Goal: Task Accomplishment & Management: Manage account settings

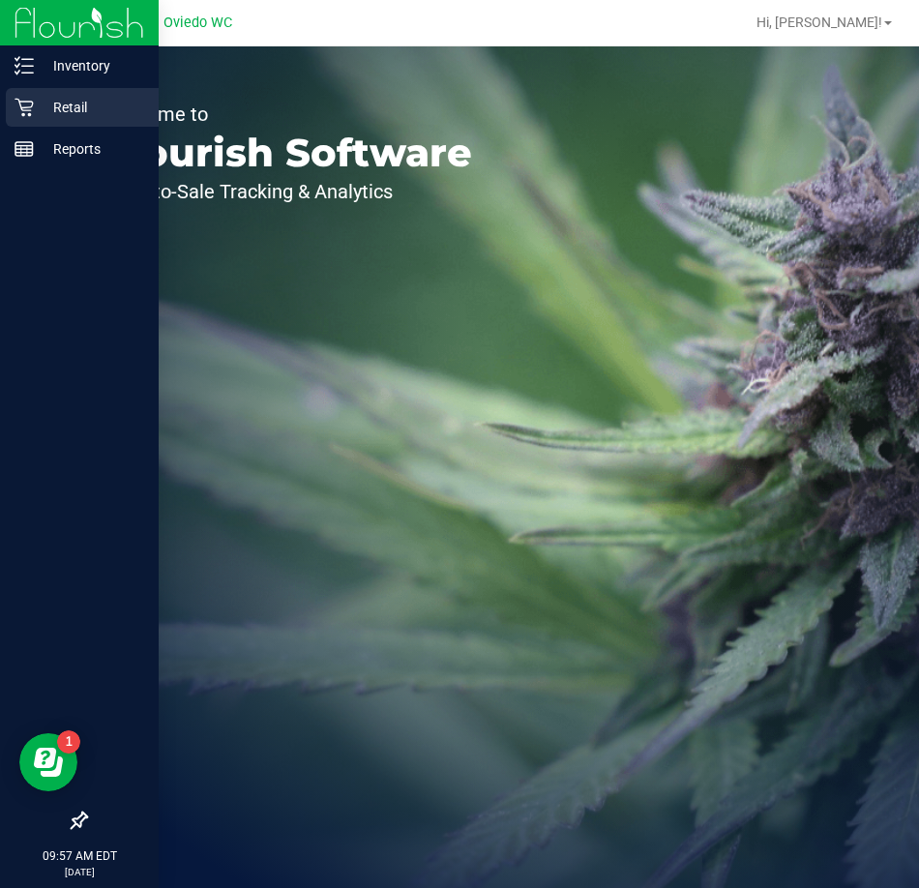
click at [75, 103] on p "Retail" at bounding box center [92, 107] width 116 height 23
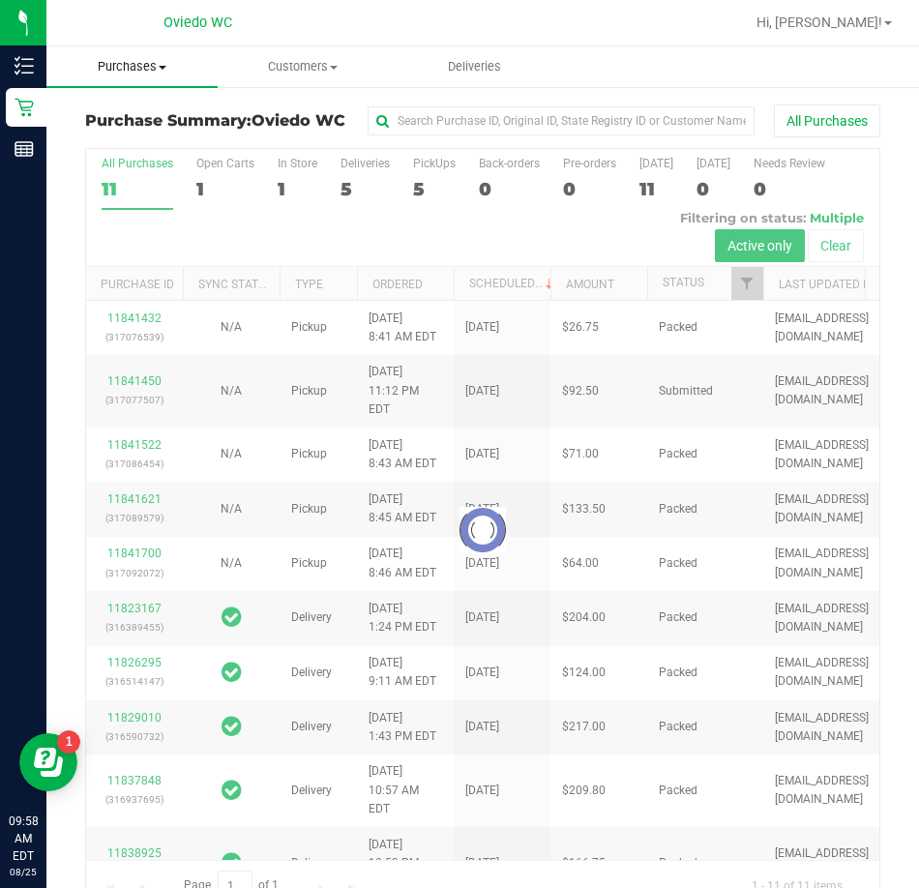
click at [132, 67] on span "Purchases" at bounding box center [131, 66] width 171 height 17
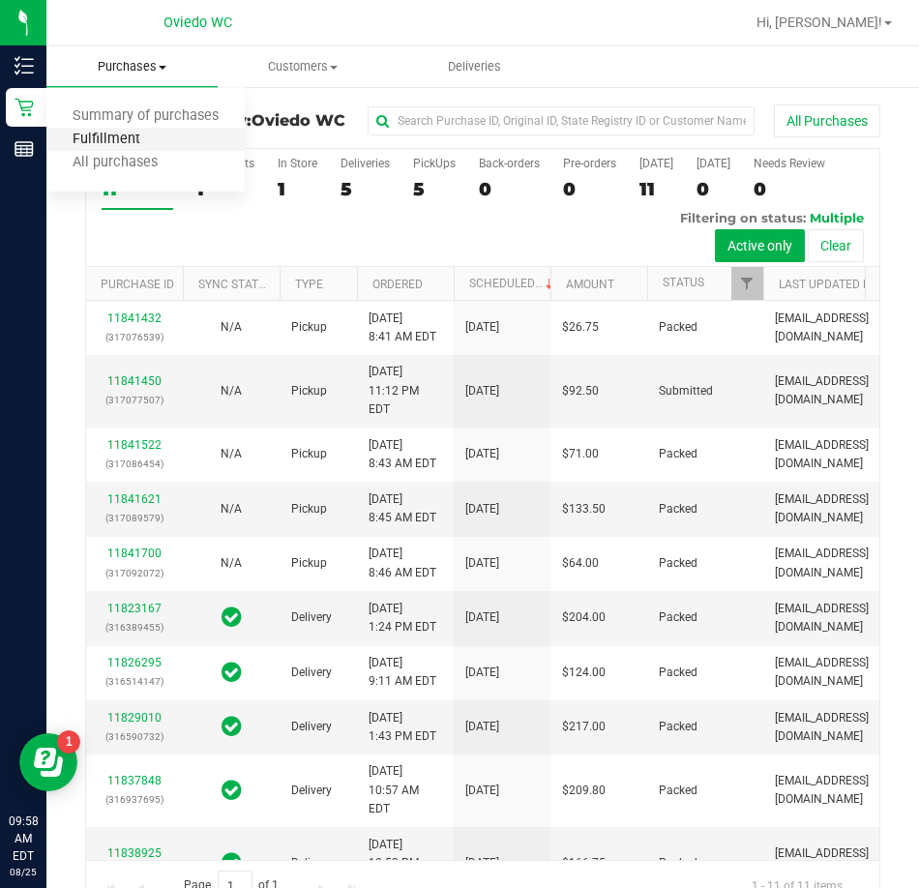
click at [120, 142] on span "Fulfillment" at bounding box center [106, 140] width 120 height 16
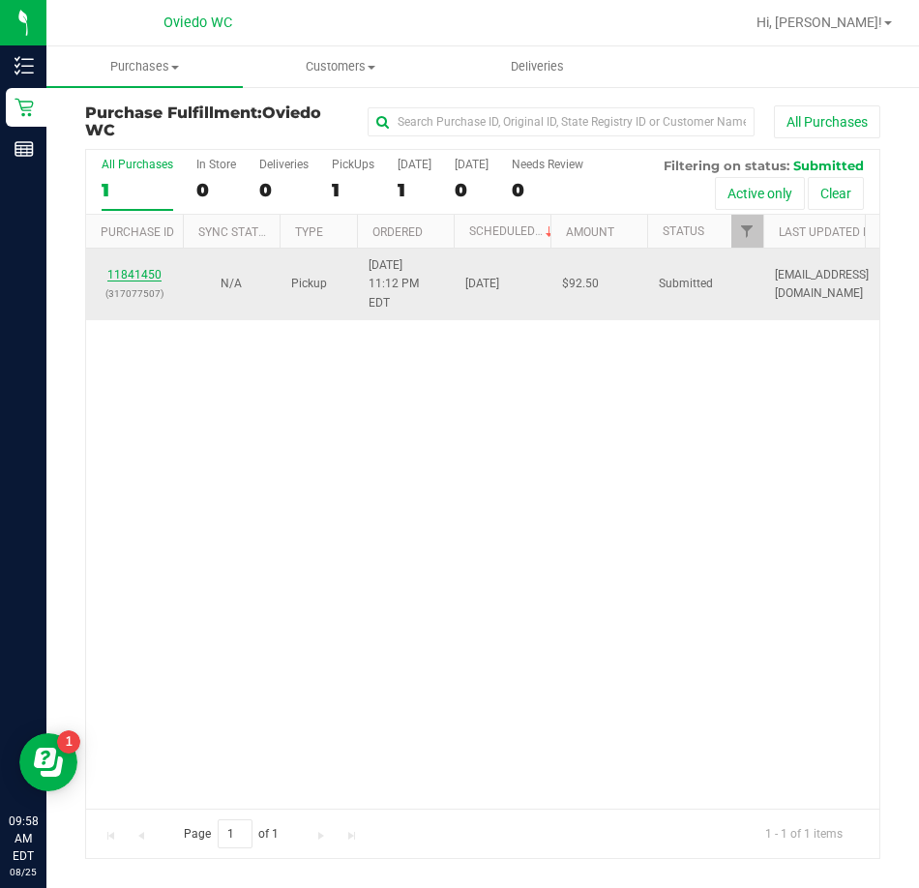
click at [128, 268] on link "11841450" at bounding box center [134, 275] width 54 height 14
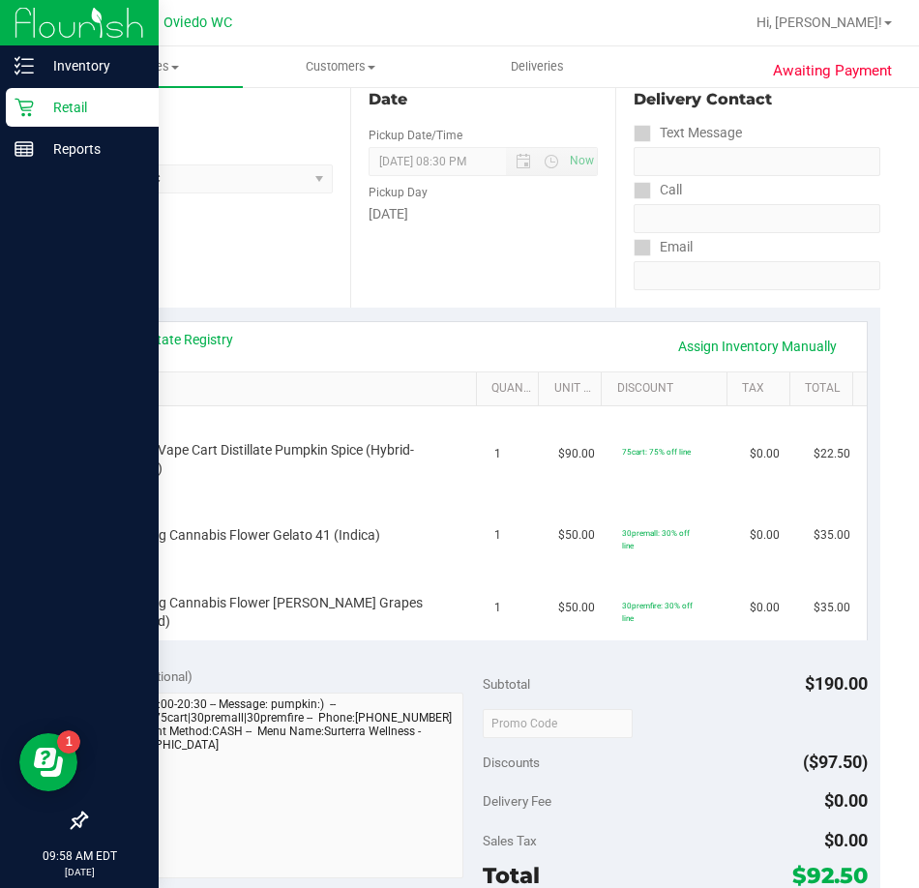
scroll to position [193, 0]
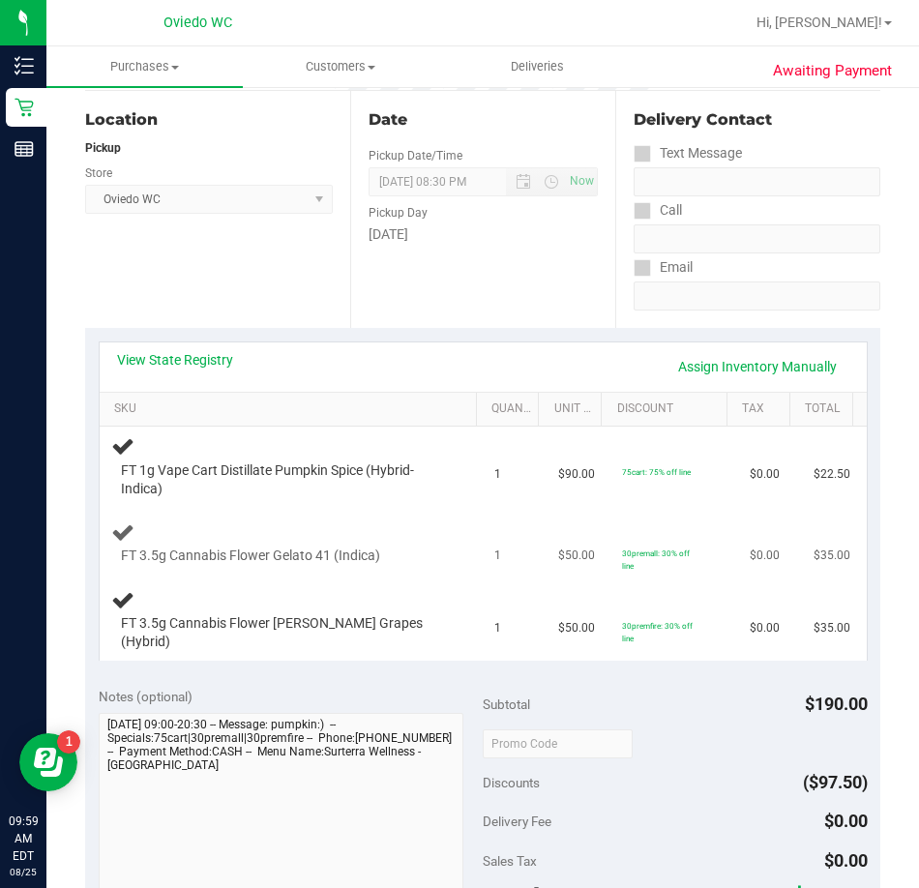
click at [499, 552] on td "1" at bounding box center [515, 544] width 64 height 73
click at [440, 592] on td "FT 3.5g Cannabis Flower Gaspar's Grapes (Hybrid)" at bounding box center [292, 620] width 384 height 80
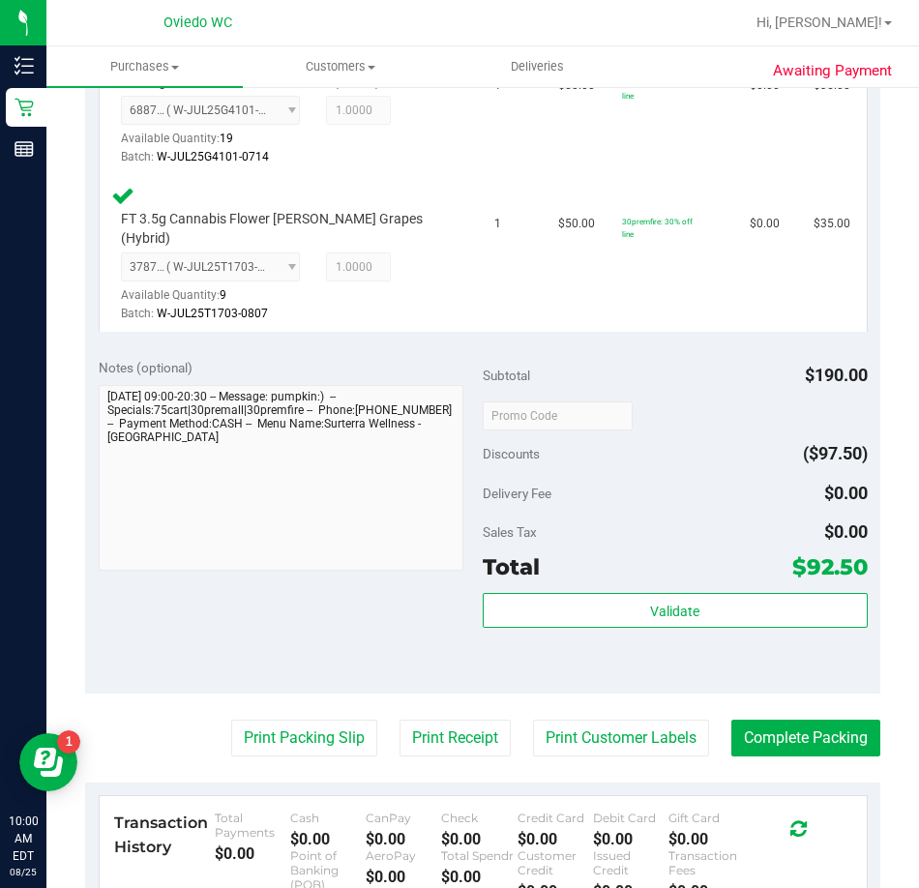
scroll to position [774, 0]
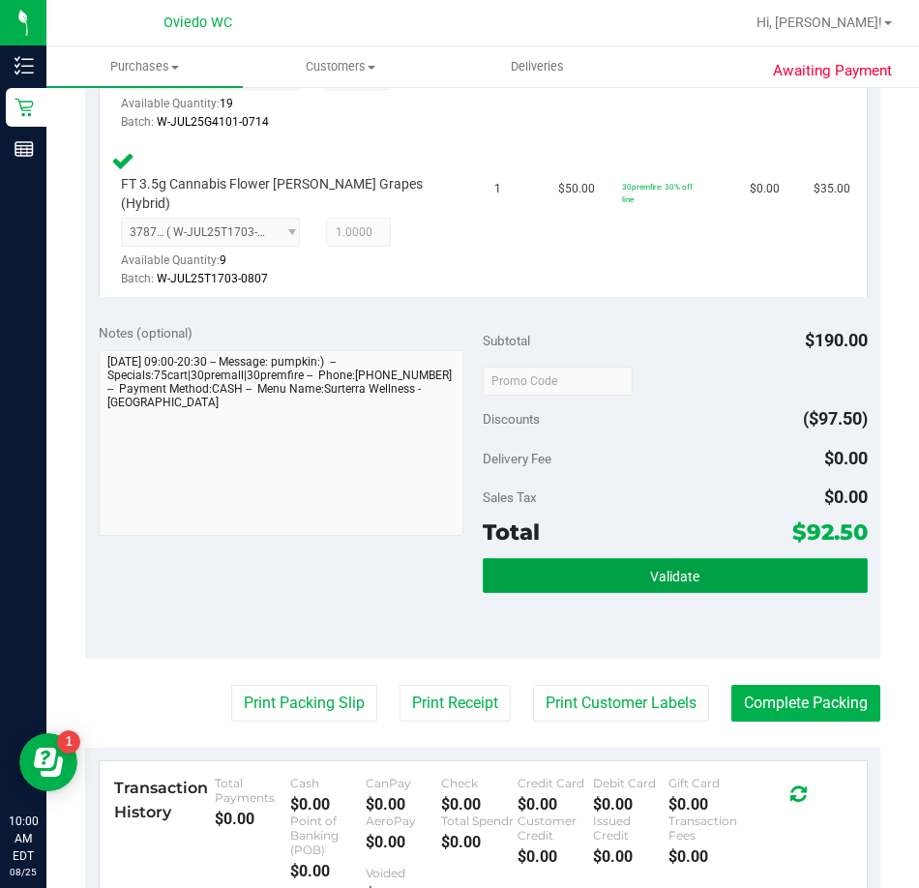
click at [568, 566] on button "Validate" at bounding box center [675, 575] width 385 height 35
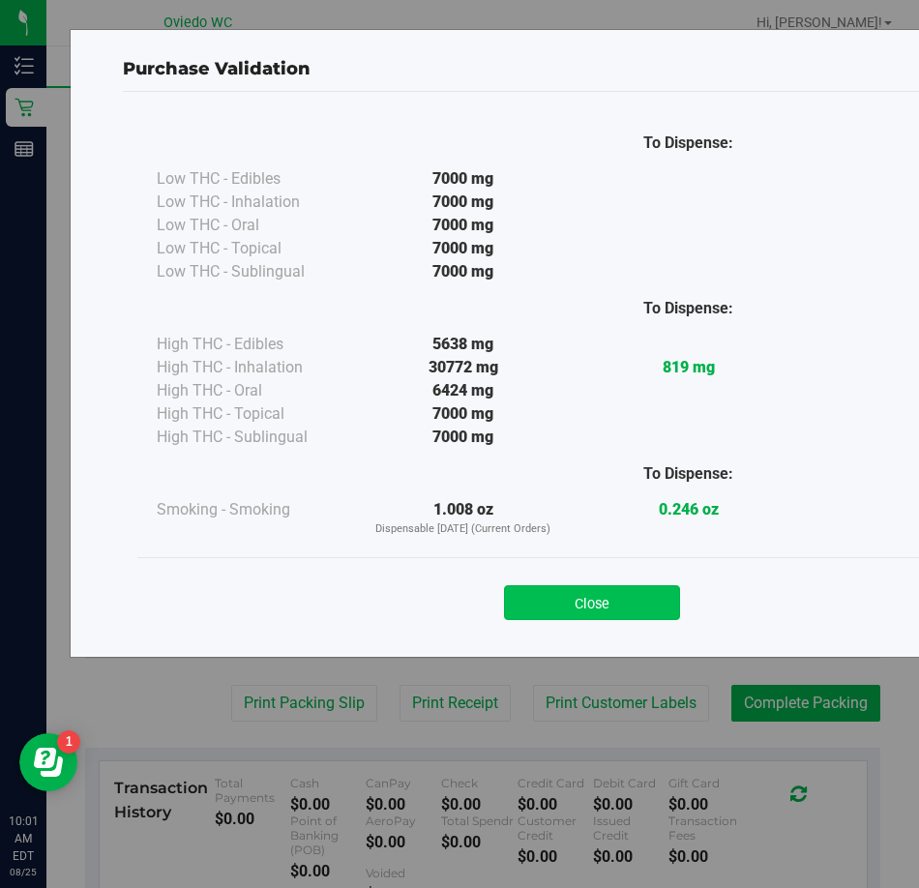
click at [589, 604] on button "Close" at bounding box center [592, 602] width 176 height 35
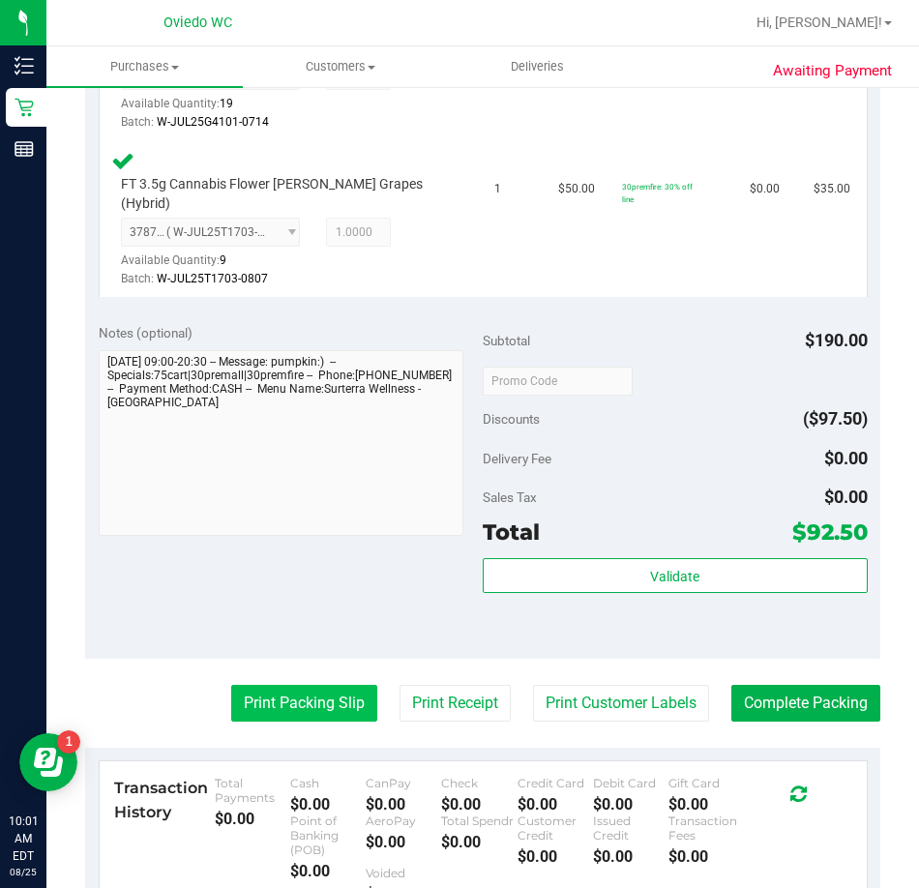
click at [250, 695] on button "Print Packing Slip" at bounding box center [304, 703] width 146 height 37
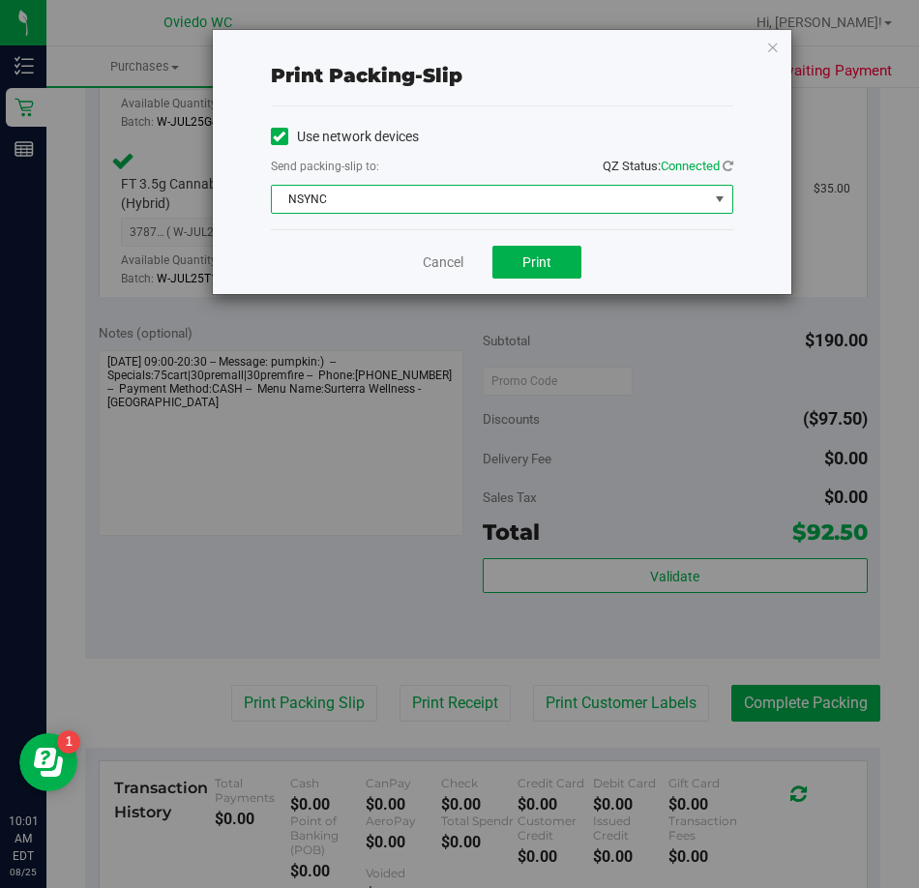
click at [719, 196] on span "select" at bounding box center [719, 198] width 15 height 15
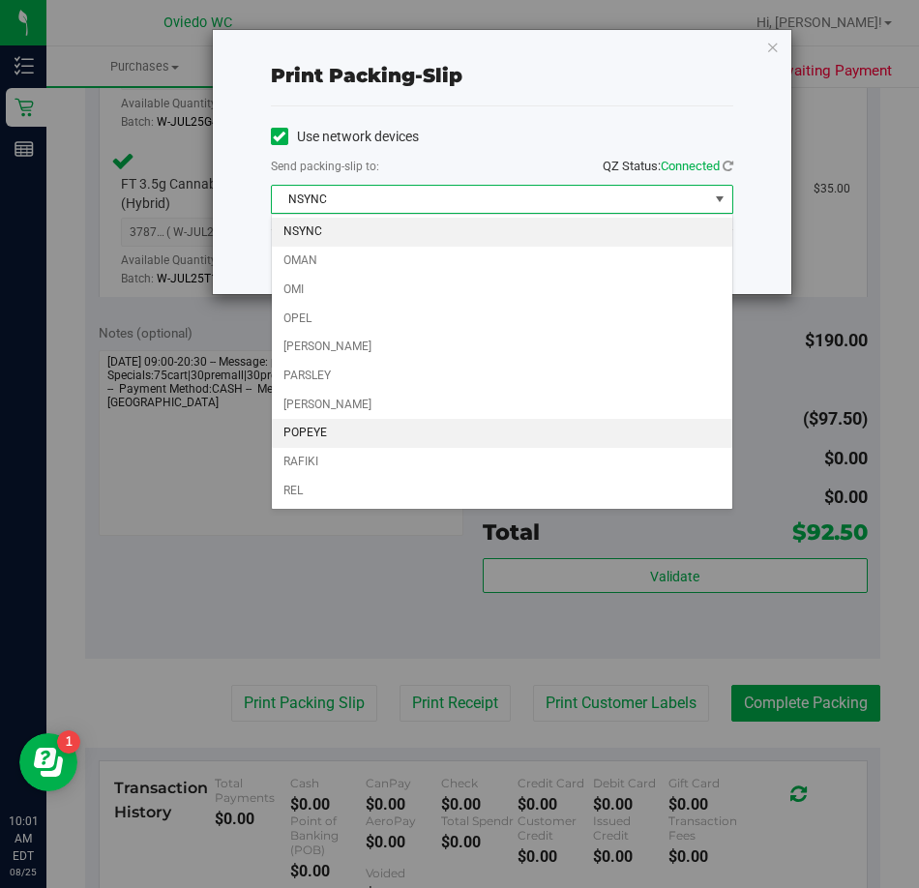
click at [400, 434] on li "POPEYE" at bounding box center [502, 433] width 460 height 29
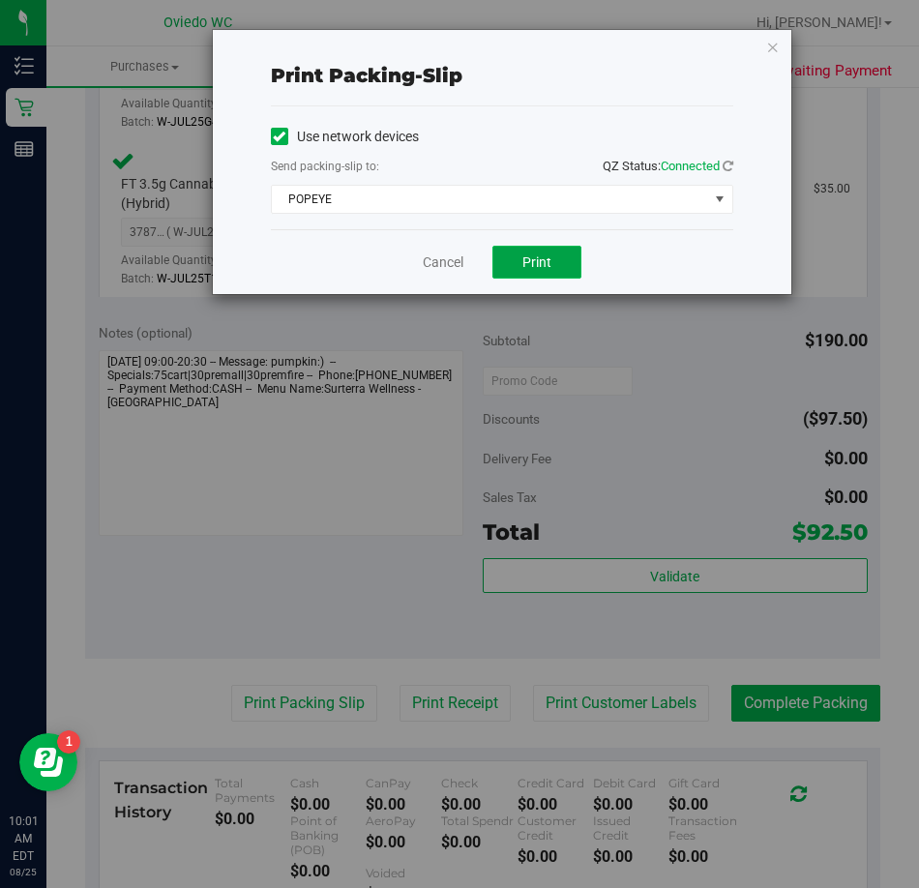
click at [517, 257] on button "Print" at bounding box center [536, 262] width 89 height 33
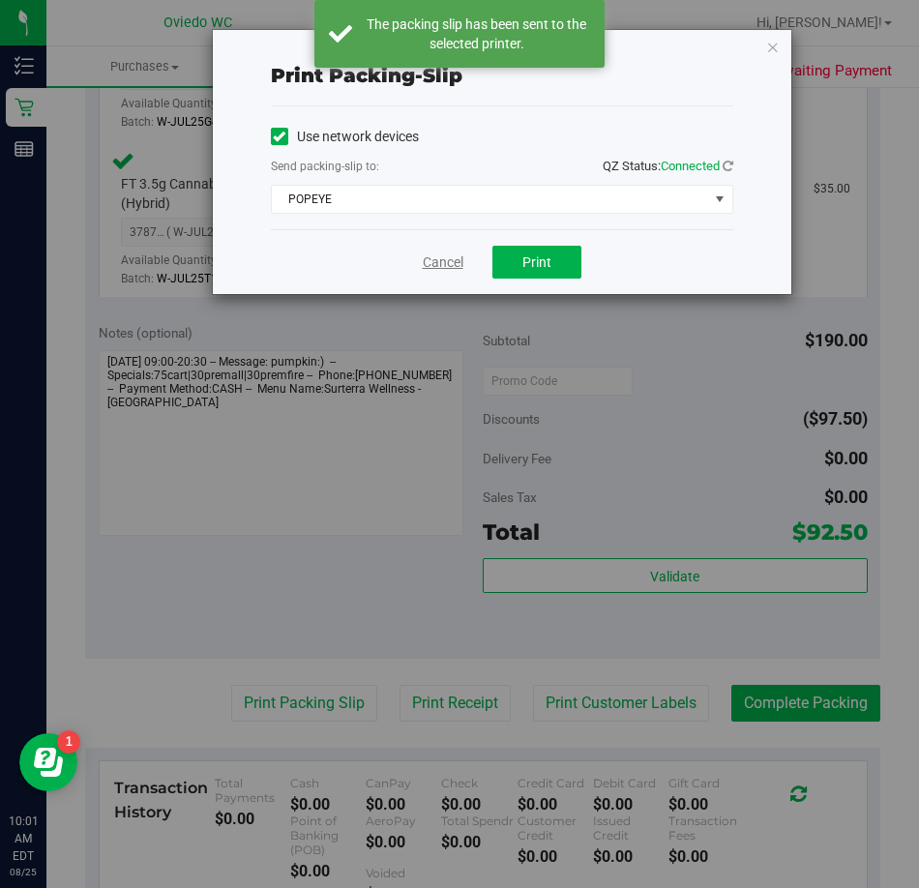
click at [445, 267] on link "Cancel" at bounding box center [443, 262] width 41 height 20
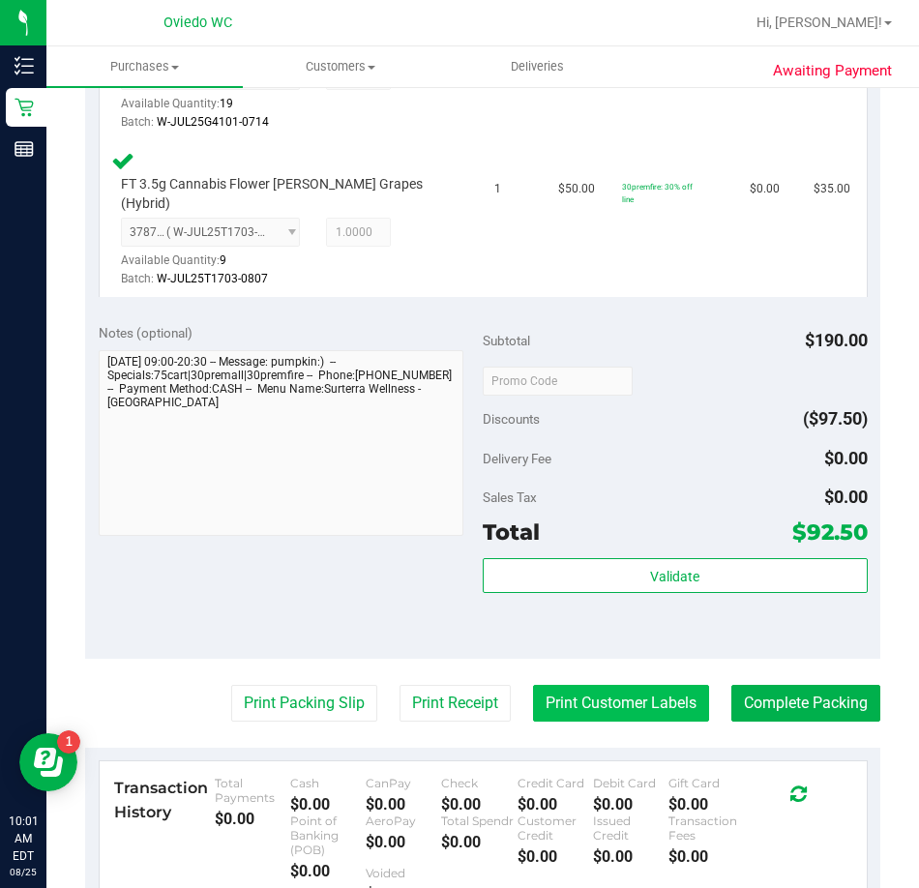
click at [579, 685] on button "Print Customer Labels" at bounding box center [621, 703] width 176 height 37
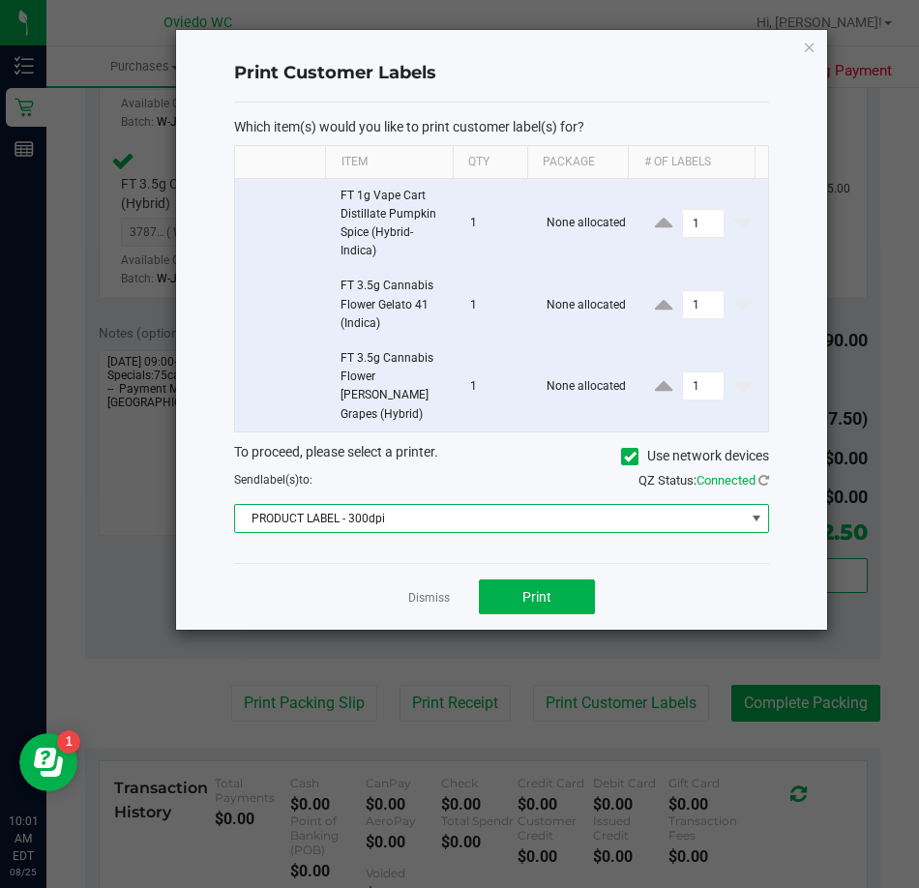
click at [756, 511] on span at bounding box center [756, 518] width 15 height 15
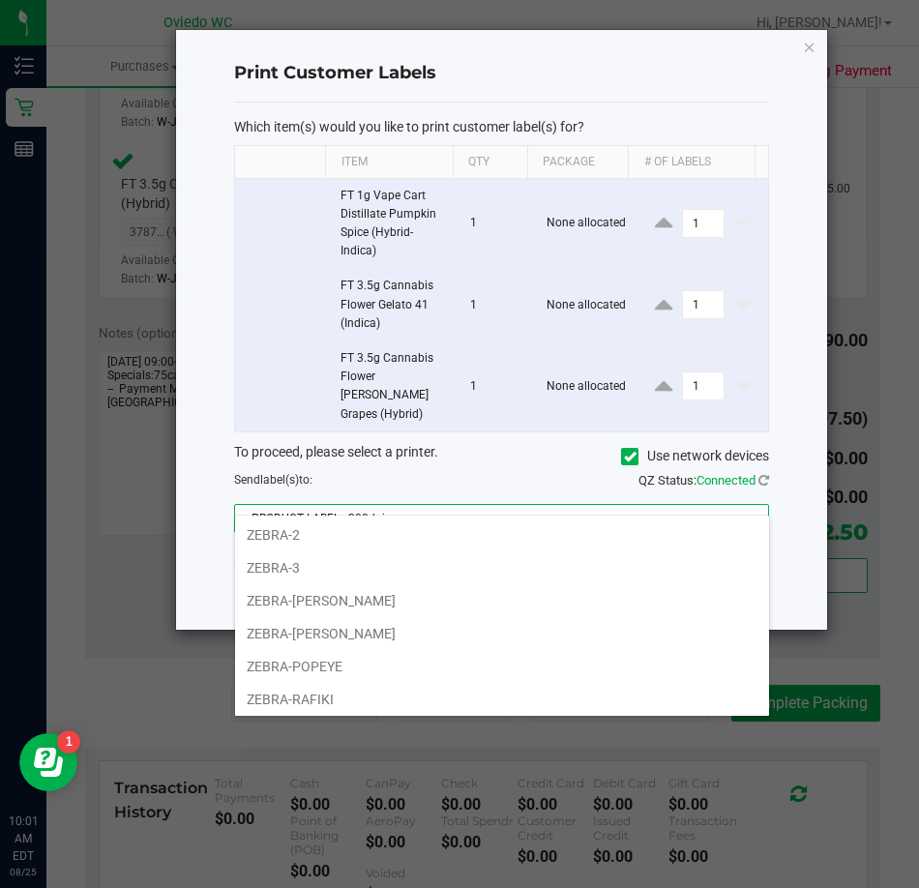
scroll to position [103, 0]
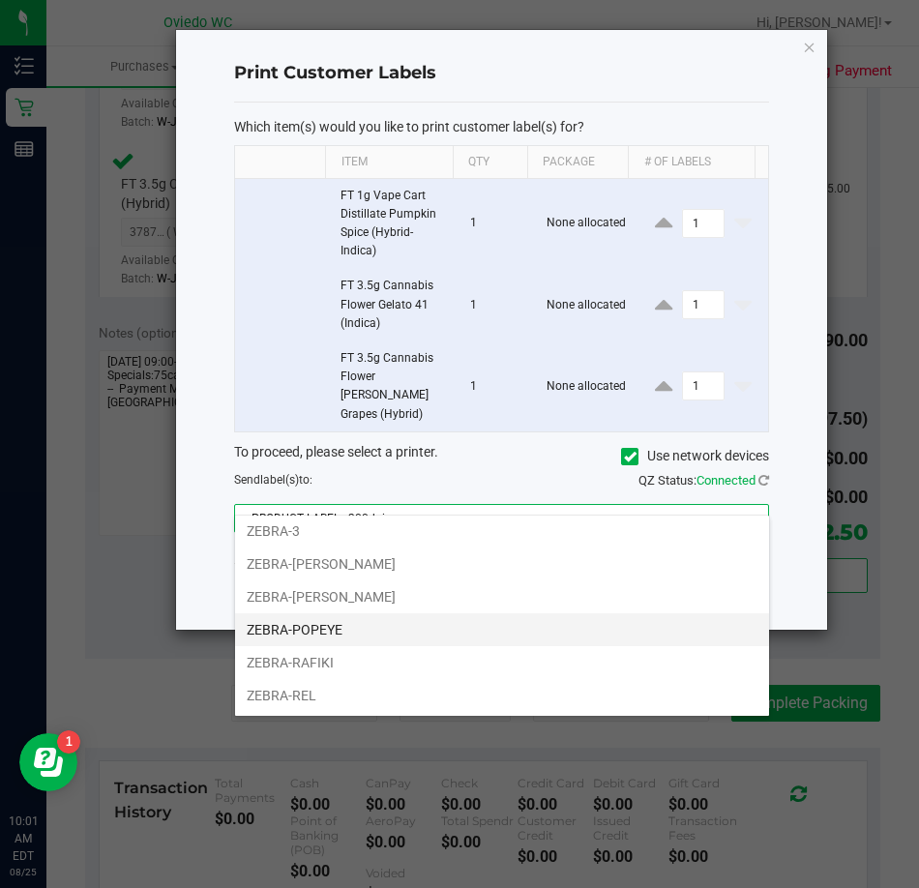
click at [397, 639] on li "ZEBRA-POPEYE" at bounding box center [502, 629] width 534 height 33
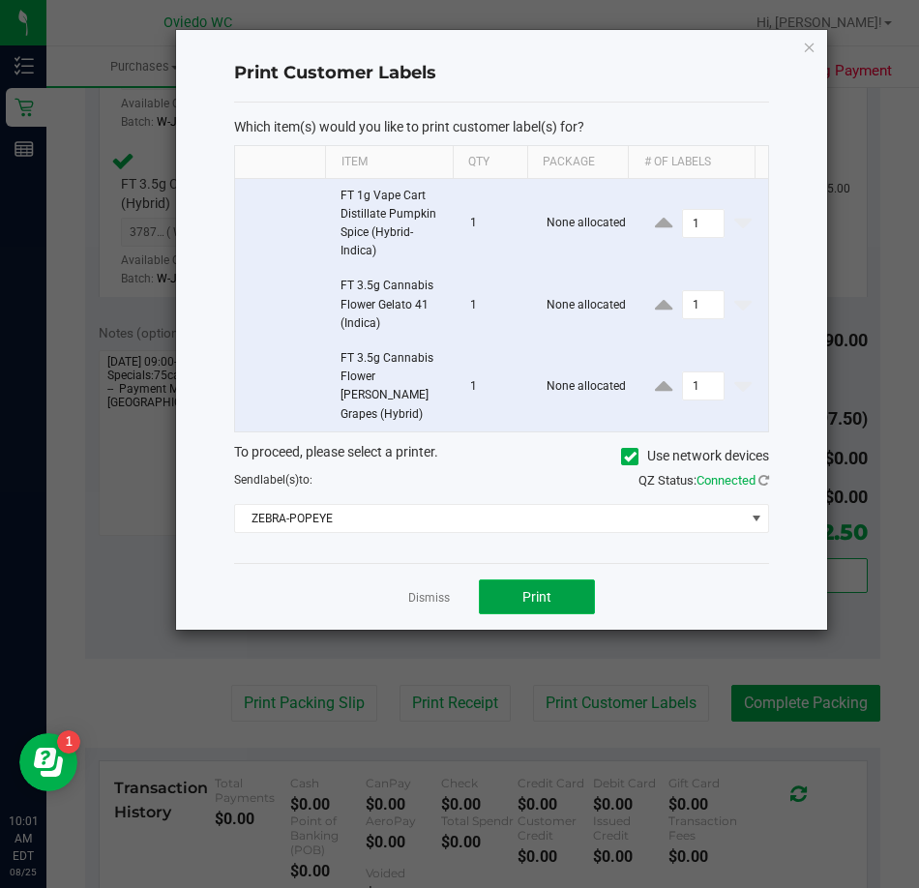
click at [520, 579] on button "Print" at bounding box center [537, 596] width 116 height 35
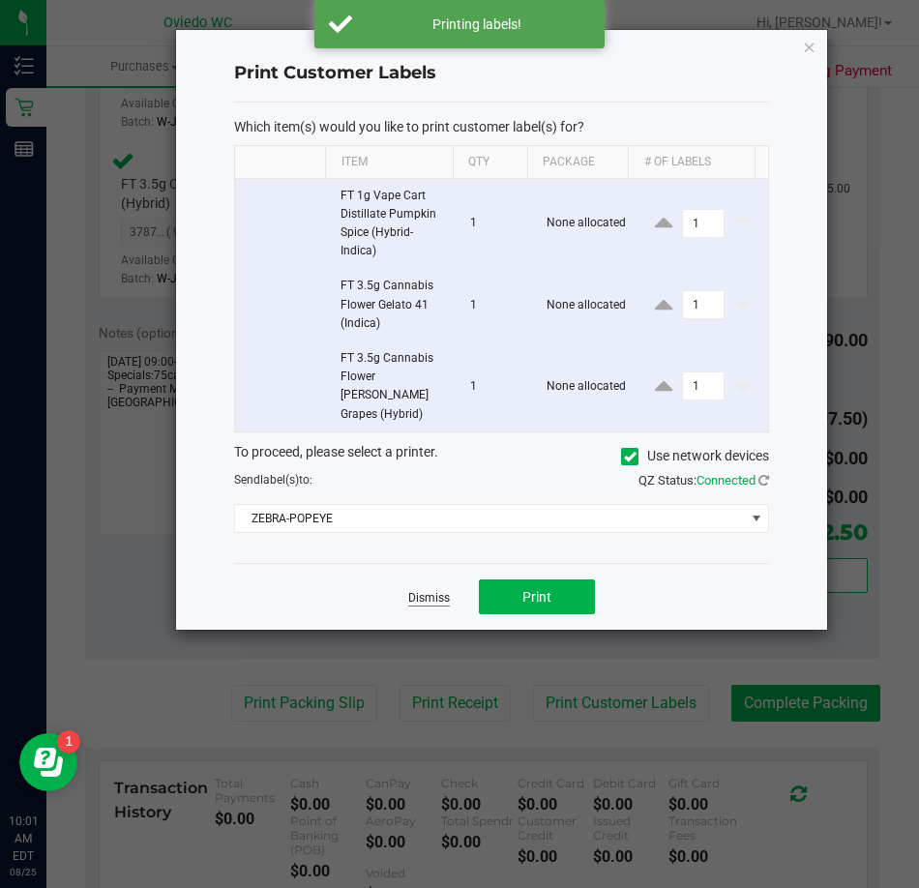
click at [413, 590] on link "Dismiss" at bounding box center [429, 598] width 42 height 16
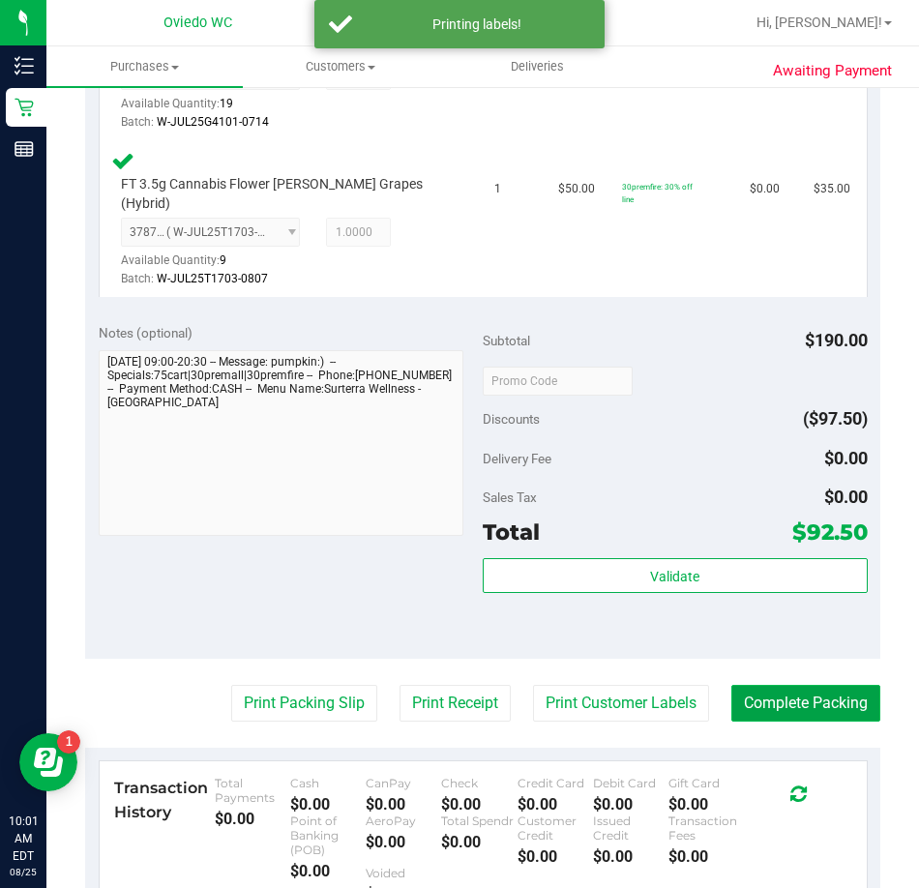
click at [782, 685] on button "Complete Packing" at bounding box center [805, 703] width 149 height 37
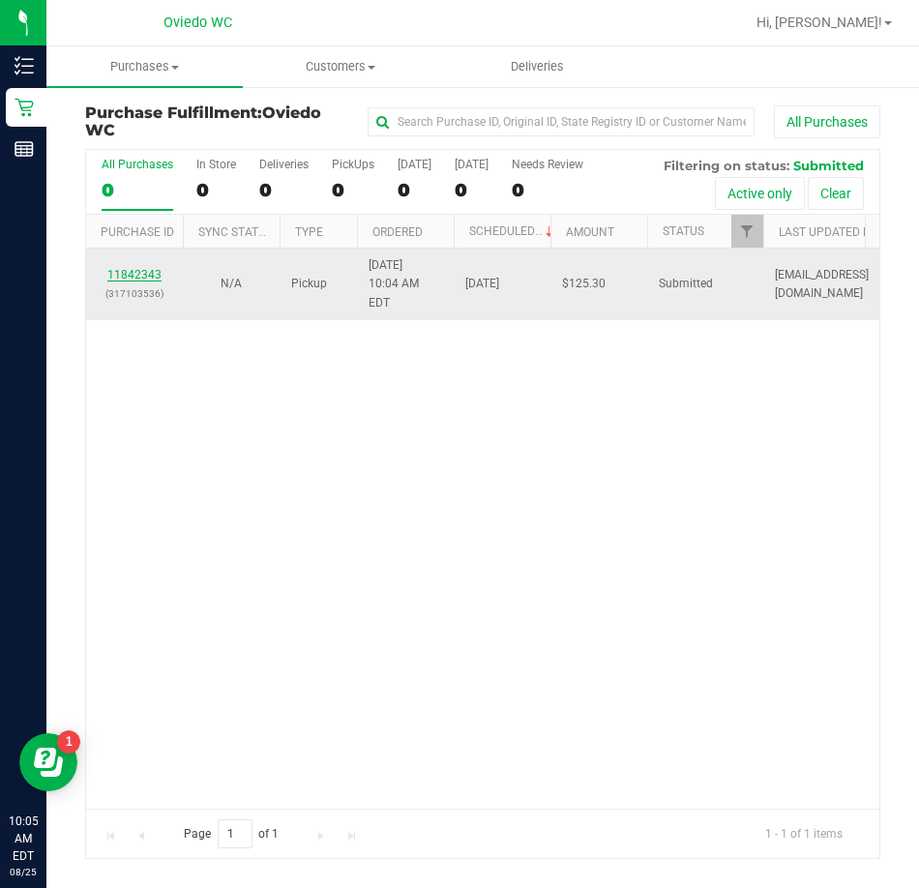
click at [132, 268] on link "11842343" at bounding box center [134, 275] width 54 height 14
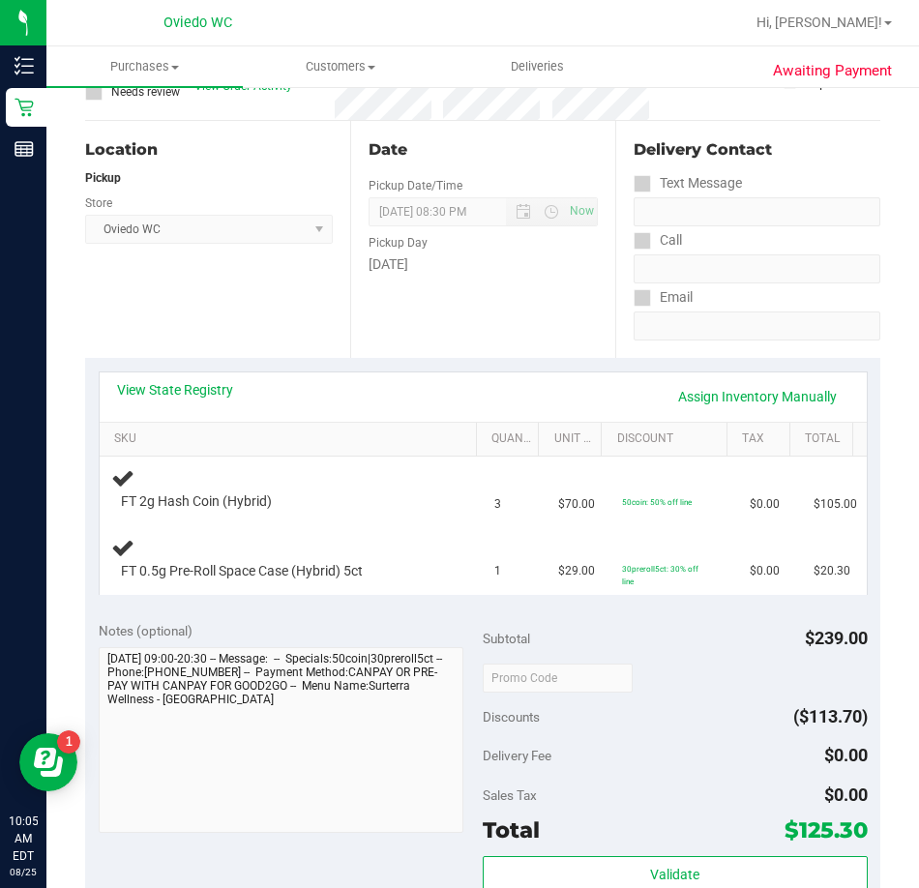
scroll to position [193, 0]
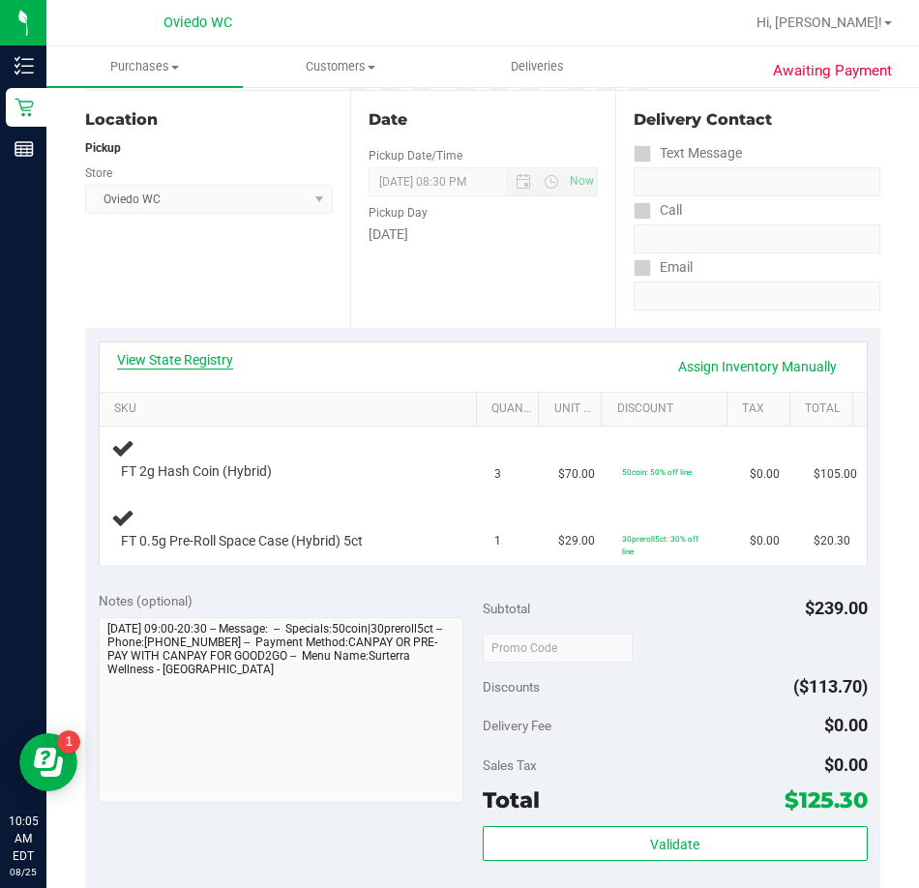
click at [155, 364] on link "View State Registry" at bounding box center [175, 359] width 116 height 19
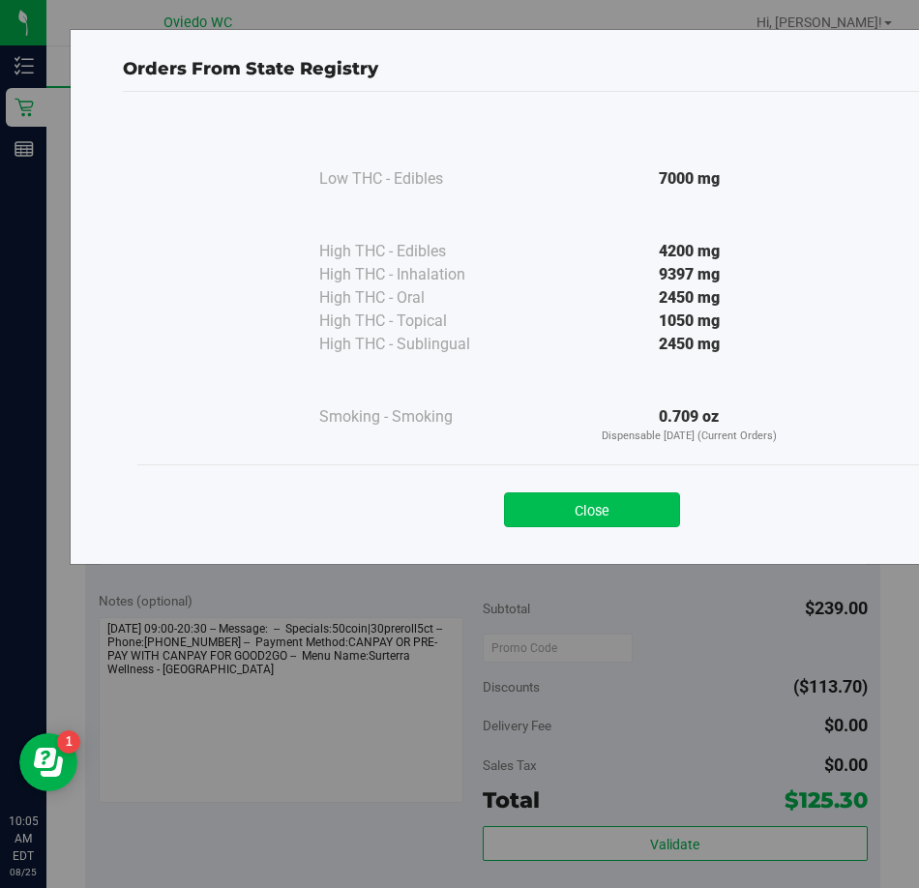
click at [566, 503] on button "Close" at bounding box center [592, 509] width 176 height 35
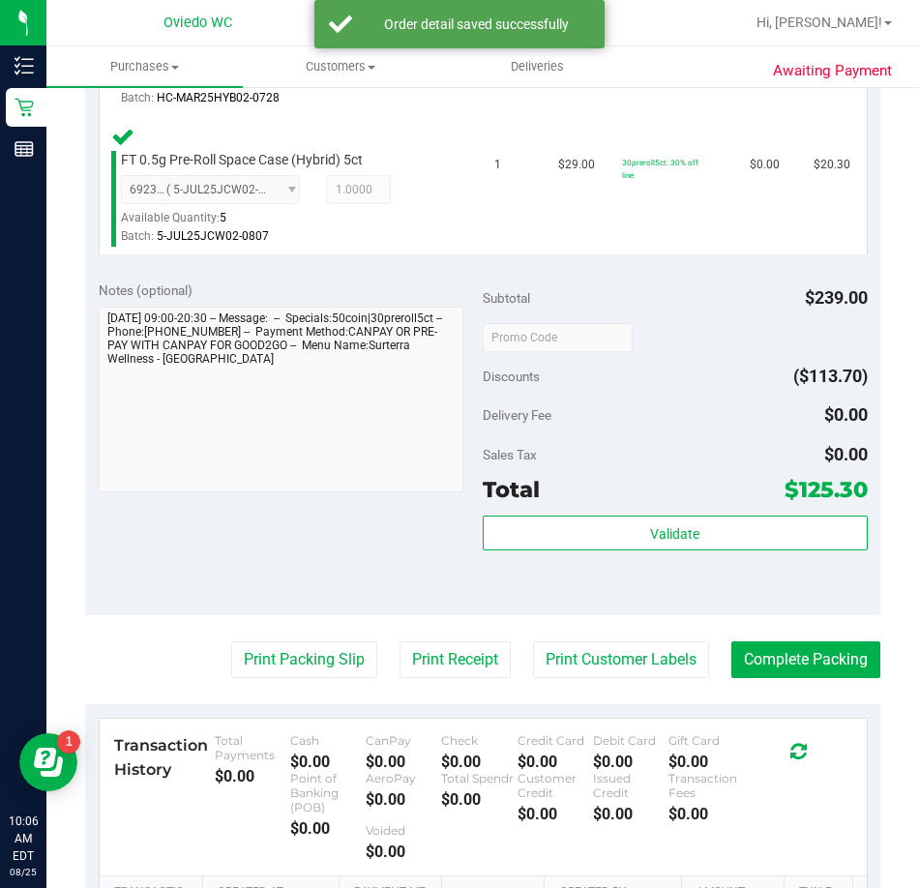
scroll to position [677, 0]
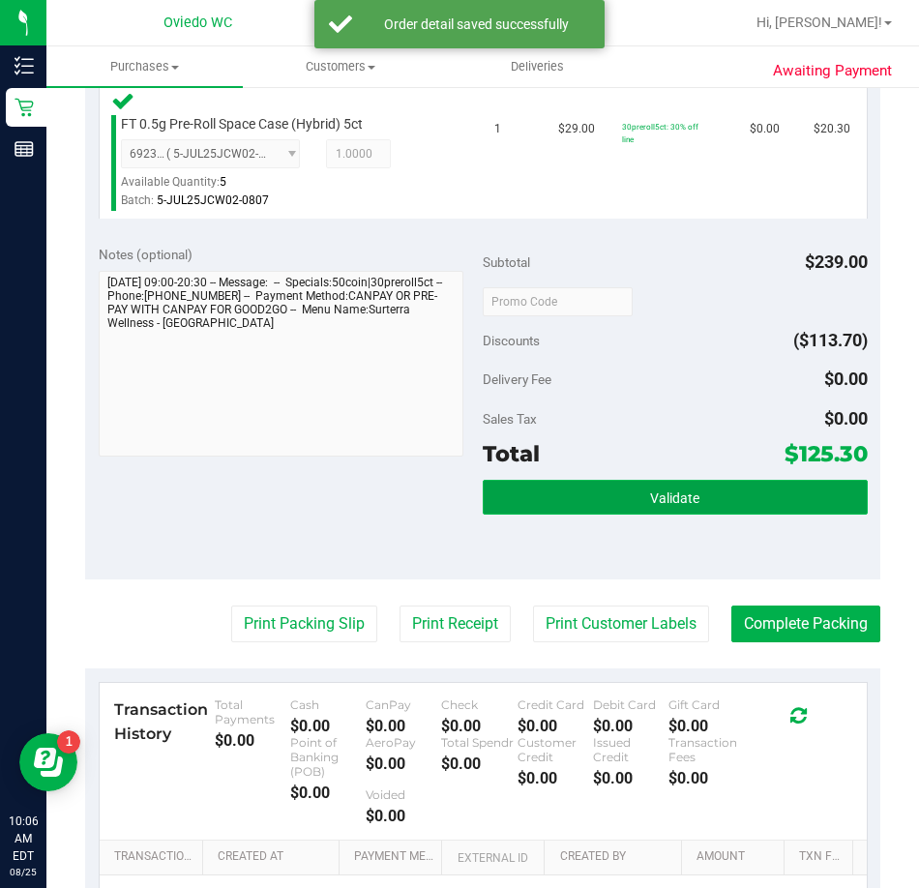
click at [498, 513] on button "Validate" at bounding box center [675, 497] width 385 height 35
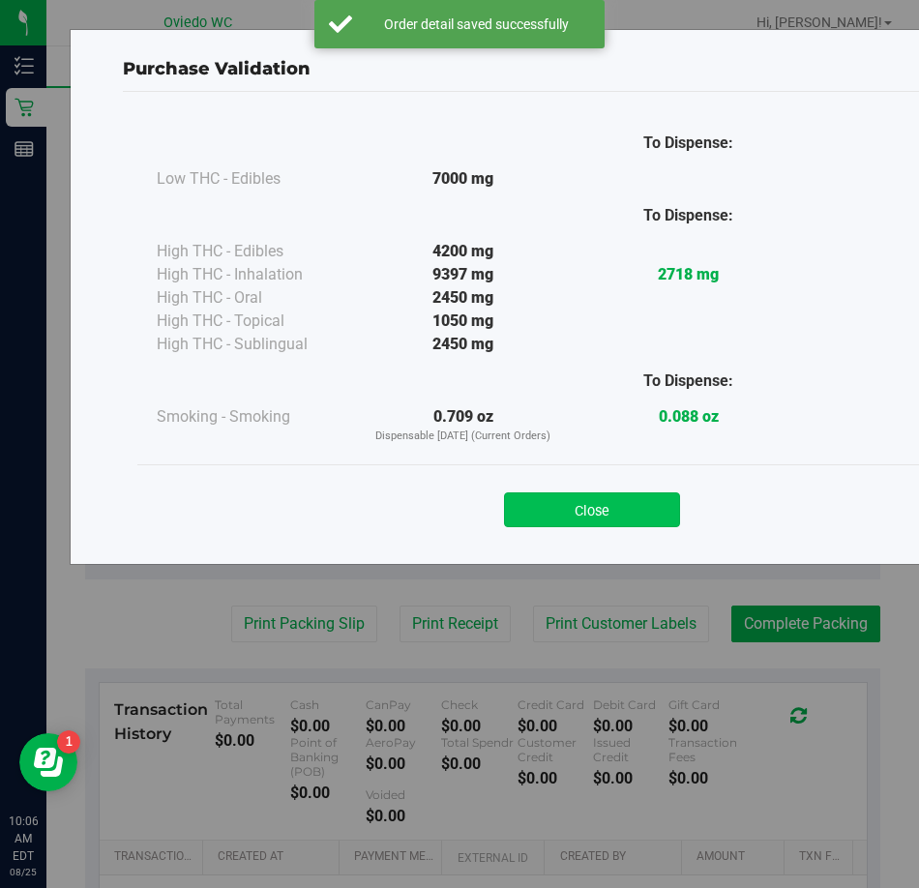
click at [556, 504] on button "Close" at bounding box center [592, 509] width 176 height 35
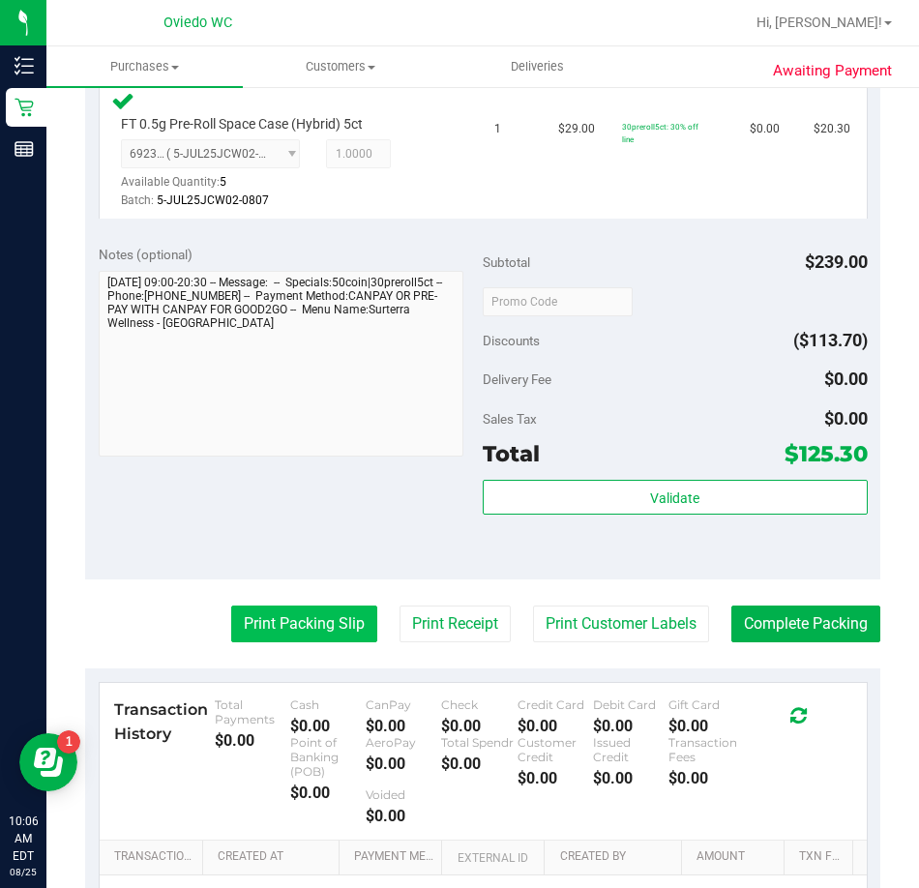
click at [311, 619] on button "Print Packing Slip" at bounding box center [304, 623] width 146 height 37
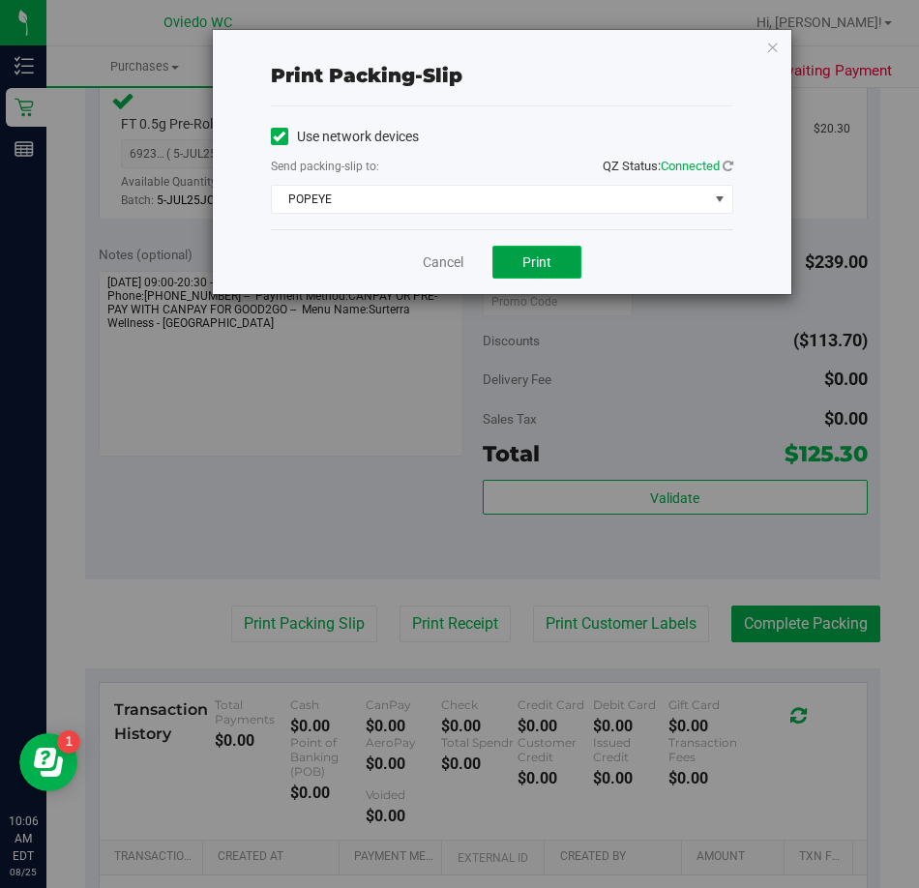
click at [525, 264] on span "Print" at bounding box center [536, 261] width 29 height 15
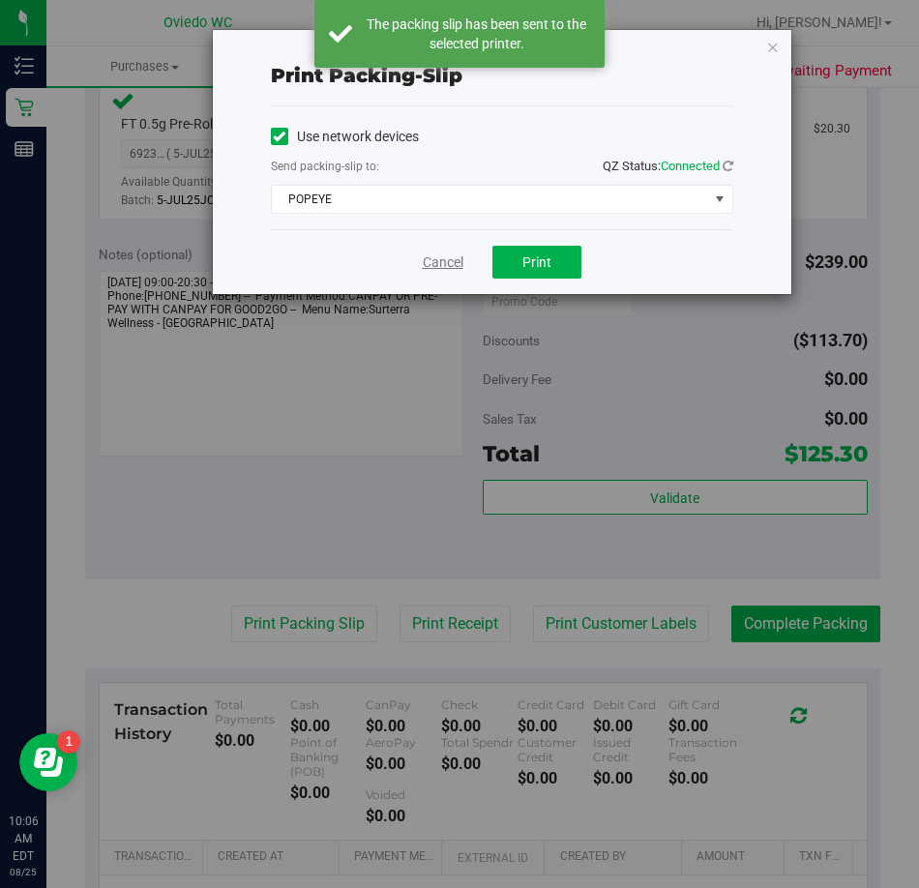
click at [429, 262] on link "Cancel" at bounding box center [443, 262] width 41 height 20
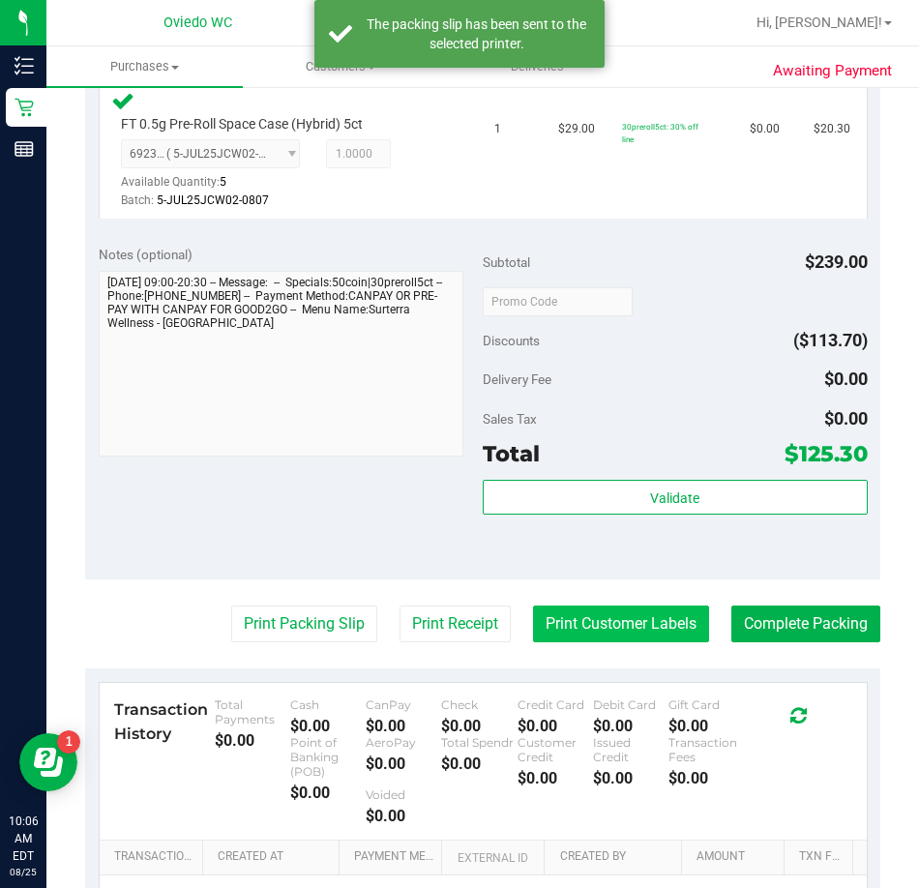
click at [633, 630] on button "Print Customer Labels" at bounding box center [621, 623] width 176 height 37
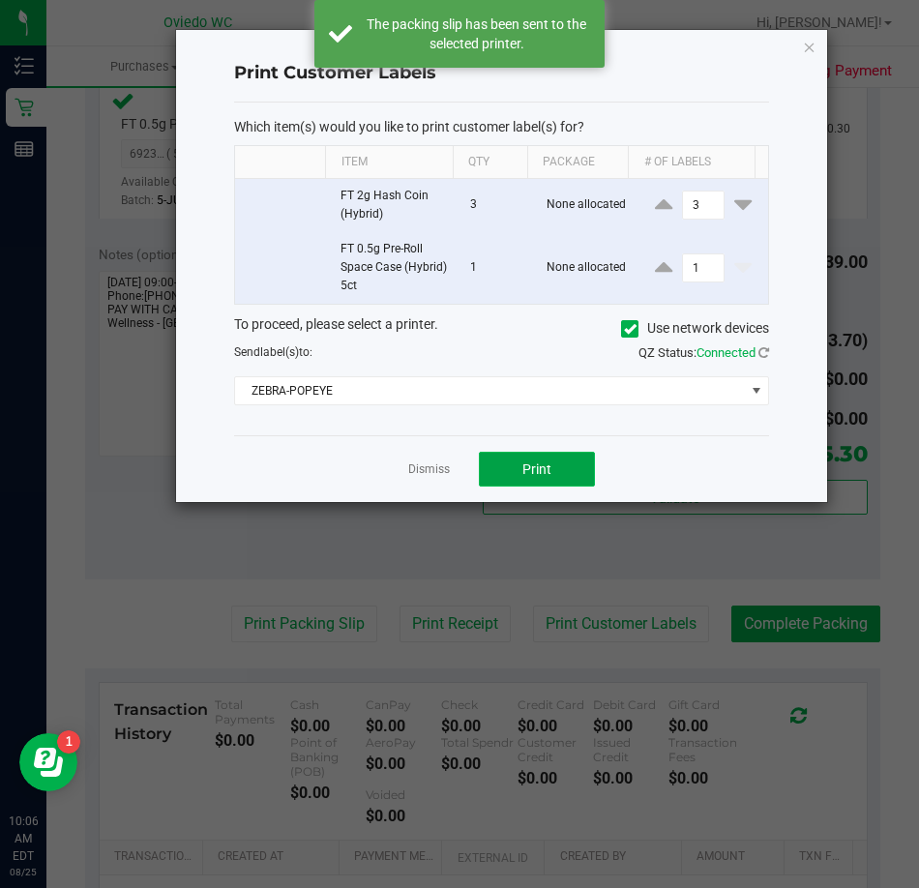
click at [533, 464] on span "Print" at bounding box center [536, 468] width 29 height 15
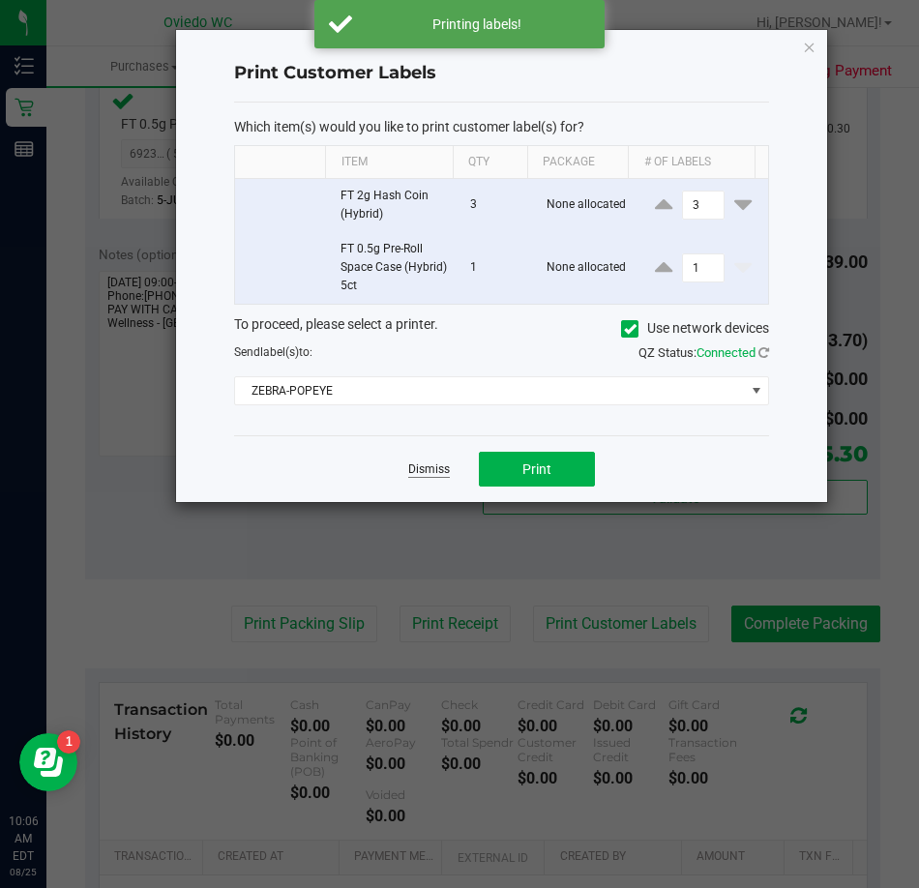
click at [430, 471] on link "Dismiss" at bounding box center [429, 469] width 42 height 16
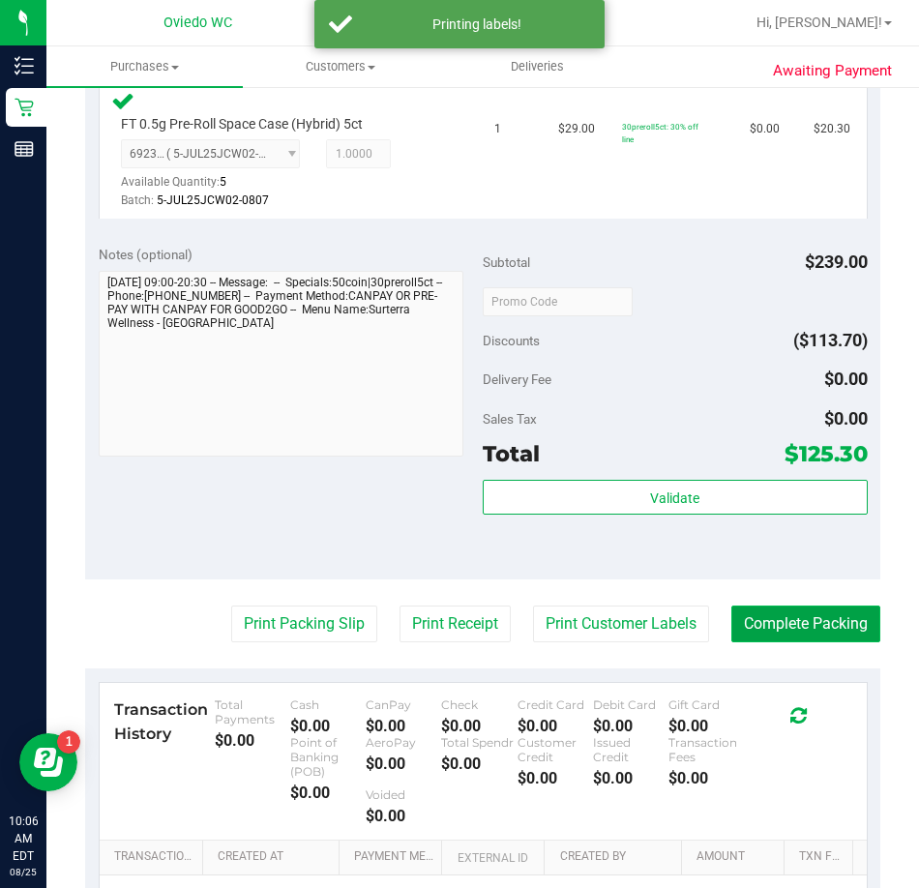
click at [766, 620] on button "Complete Packing" at bounding box center [805, 623] width 149 height 37
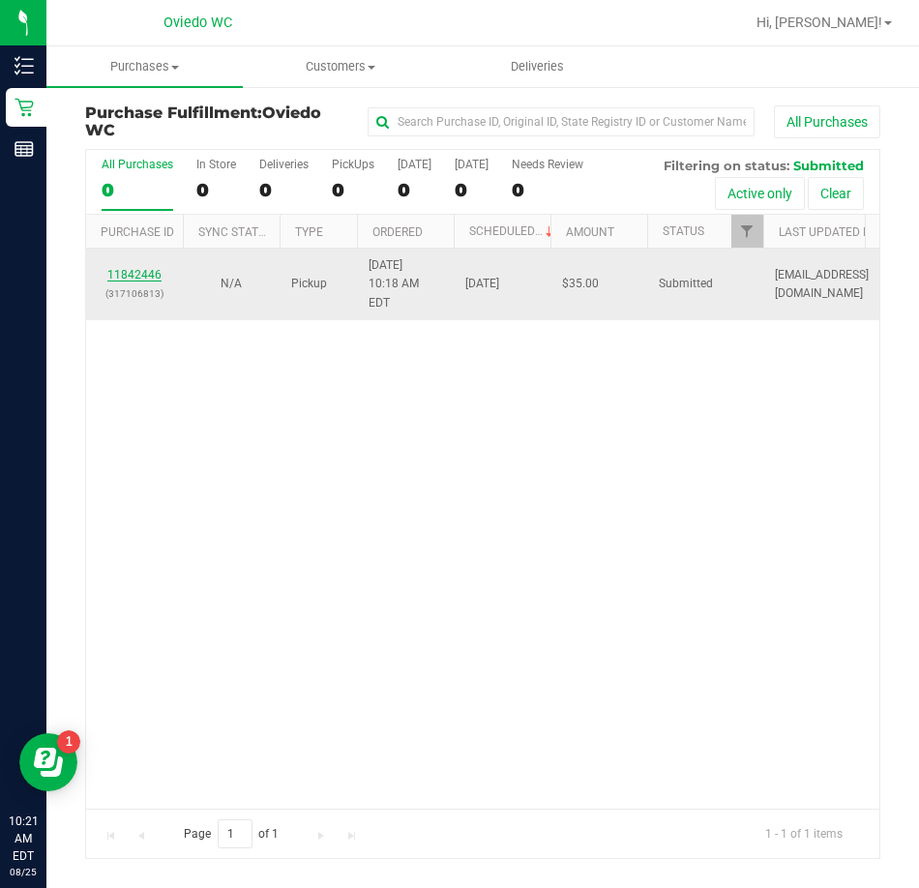
click at [132, 268] on link "11842446" at bounding box center [134, 275] width 54 height 14
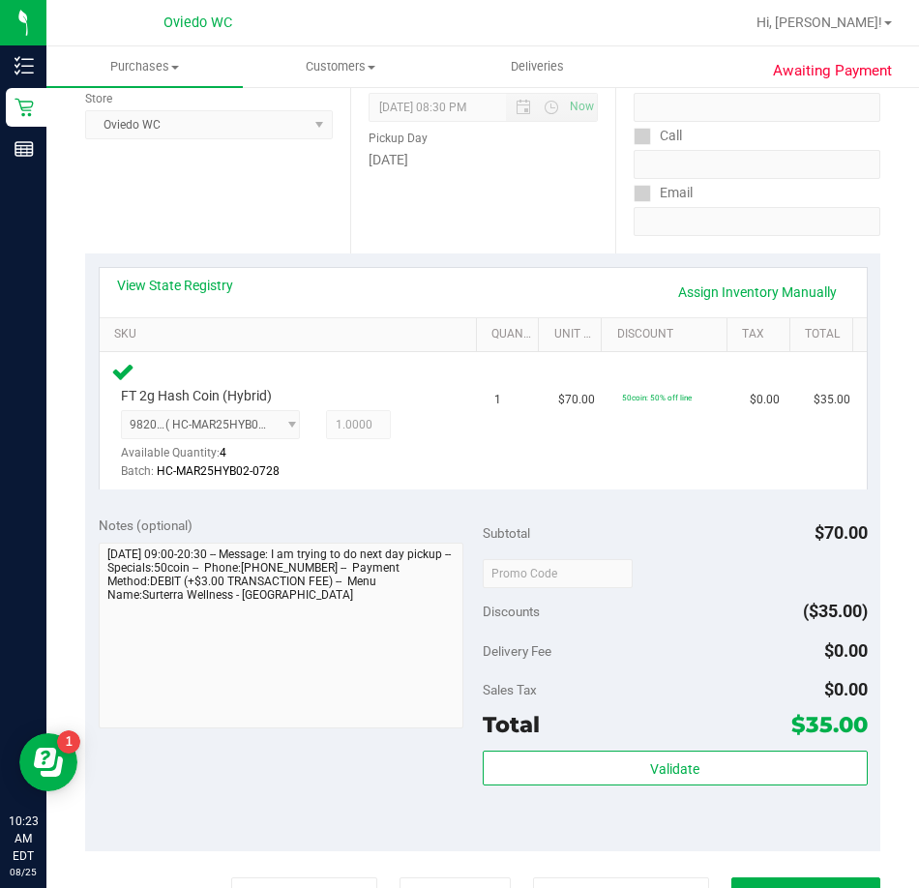
scroll to position [290, 0]
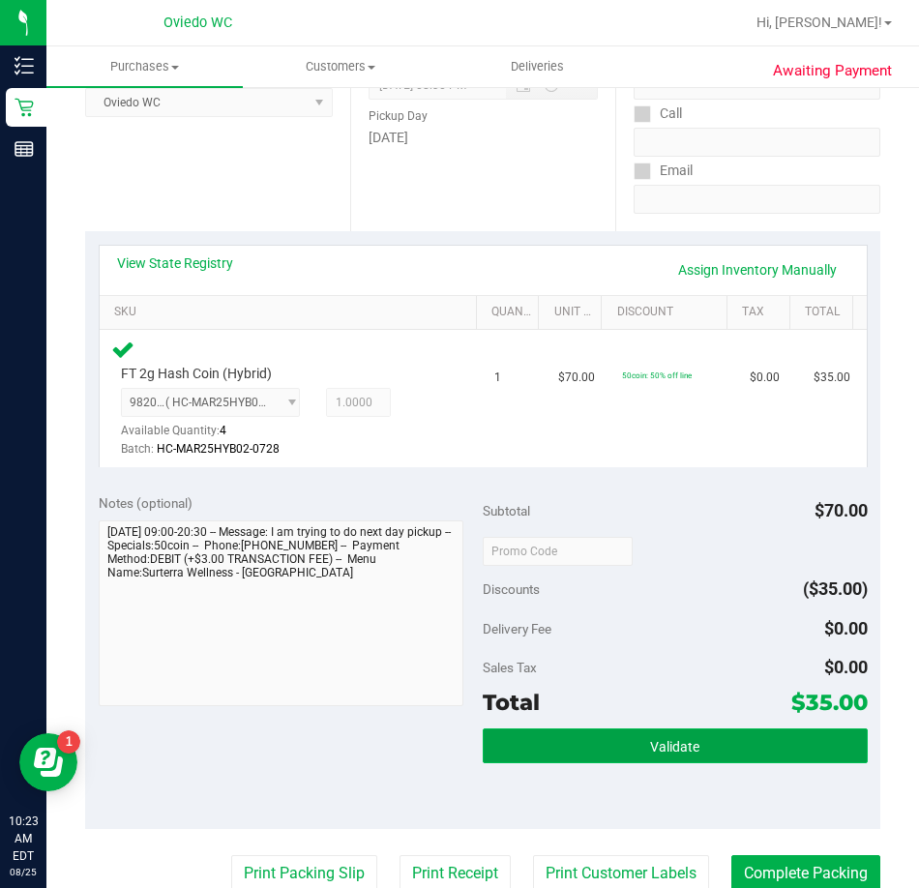
click at [628, 750] on button "Validate" at bounding box center [675, 745] width 385 height 35
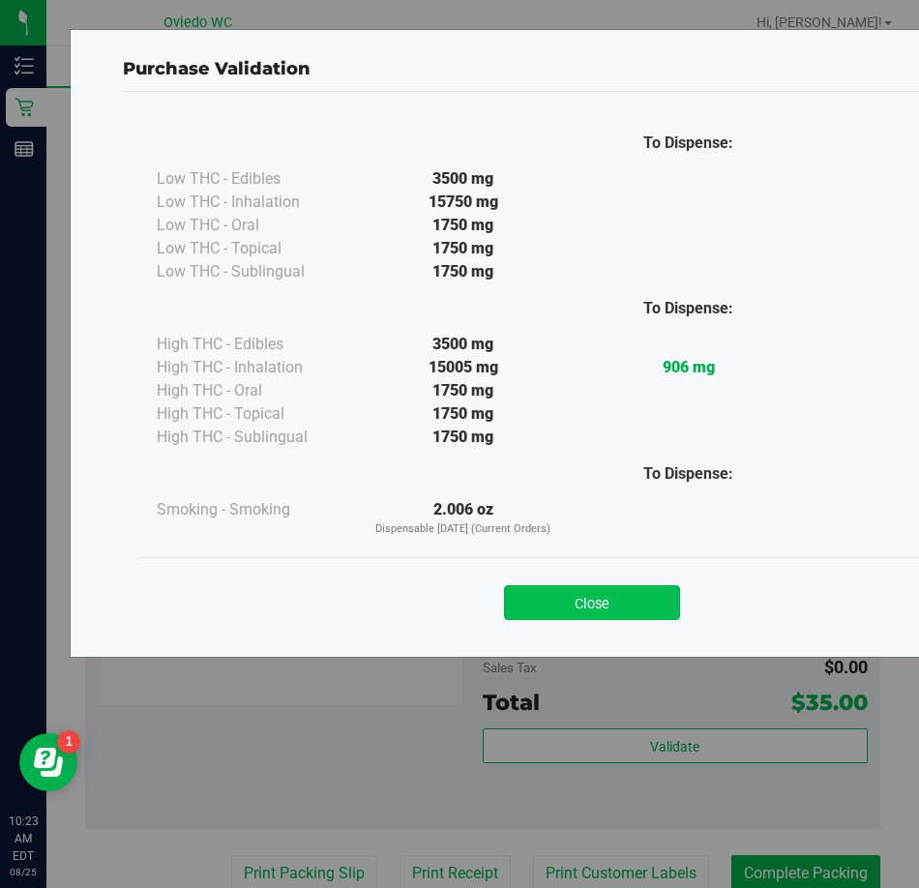
click at [597, 598] on button "Close" at bounding box center [592, 602] width 176 height 35
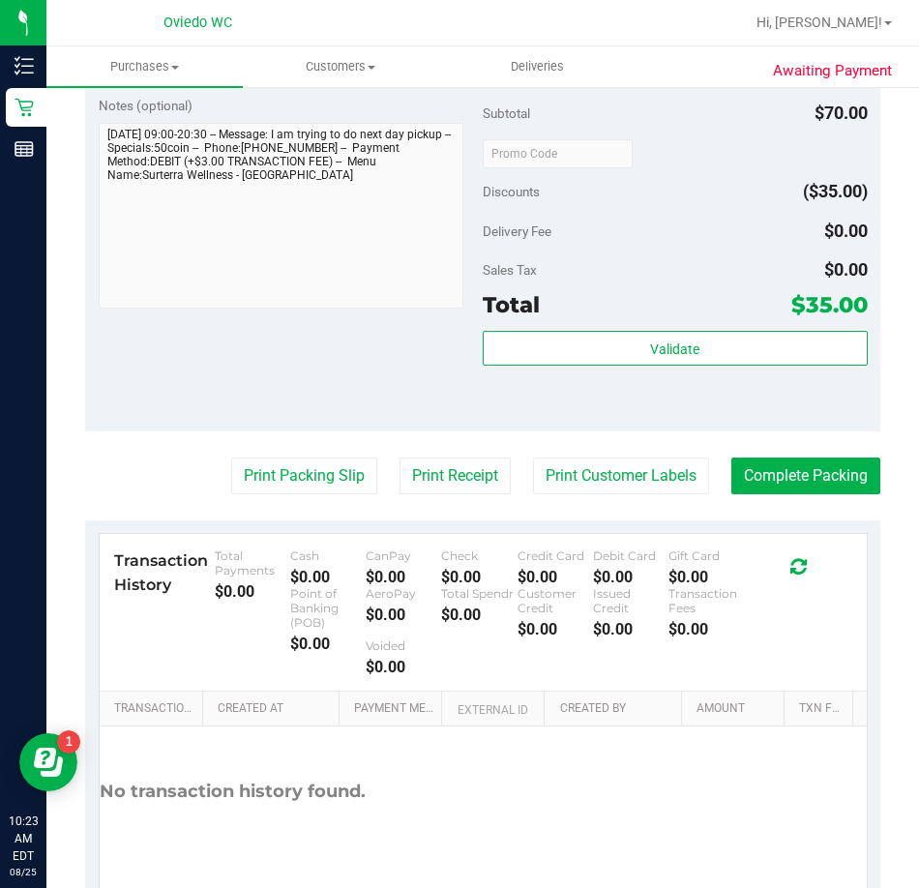
scroll to position [773, 0]
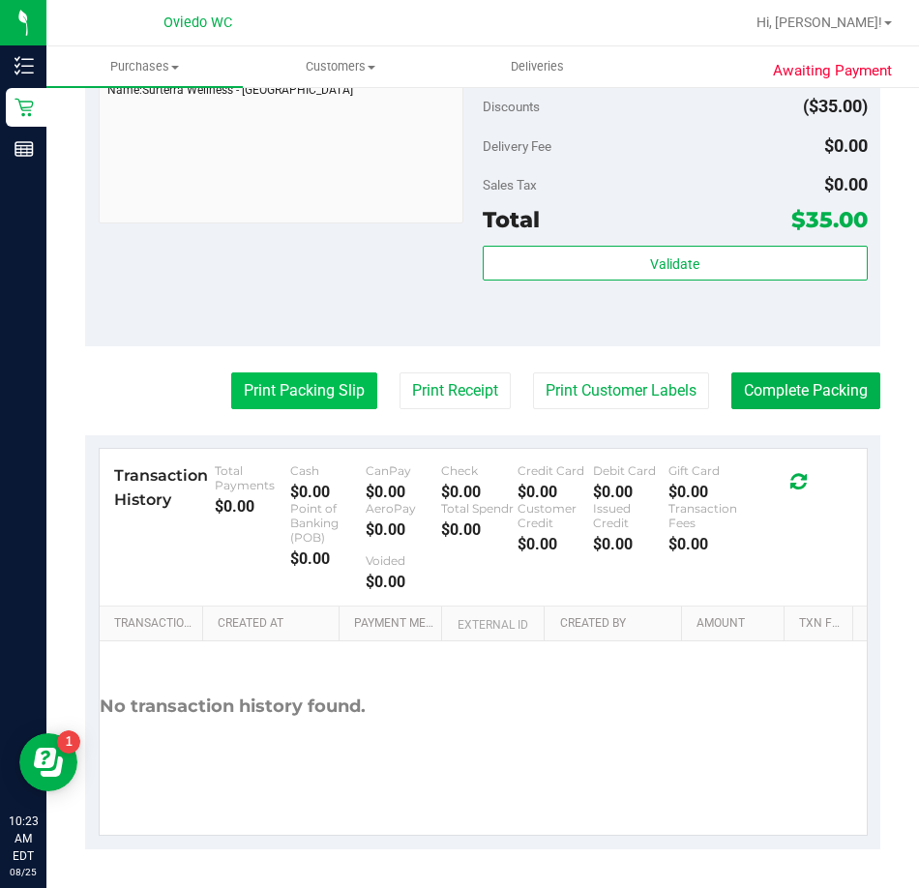
click at [250, 396] on button "Print Packing Slip" at bounding box center [304, 390] width 146 height 37
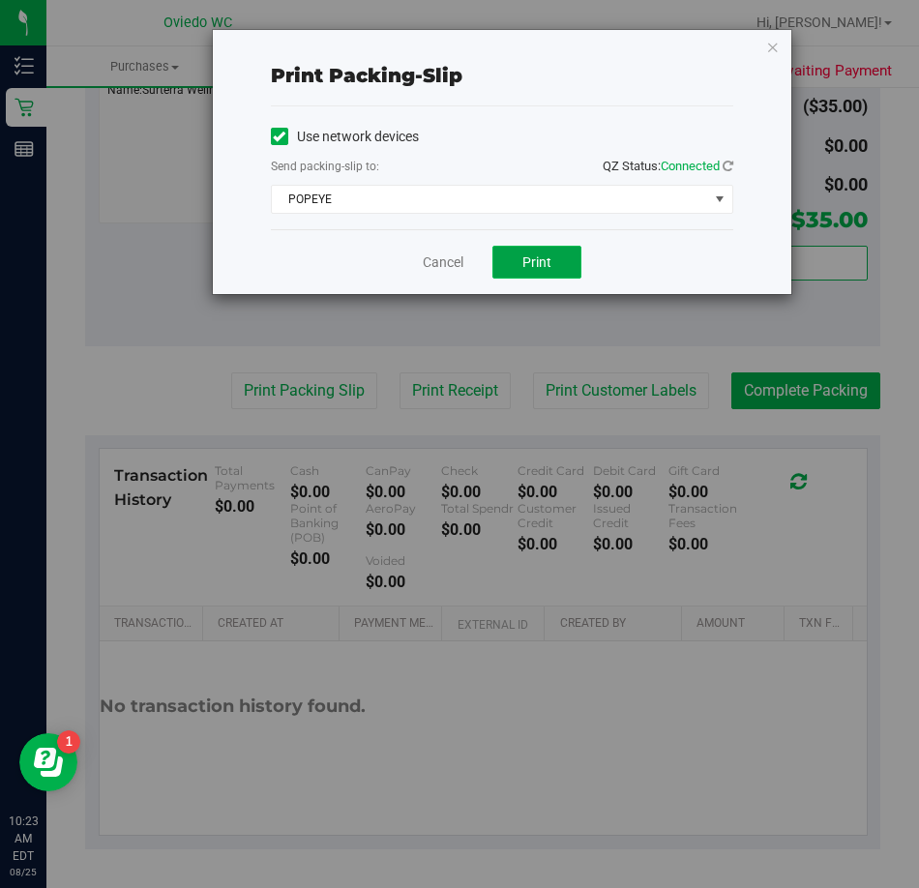
click at [527, 265] on span "Print" at bounding box center [536, 261] width 29 height 15
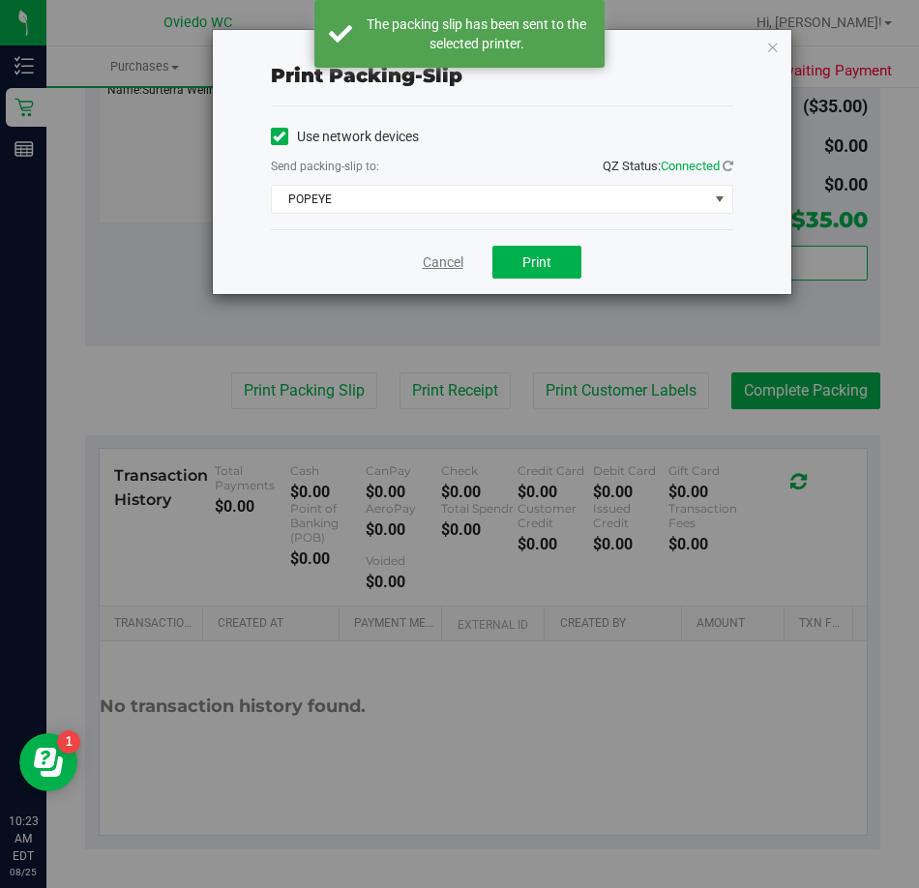
click at [438, 260] on link "Cancel" at bounding box center [443, 262] width 41 height 20
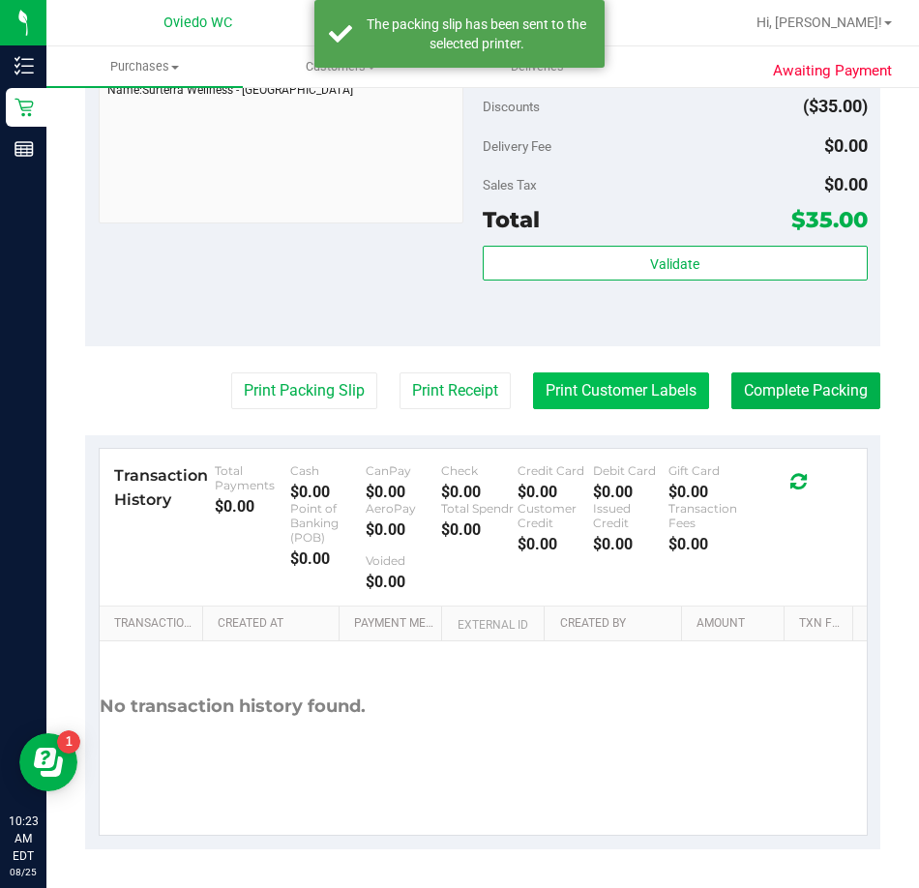
click at [533, 396] on button "Print Customer Labels" at bounding box center [621, 390] width 176 height 37
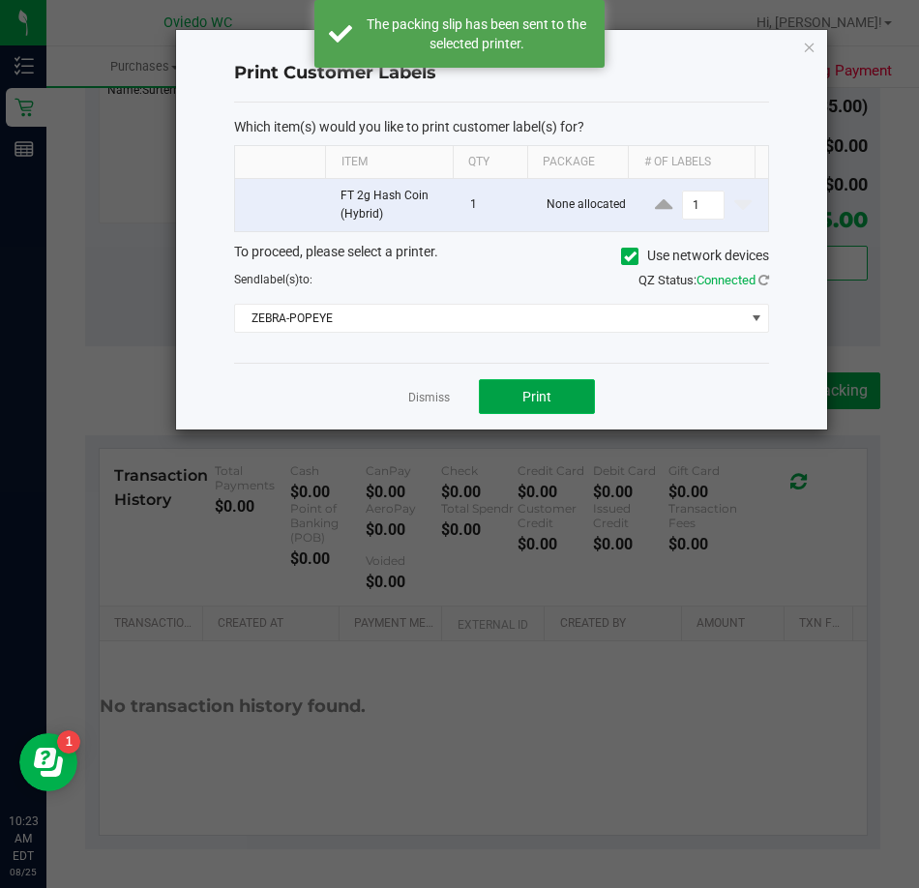
click at [524, 390] on span "Print" at bounding box center [536, 396] width 29 height 15
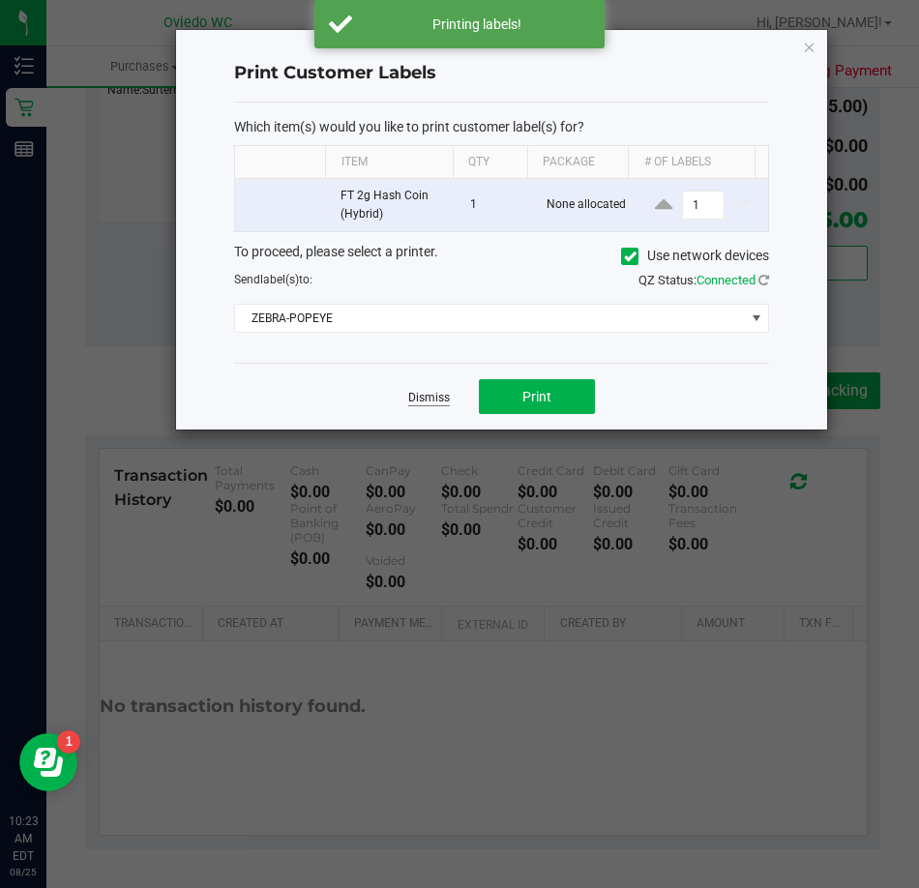
click at [427, 398] on link "Dismiss" at bounding box center [429, 398] width 42 height 16
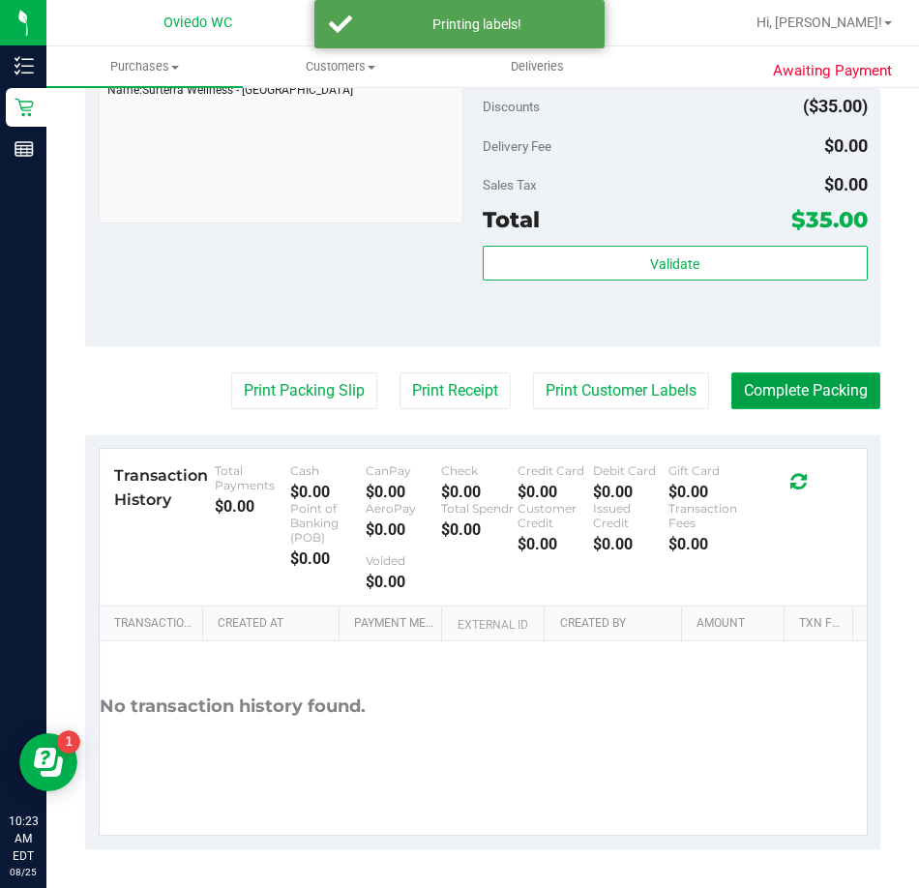
click at [782, 403] on button "Complete Packing" at bounding box center [805, 390] width 149 height 37
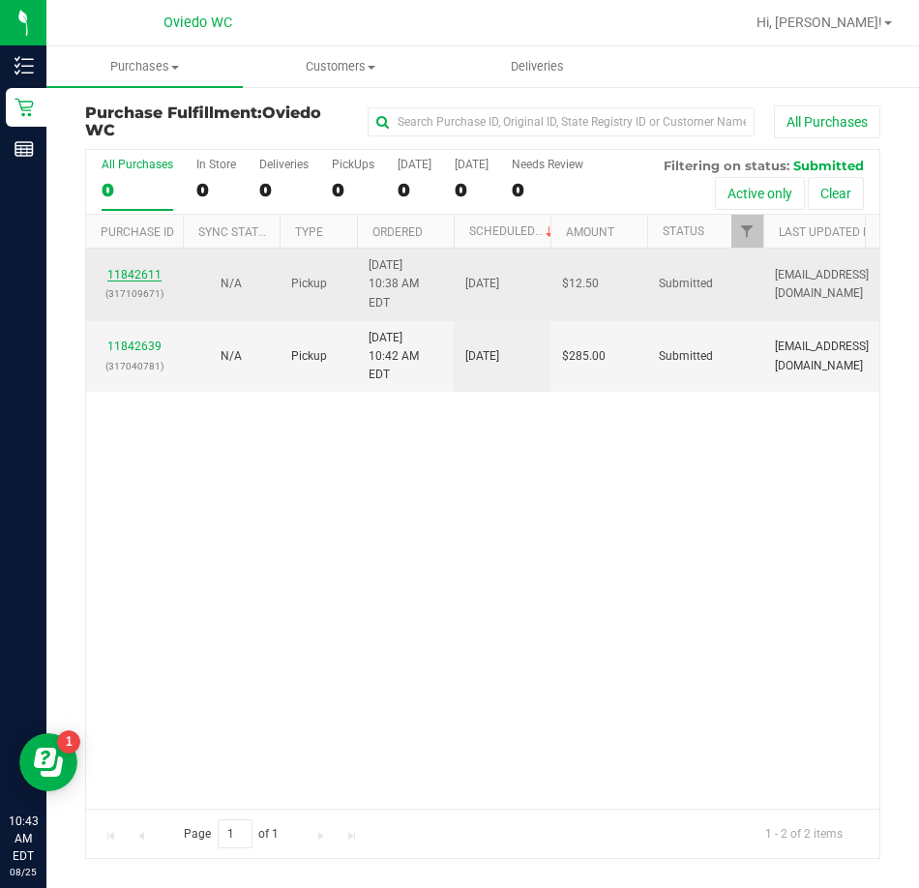
click at [126, 268] on link "11842611" at bounding box center [134, 275] width 54 height 14
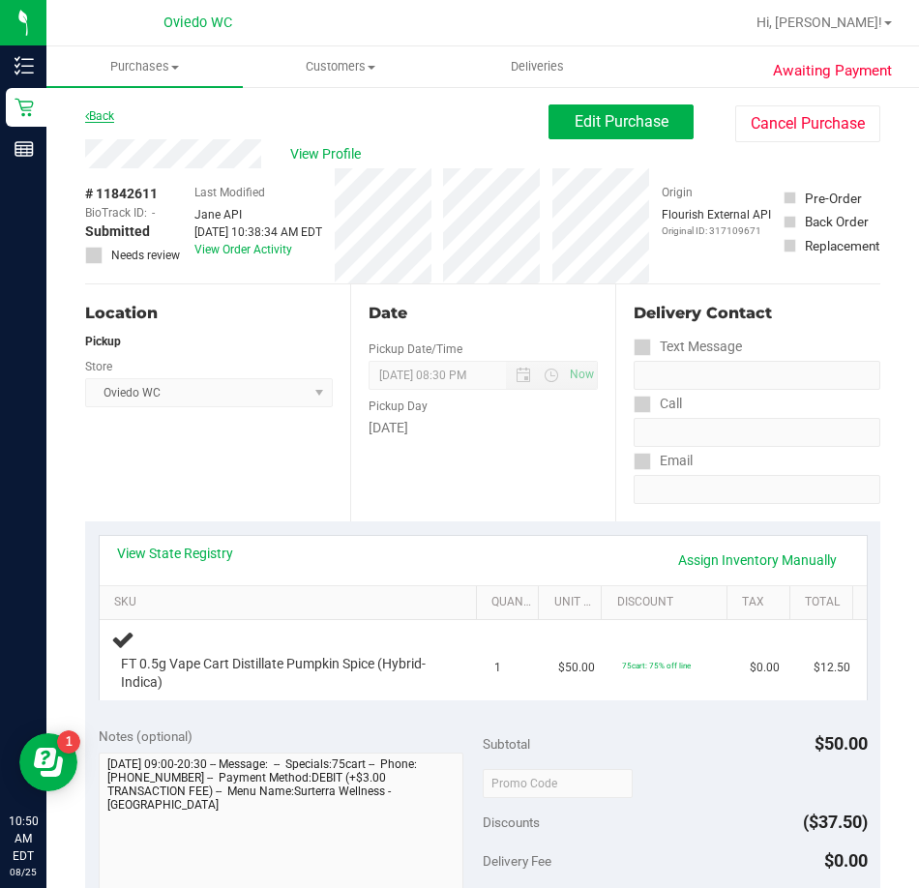
click at [93, 110] on link "Back" at bounding box center [99, 116] width 29 height 14
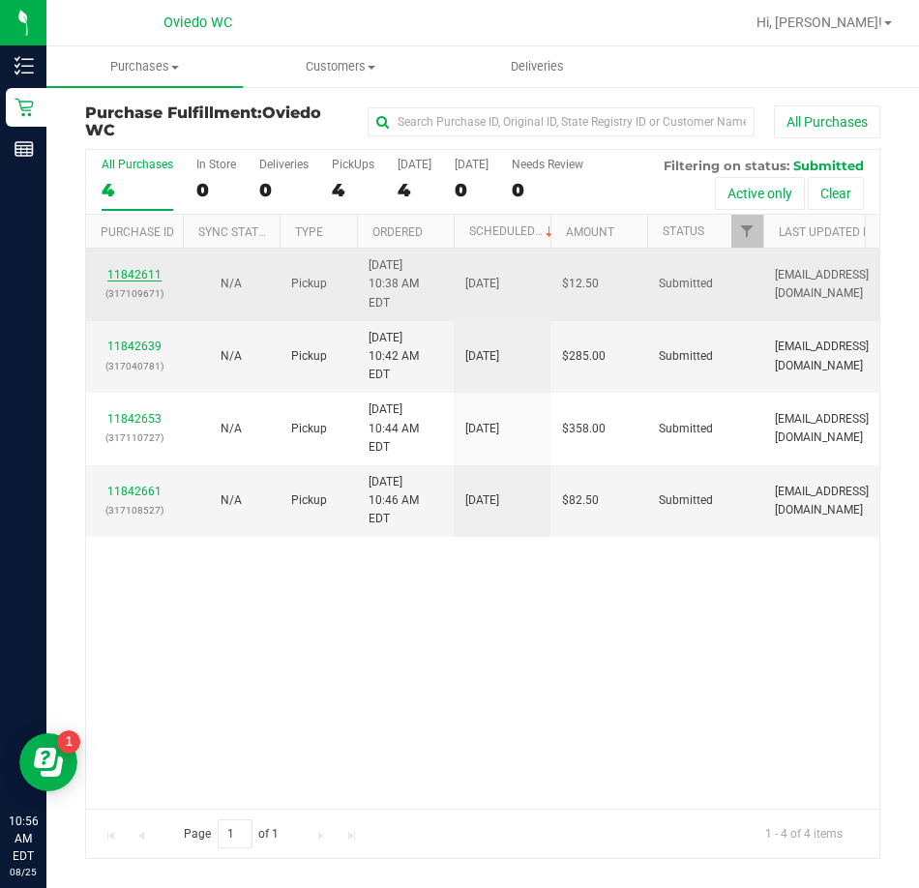
click at [136, 268] on link "11842611" at bounding box center [134, 275] width 54 height 14
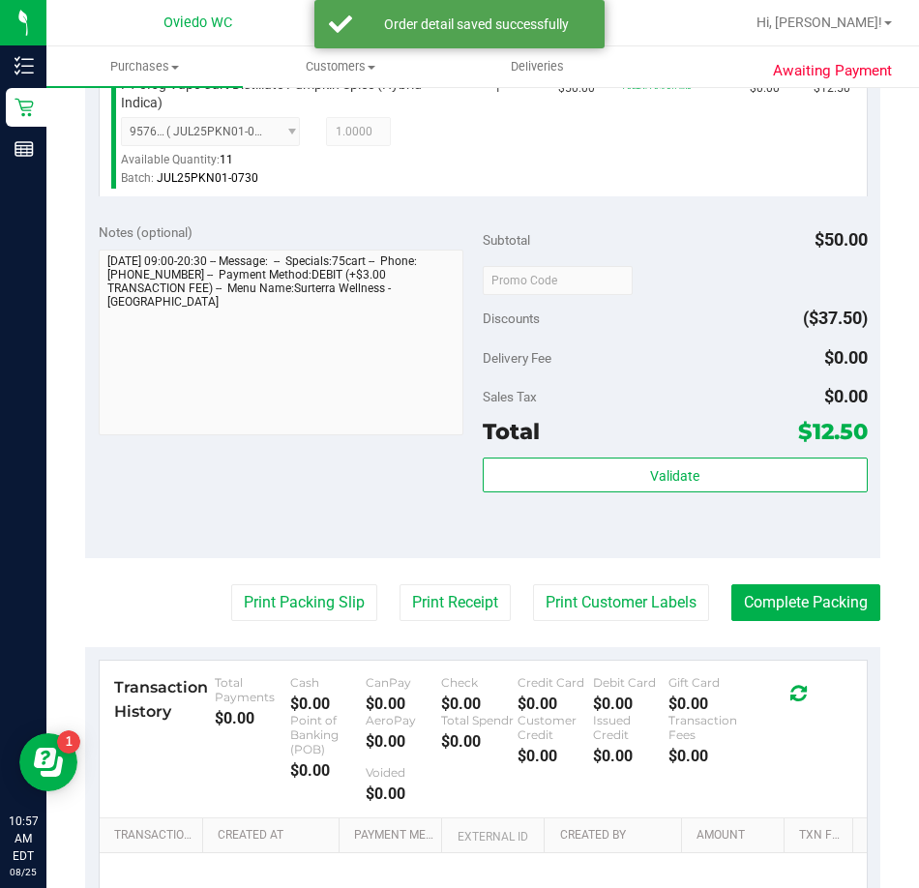
scroll to position [580, 0]
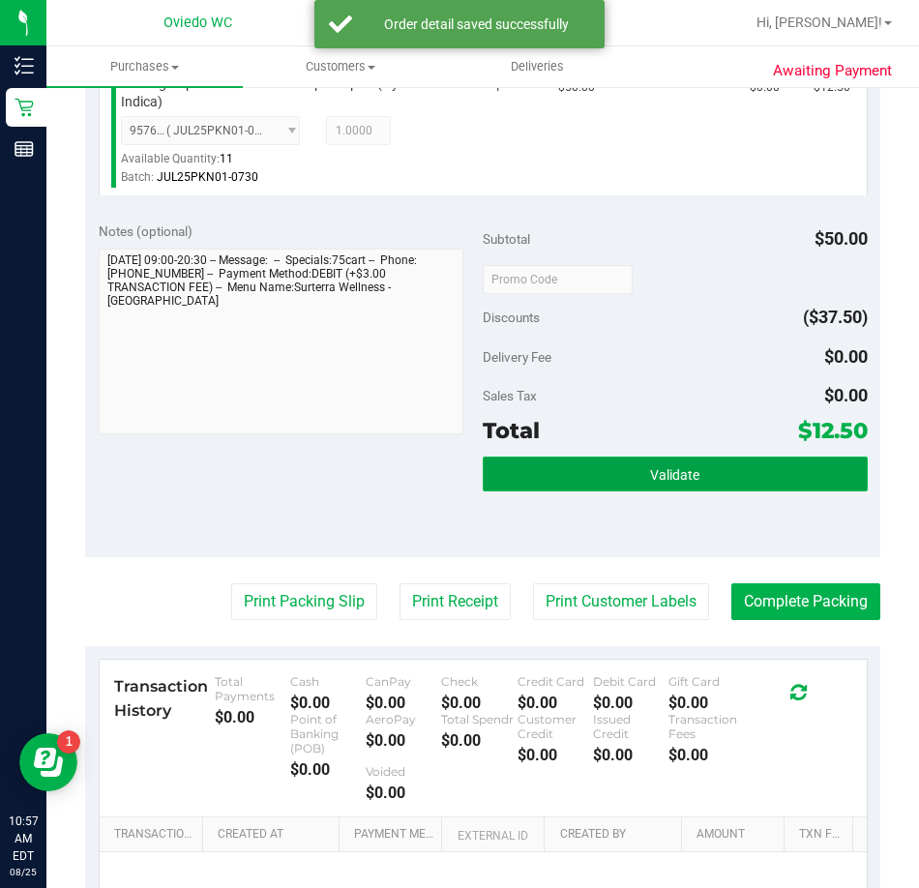
click at [583, 467] on button "Validate" at bounding box center [675, 473] width 385 height 35
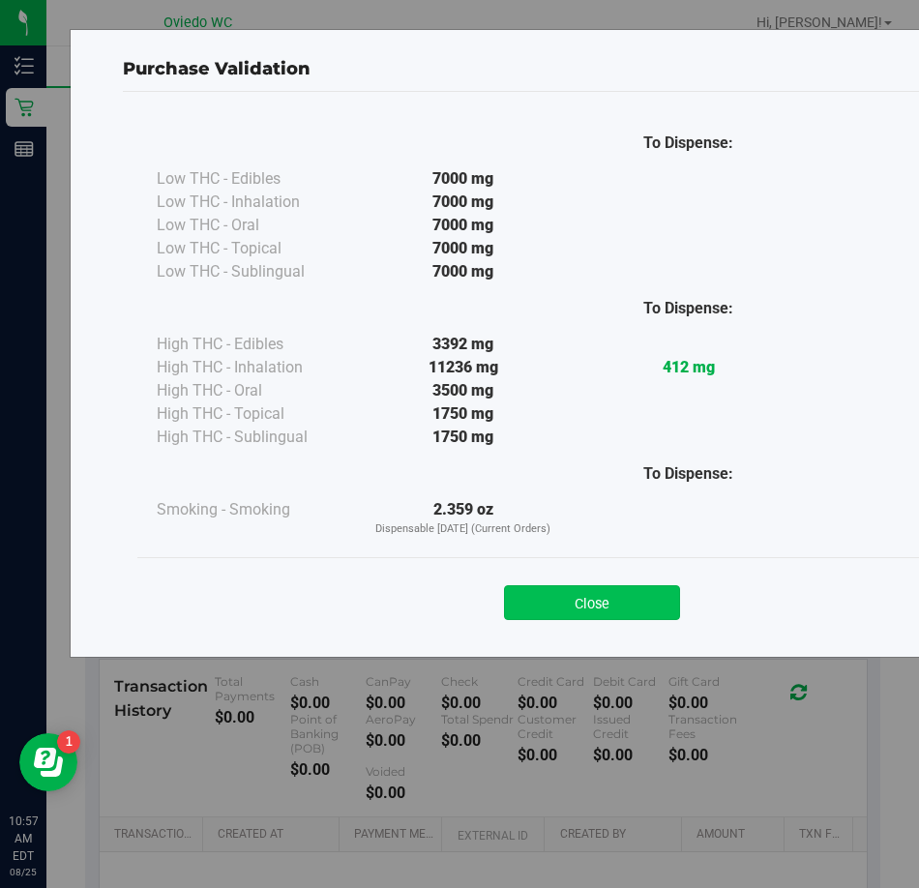
click at [562, 598] on button "Close" at bounding box center [592, 602] width 176 height 35
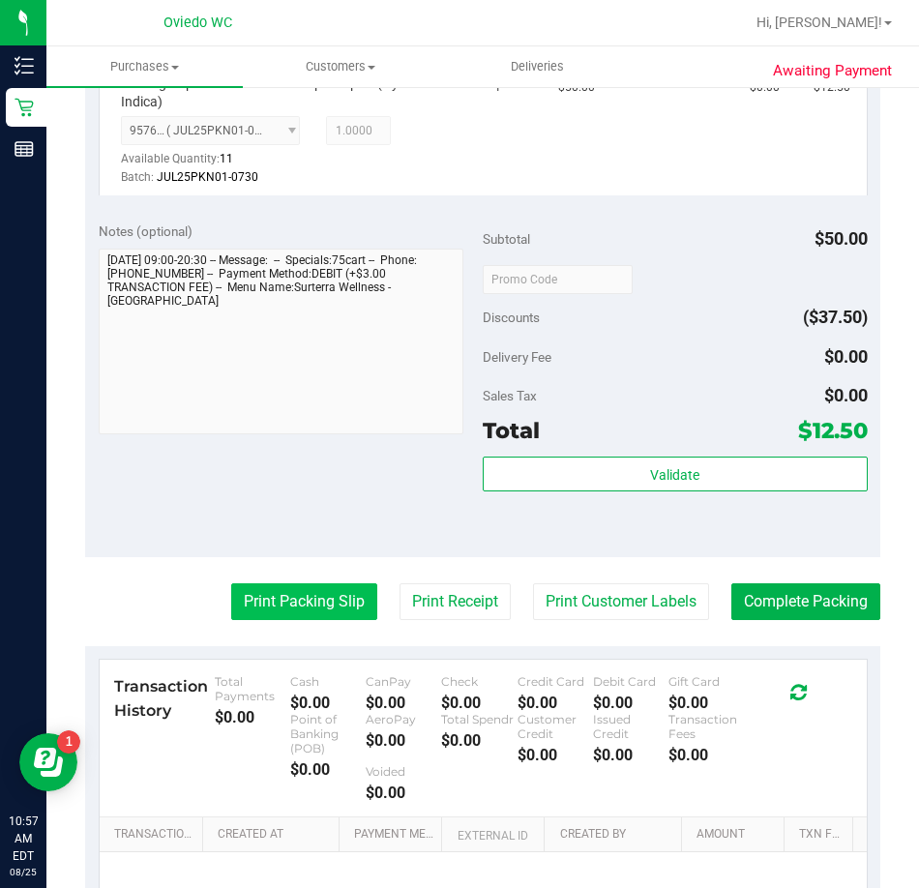
click at [303, 597] on button "Print Packing Slip" at bounding box center [304, 601] width 146 height 37
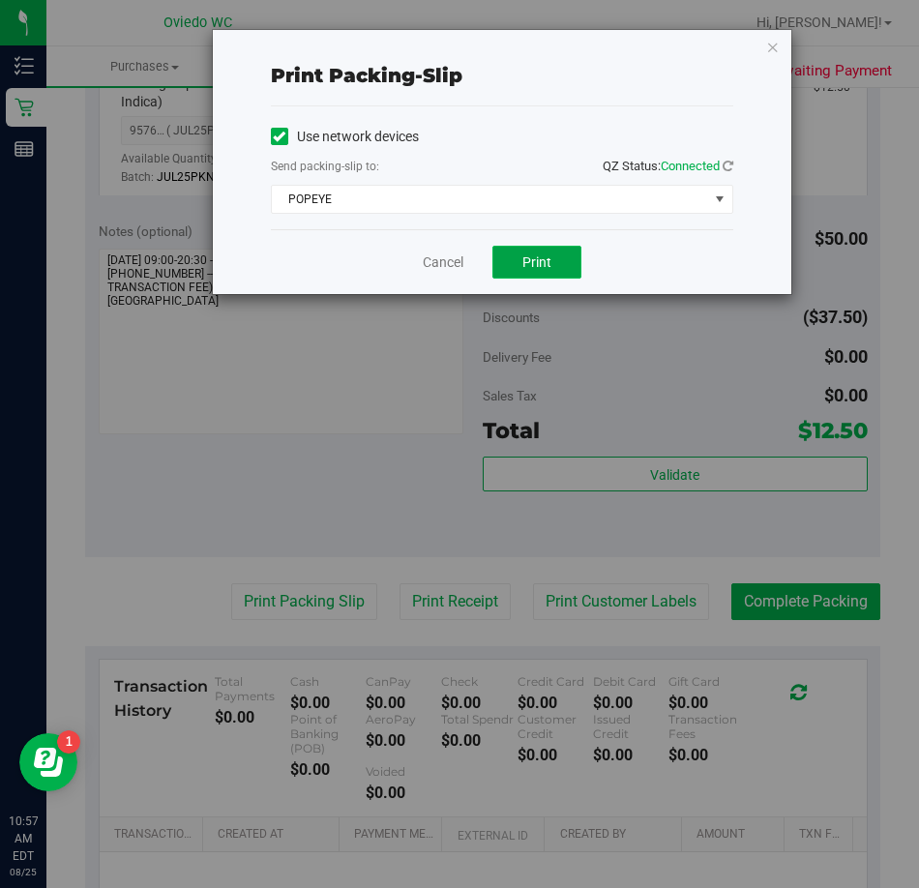
click at [528, 270] on button "Print" at bounding box center [536, 262] width 89 height 33
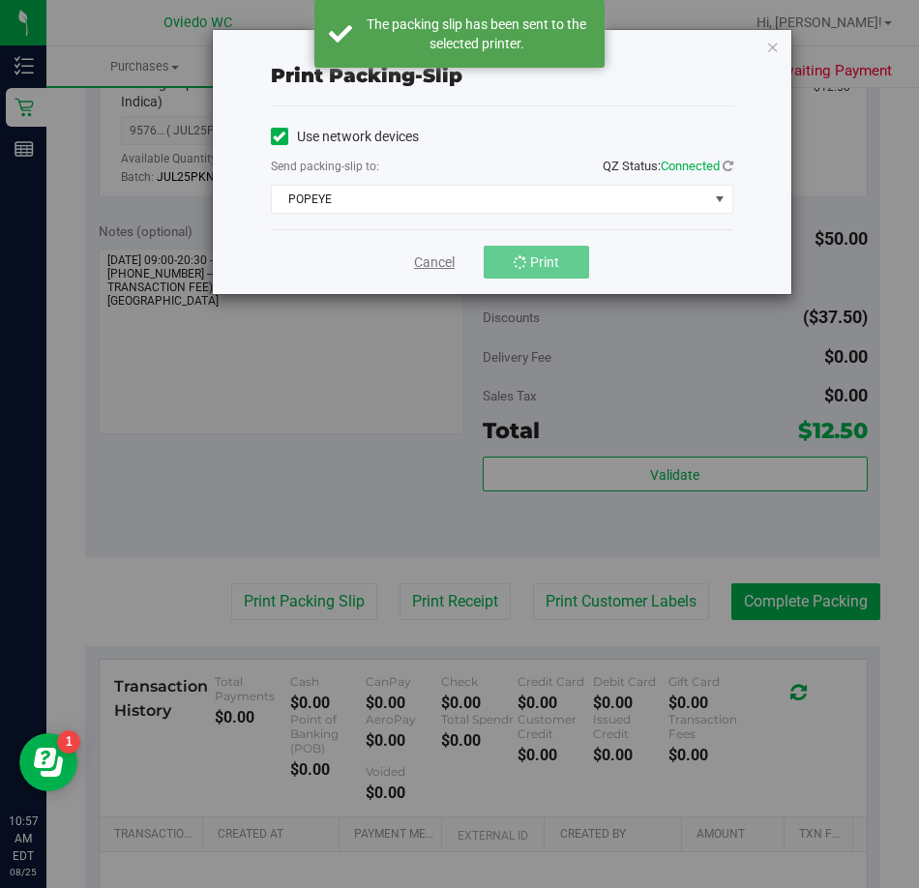
click at [428, 266] on link "Cancel" at bounding box center [434, 262] width 41 height 20
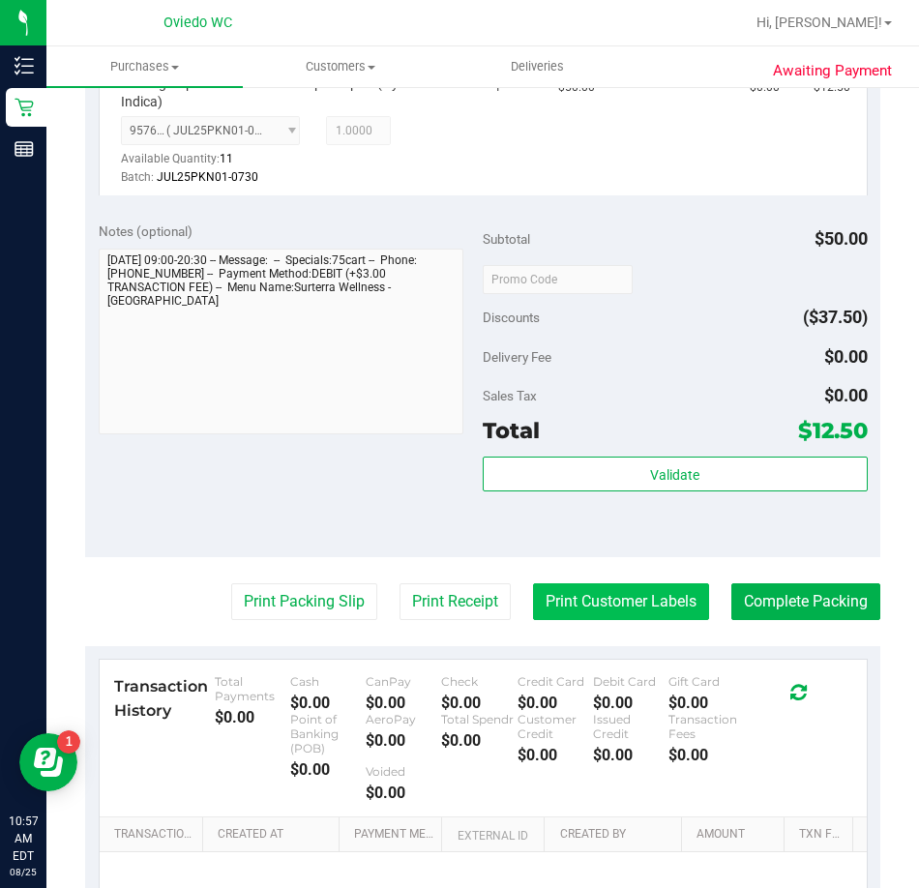
click at [570, 599] on button "Print Customer Labels" at bounding box center [621, 601] width 176 height 37
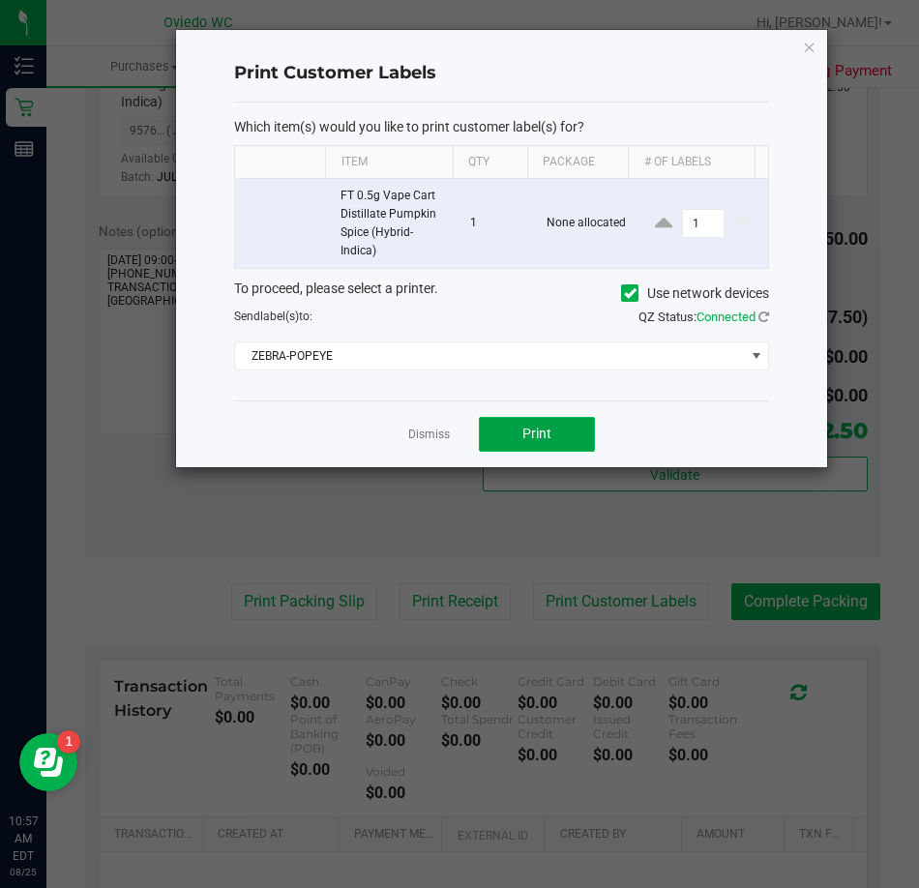
click at [534, 430] on span "Print" at bounding box center [536, 433] width 29 height 15
click at [414, 442] on link "Dismiss" at bounding box center [429, 435] width 42 height 16
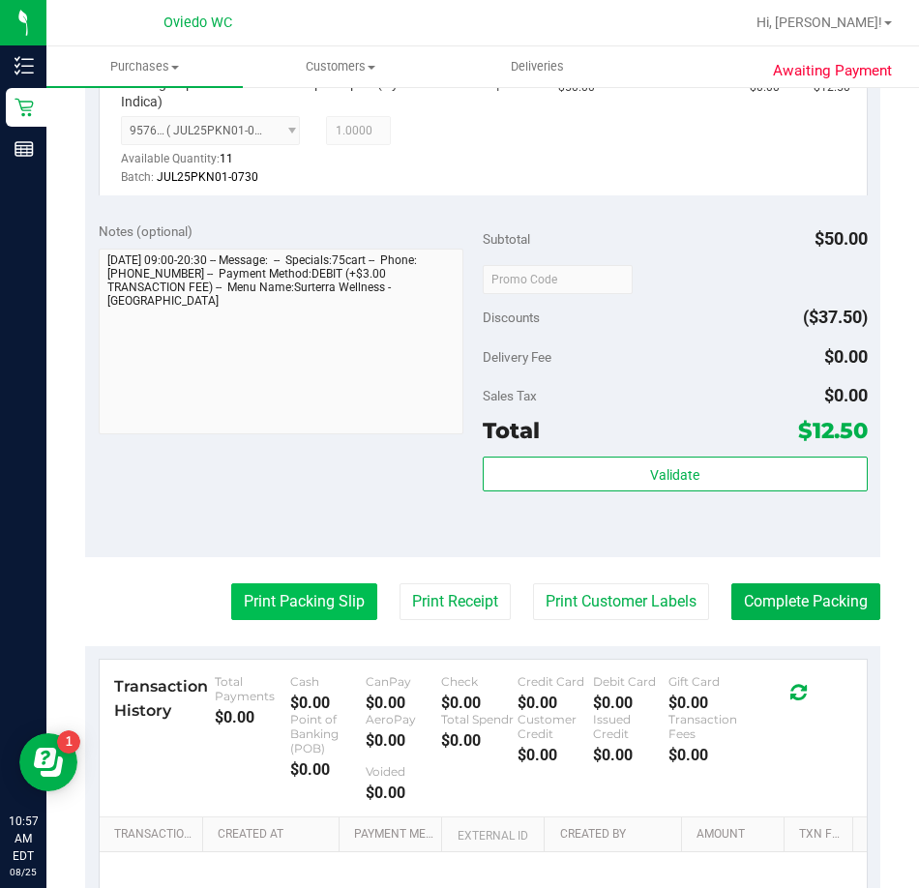
click at [323, 590] on button "Print Packing Slip" at bounding box center [304, 601] width 146 height 37
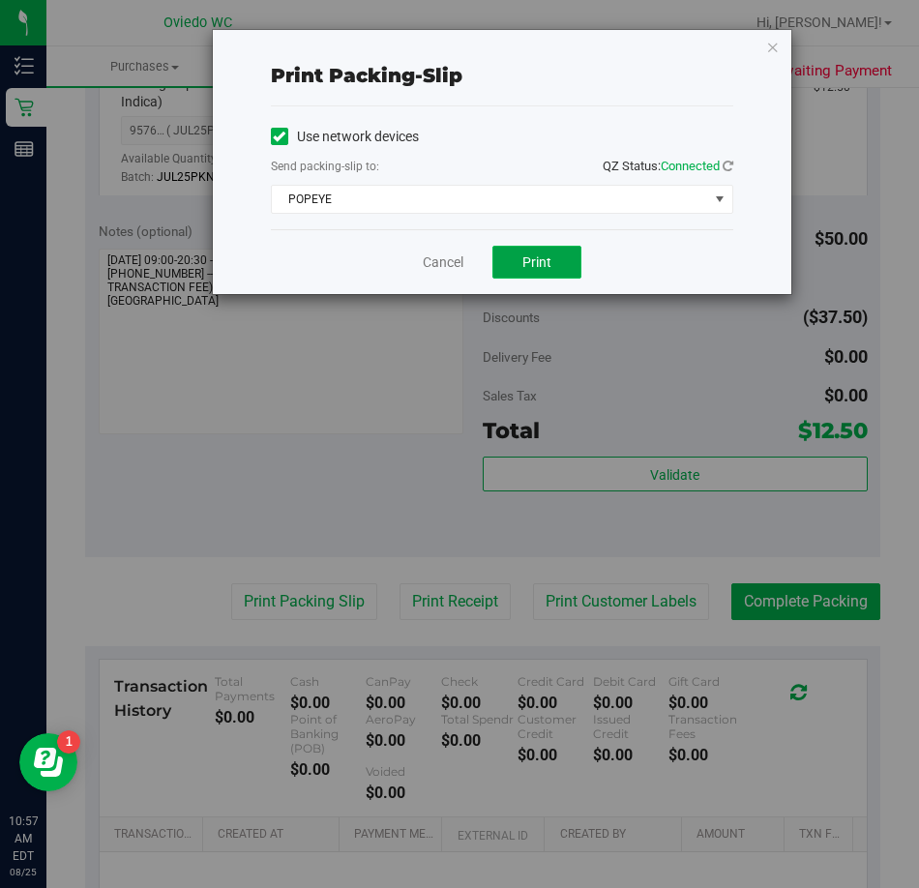
click at [536, 263] on span "Print" at bounding box center [536, 261] width 29 height 15
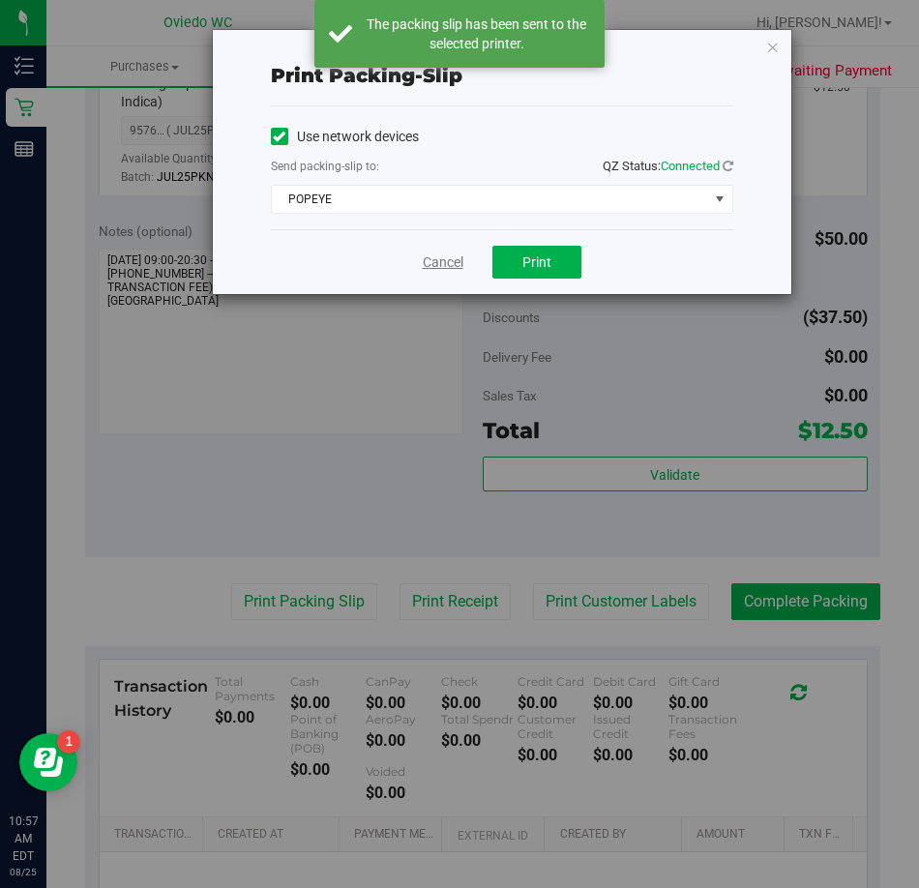
click at [446, 267] on link "Cancel" at bounding box center [443, 262] width 41 height 20
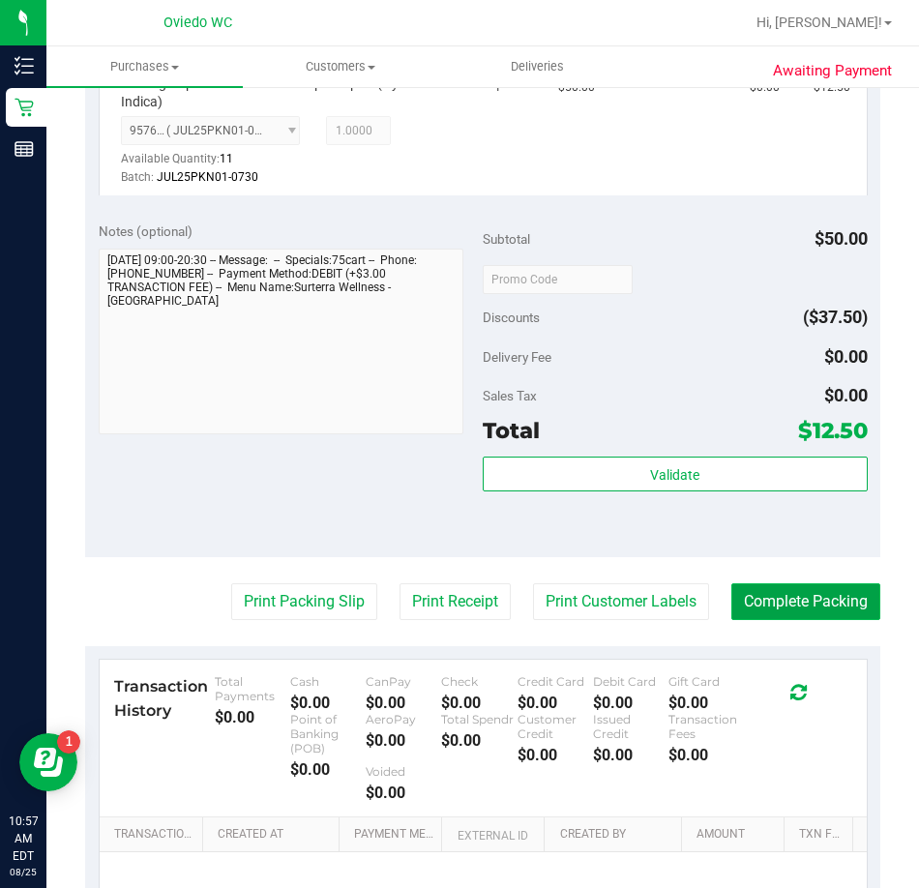
click at [819, 596] on button "Complete Packing" at bounding box center [805, 601] width 149 height 37
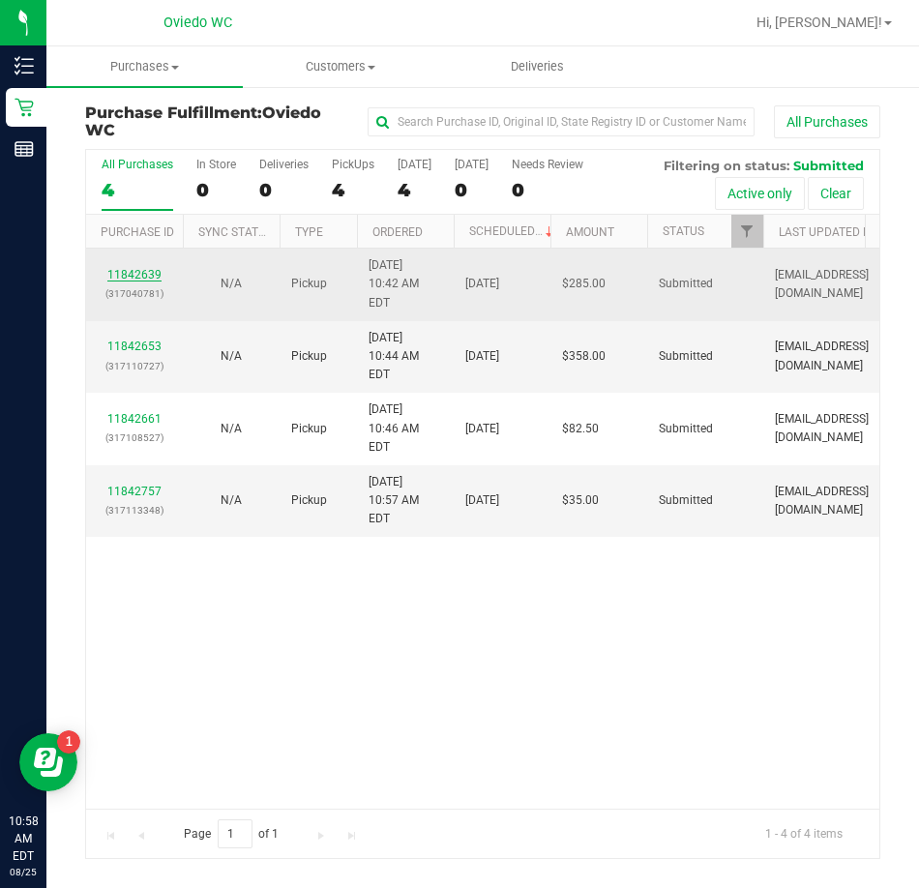
click at [135, 268] on link "11842639" at bounding box center [134, 275] width 54 height 14
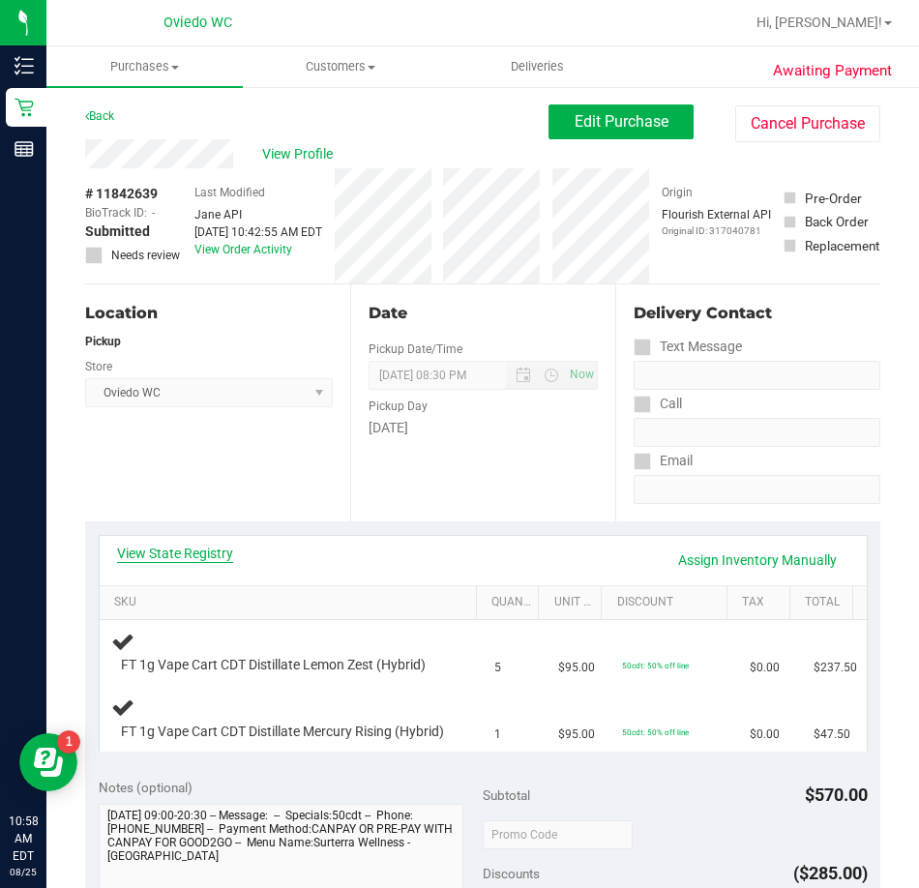
click at [187, 548] on link "View State Registry" at bounding box center [175, 553] width 116 height 19
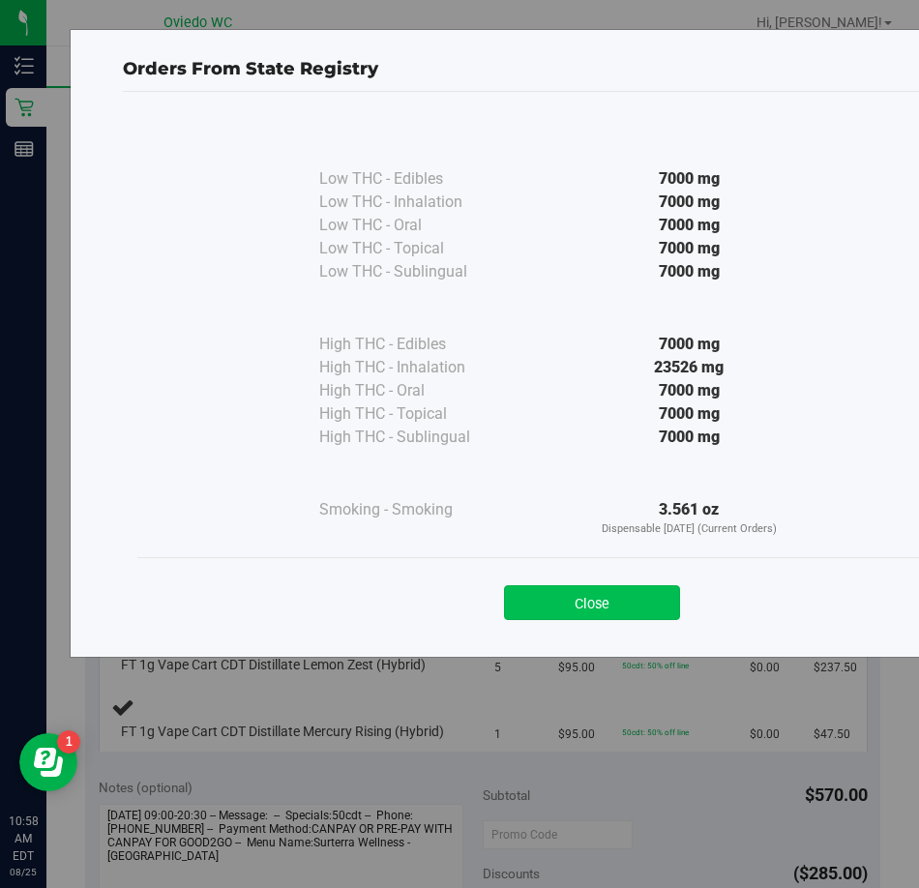
click at [549, 598] on button "Close" at bounding box center [592, 602] width 176 height 35
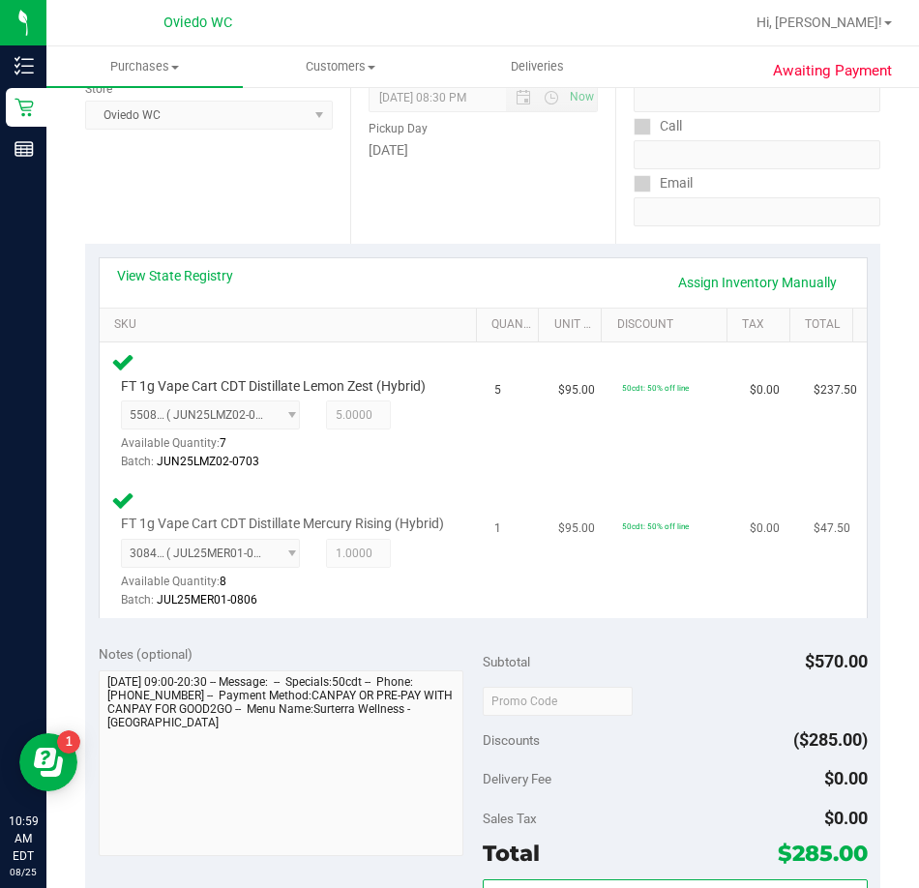
scroll to position [774, 0]
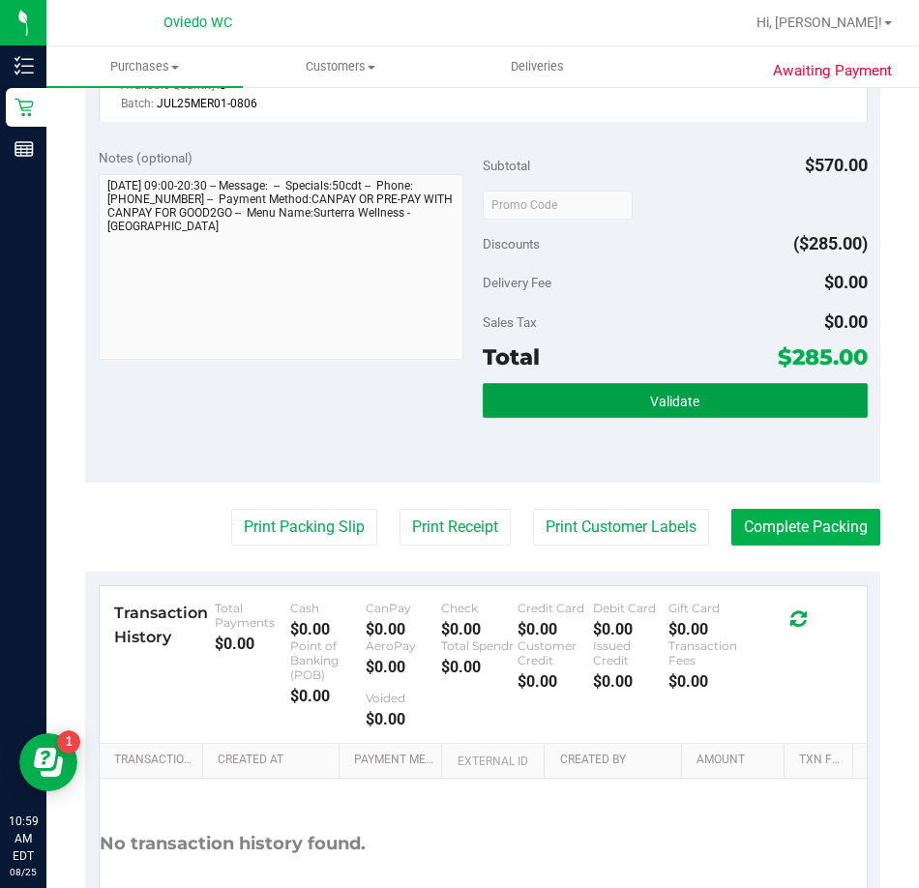
click at [544, 418] on button "Validate" at bounding box center [675, 400] width 385 height 35
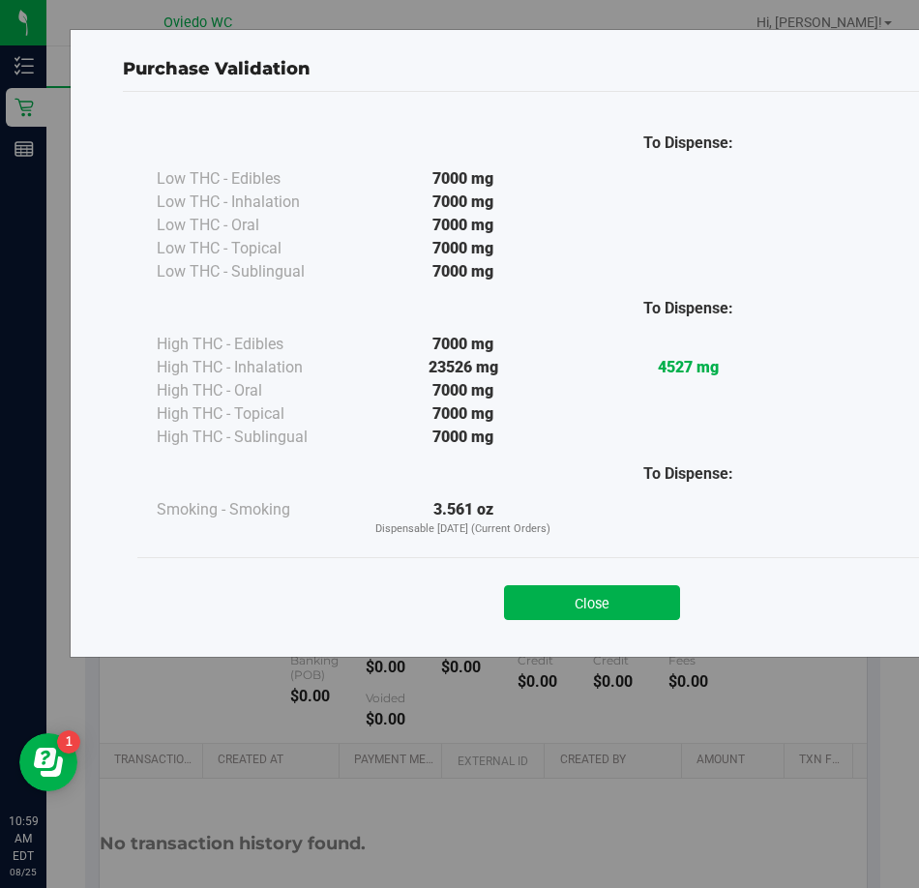
click at [593, 581] on div "Close" at bounding box center [592, 597] width 880 height 48
click at [579, 593] on button "Close" at bounding box center [592, 602] width 176 height 35
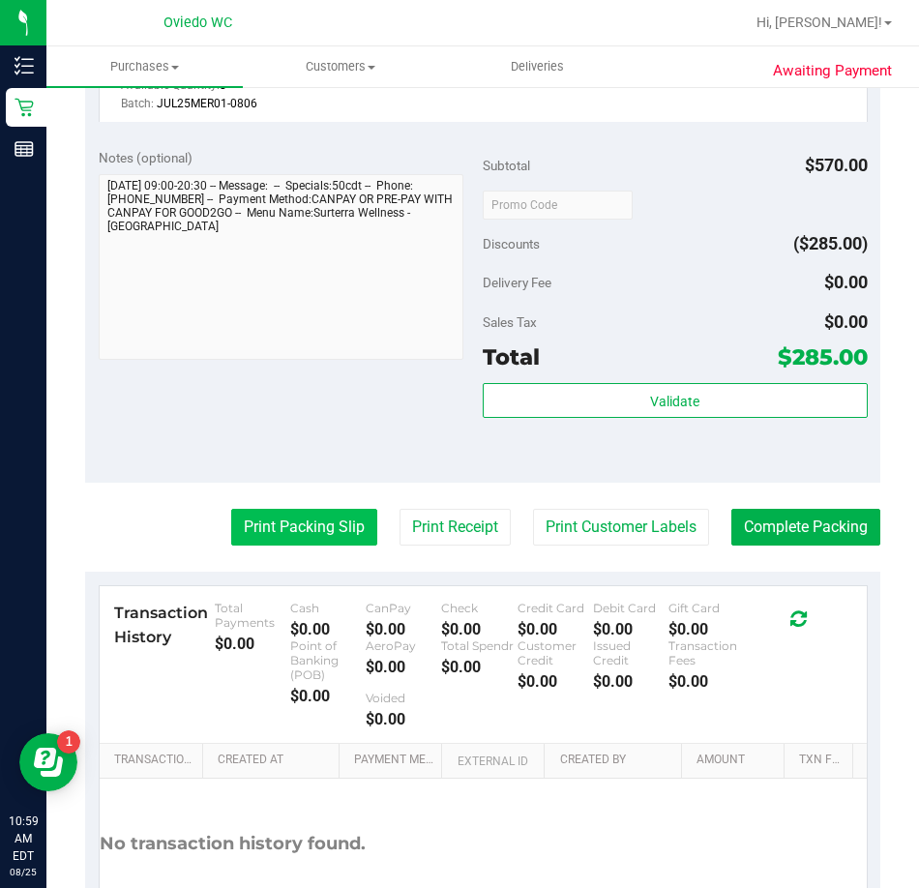
click at [266, 545] on button "Print Packing Slip" at bounding box center [304, 527] width 146 height 37
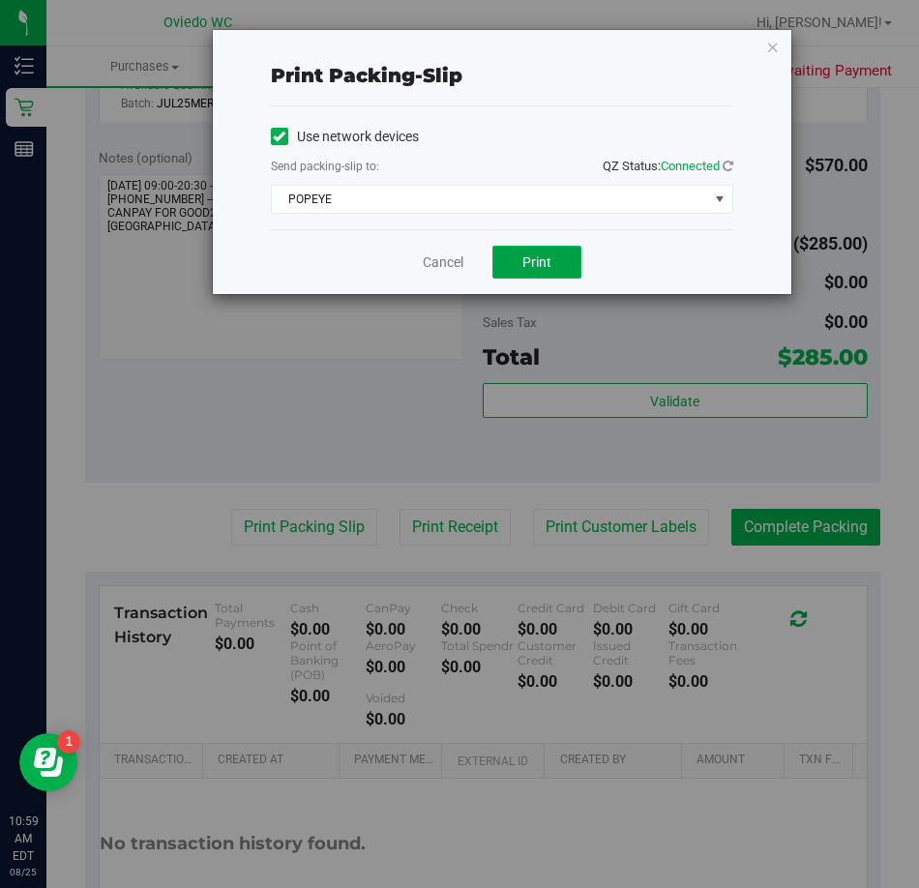
click at [541, 251] on button "Print" at bounding box center [536, 262] width 89 height 33
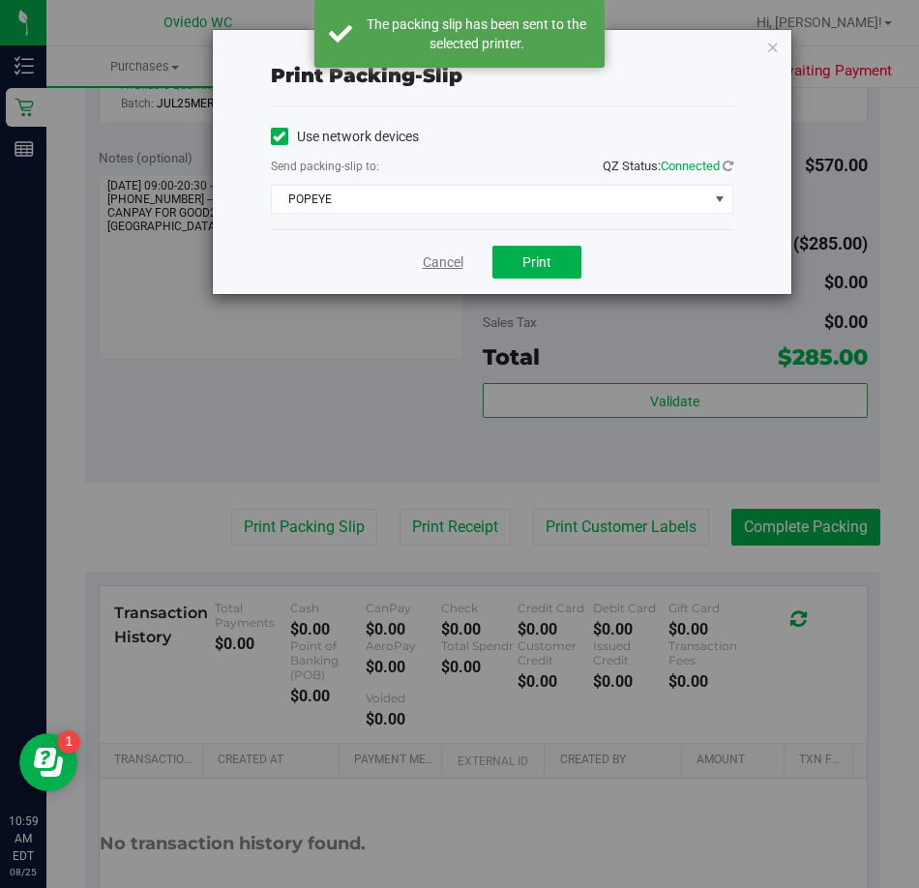
click at [430, 266] on link "Cancel" at bounding box center [443, 262] width 41 height 20
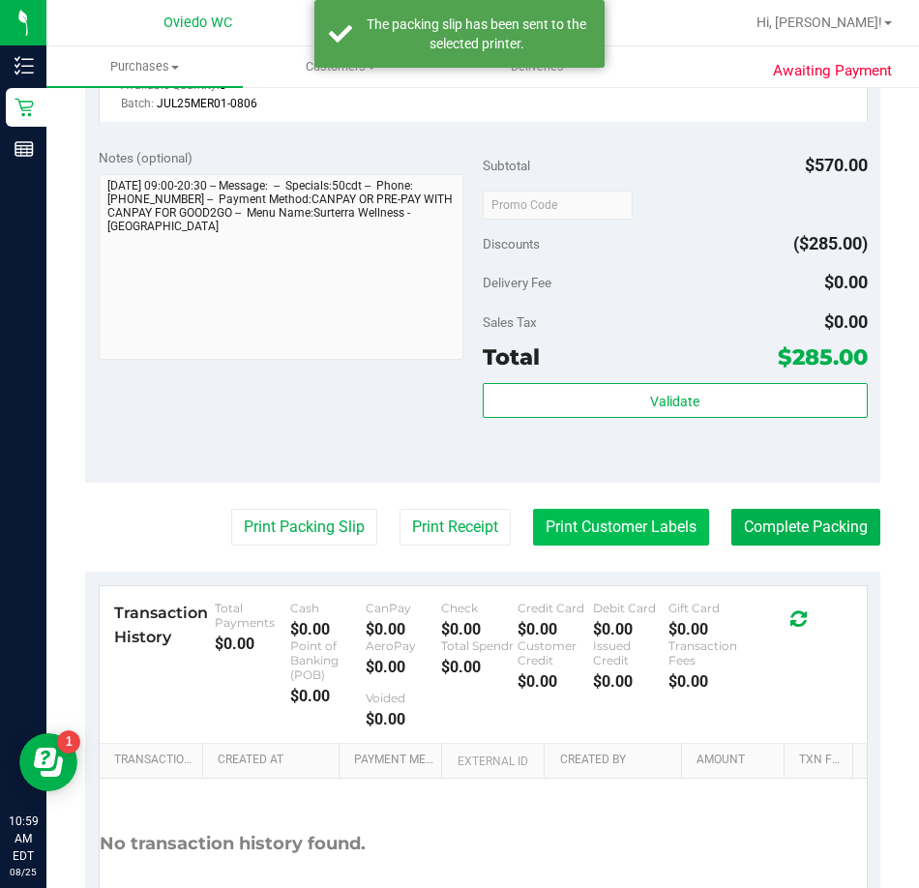
click at [534, 545] on button "Print Customer Labels" at bounding box center [621, 527] width 176 height 37
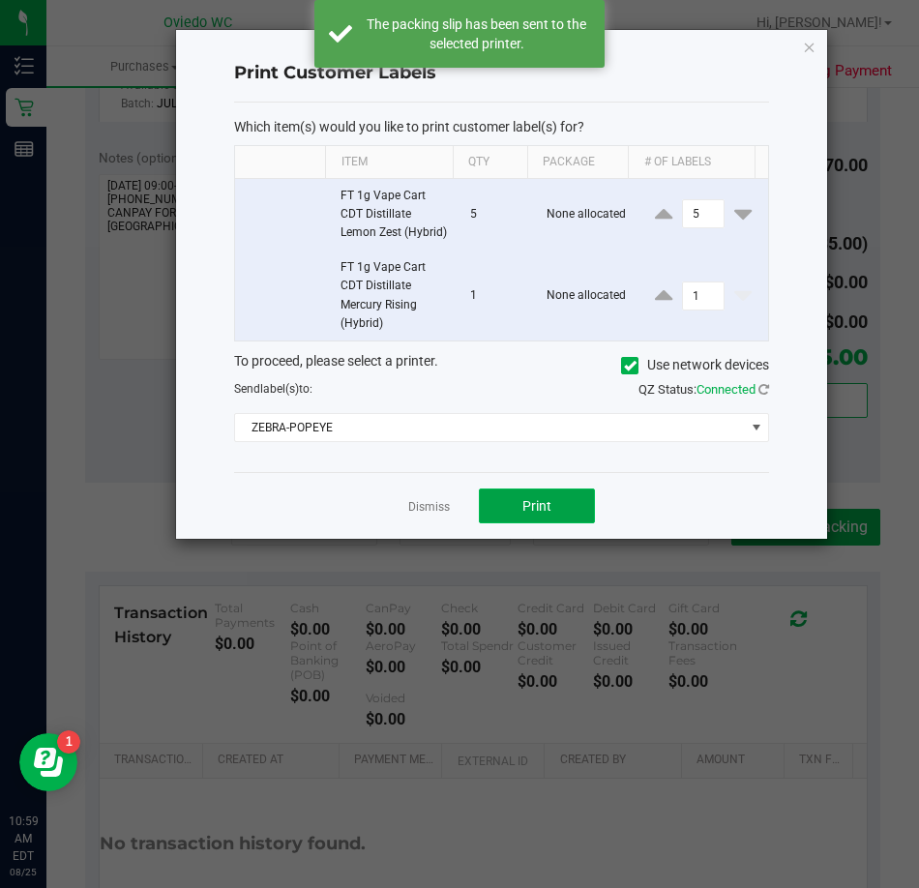
click at [515, 523] on button "Print" at bounding box center [537, 505] width 116 height 35
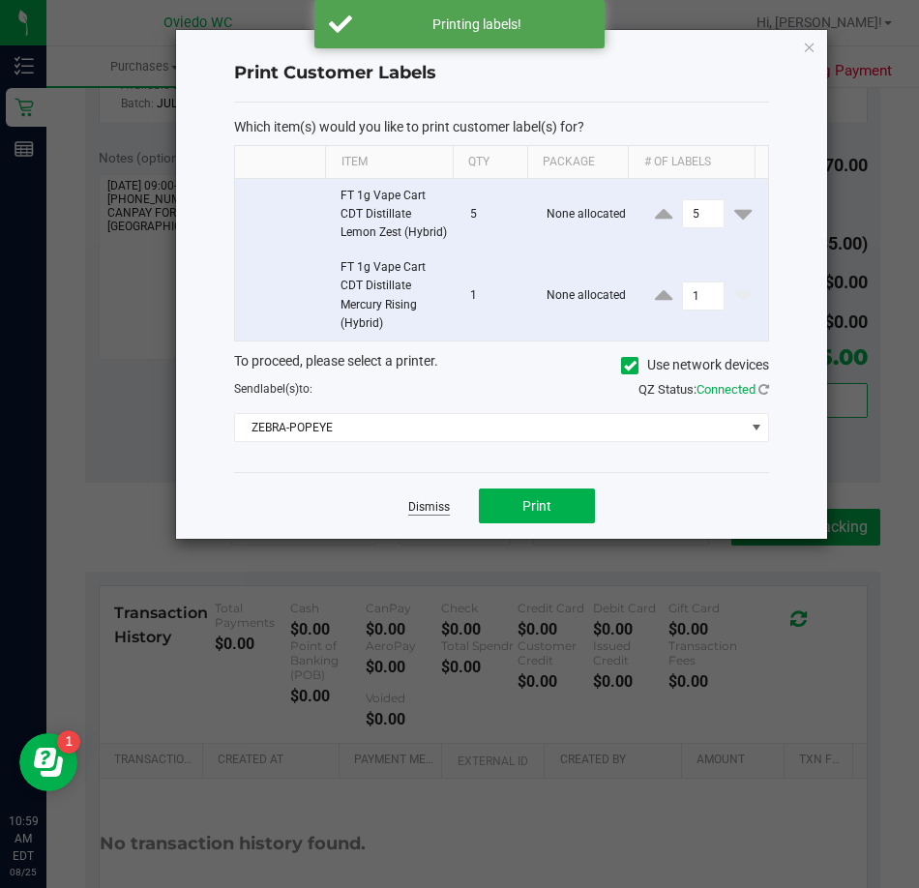
click at [429, 515] on link "Dismiss" at bounding box center [429, 507] width 42 height 16
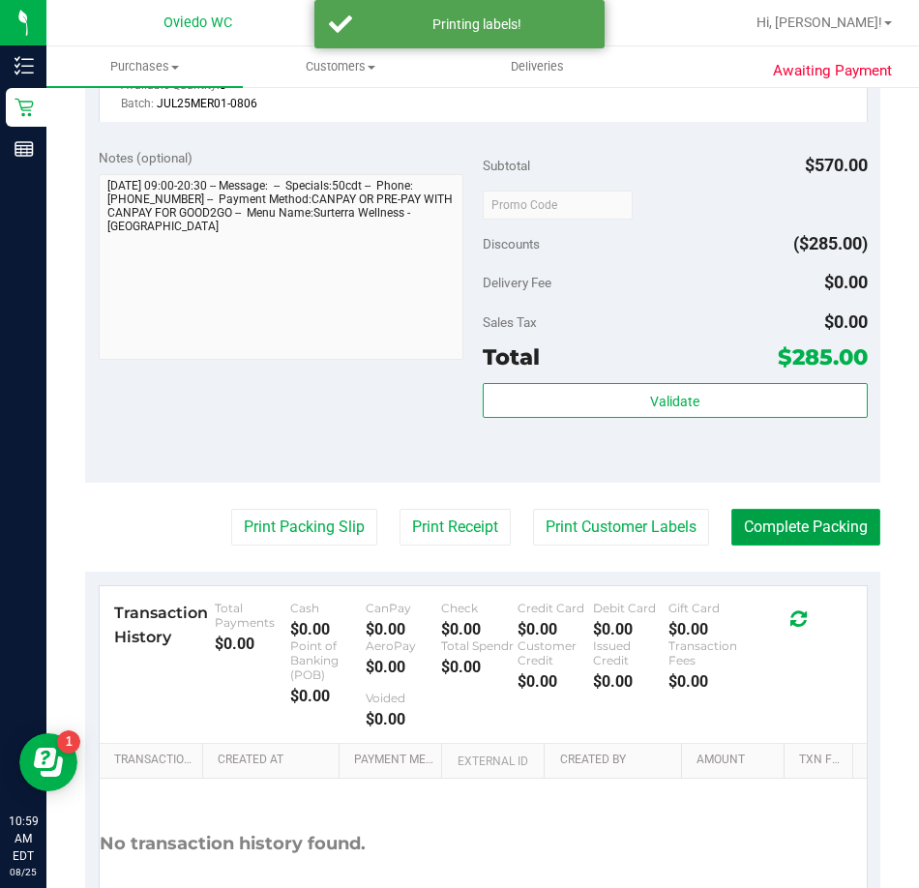
click at [834, 545] on button "Complete Packing" at bounding box center [805, 527] width 149 height 37
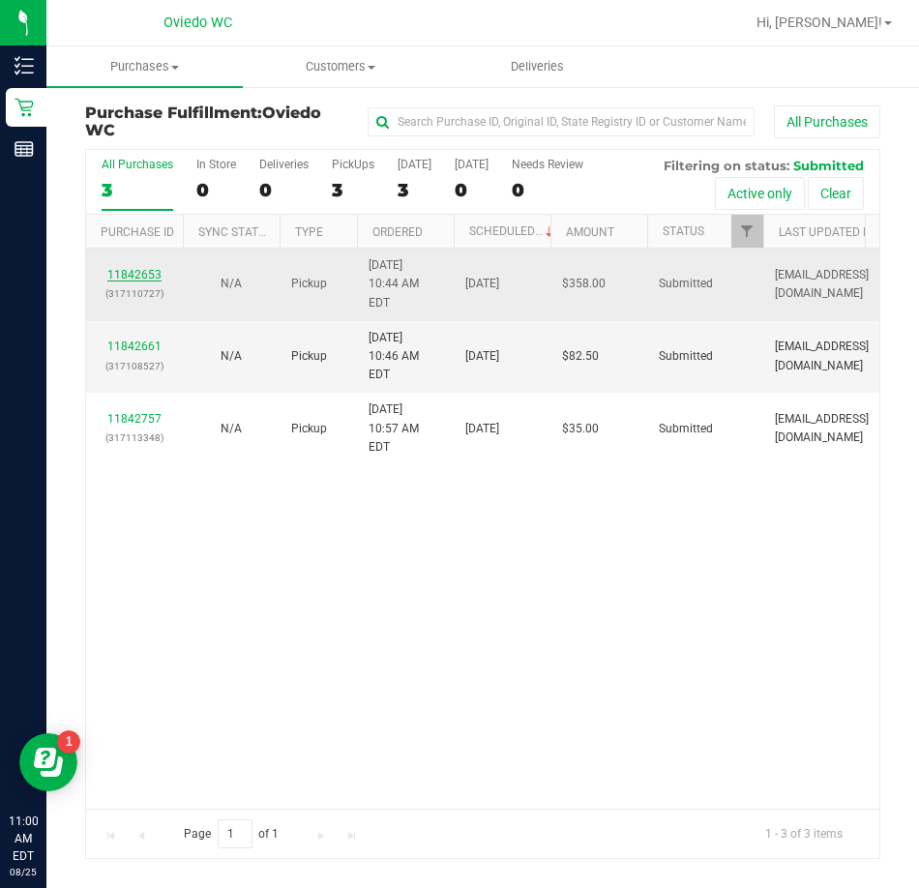
click at [124, 268] on link "11842653" at bounding box center [134, 275] width 54 height 14
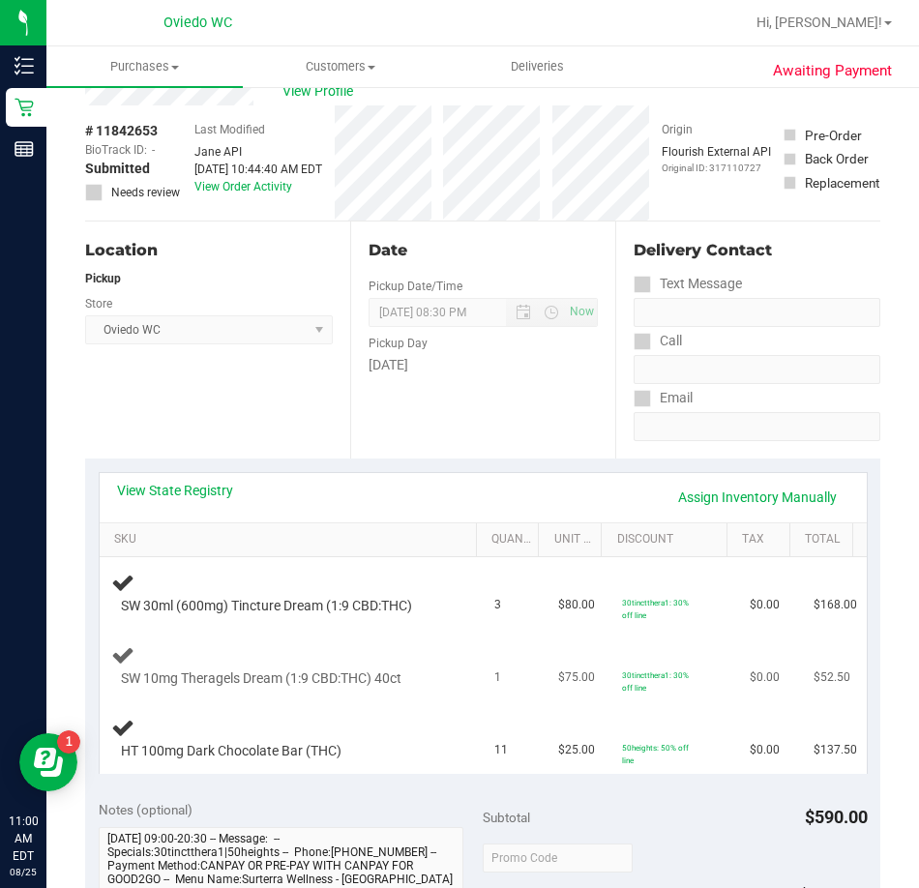
scroll to position [97, 0]
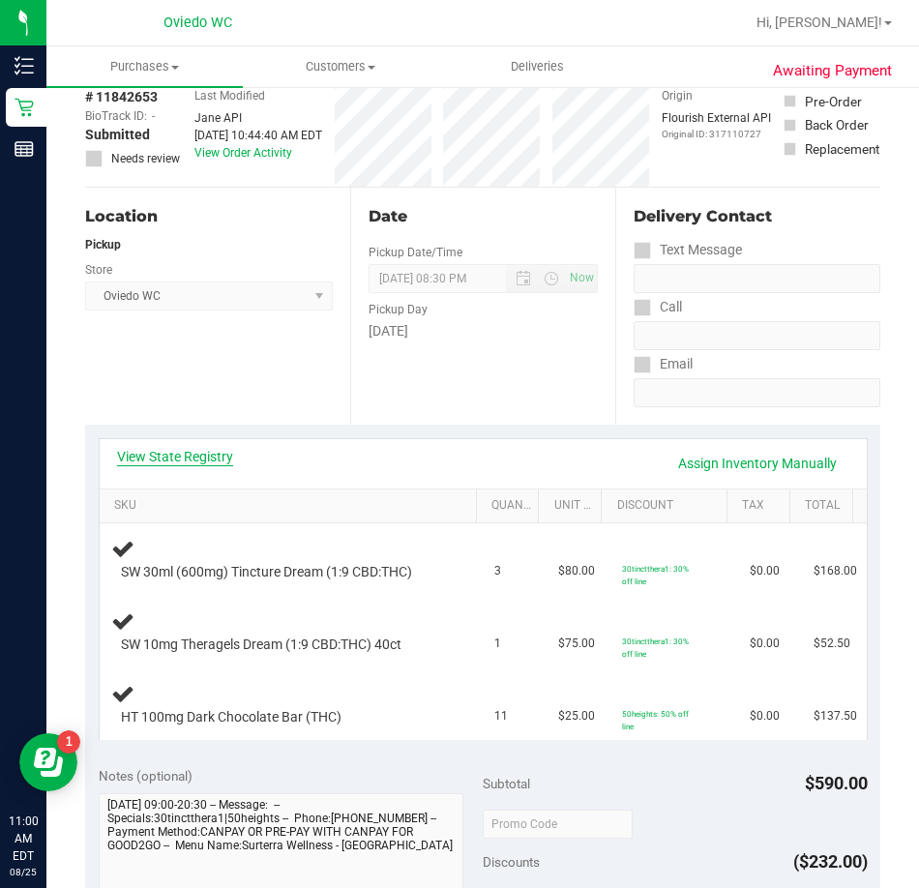
click at [183, 459] on link "View State Registry" at bounding box center [175, 456] width 116 height 19
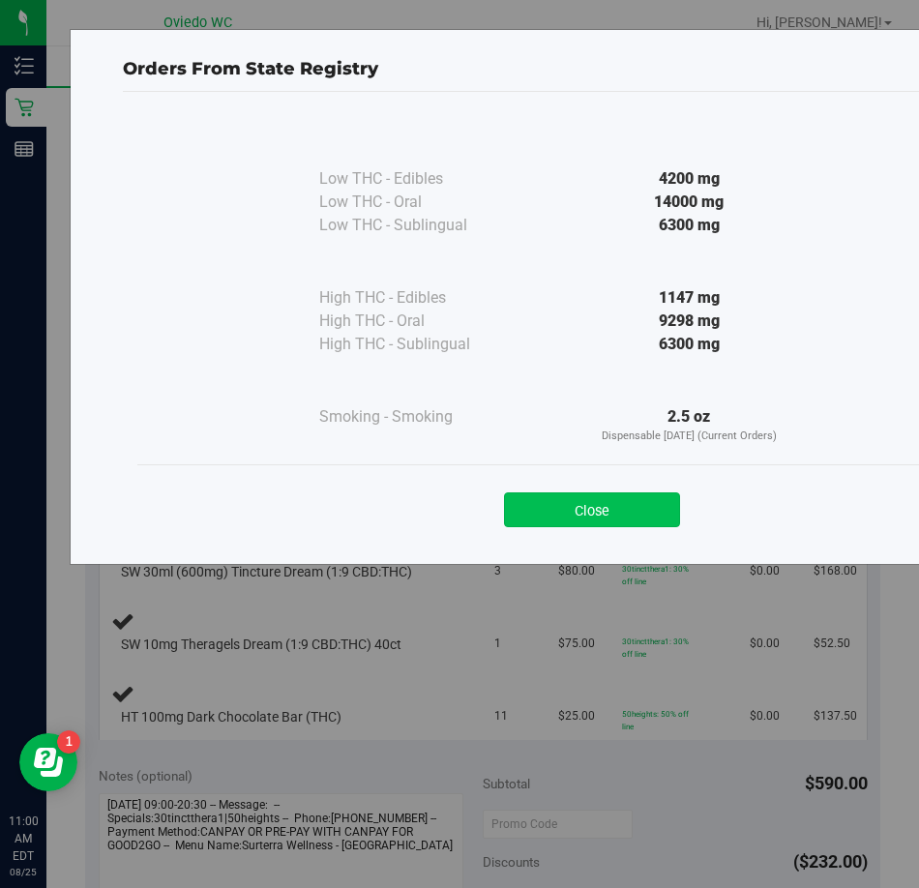
click at [603, 503] on button "Close" at bounding box center [592, 509] width 176 height 35
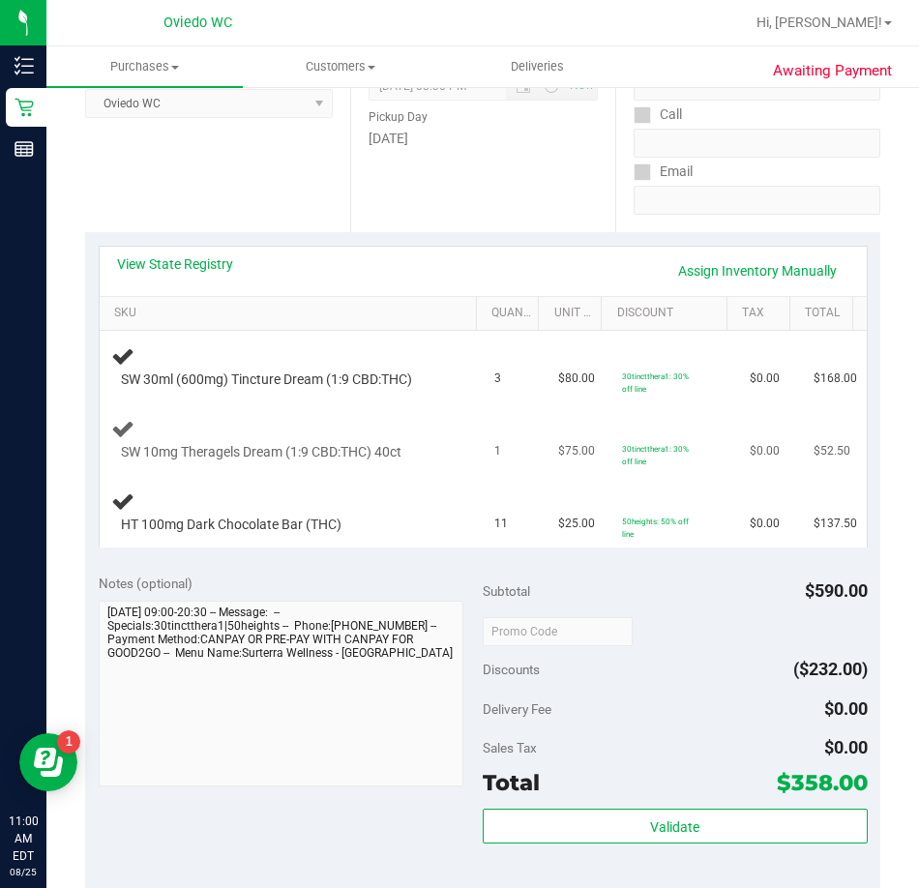
scroll to position [290, 0]
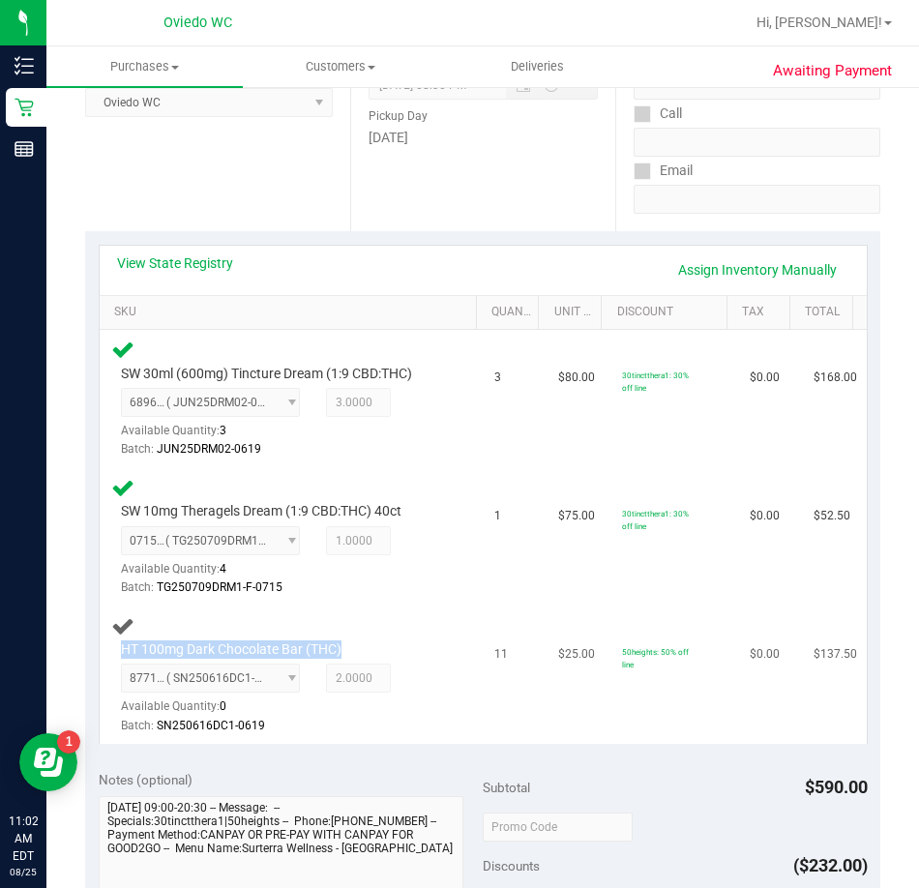
drag, startPoint x: 340, startPoint y: 651, endPoint x: 109, endPoint y: 648, distance: 231.2
click at [109, 648] on td "HT 100mg Dark Chocolate Bar (THC) 8771216717245096 ( SN250616DC1-0619 | orig: F…" at bounding box center [292, 674] width 384 height 137
copy span "HT 100mg Dark Chocolate Bar (THC)"
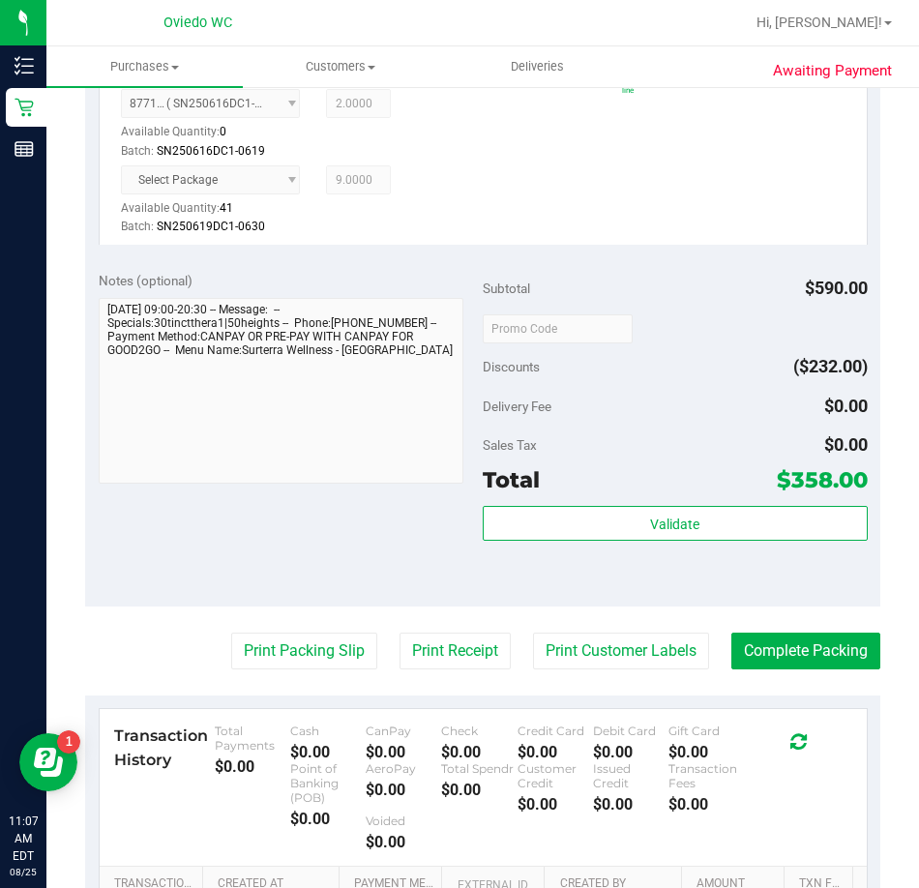
scroll to position [870, 0]
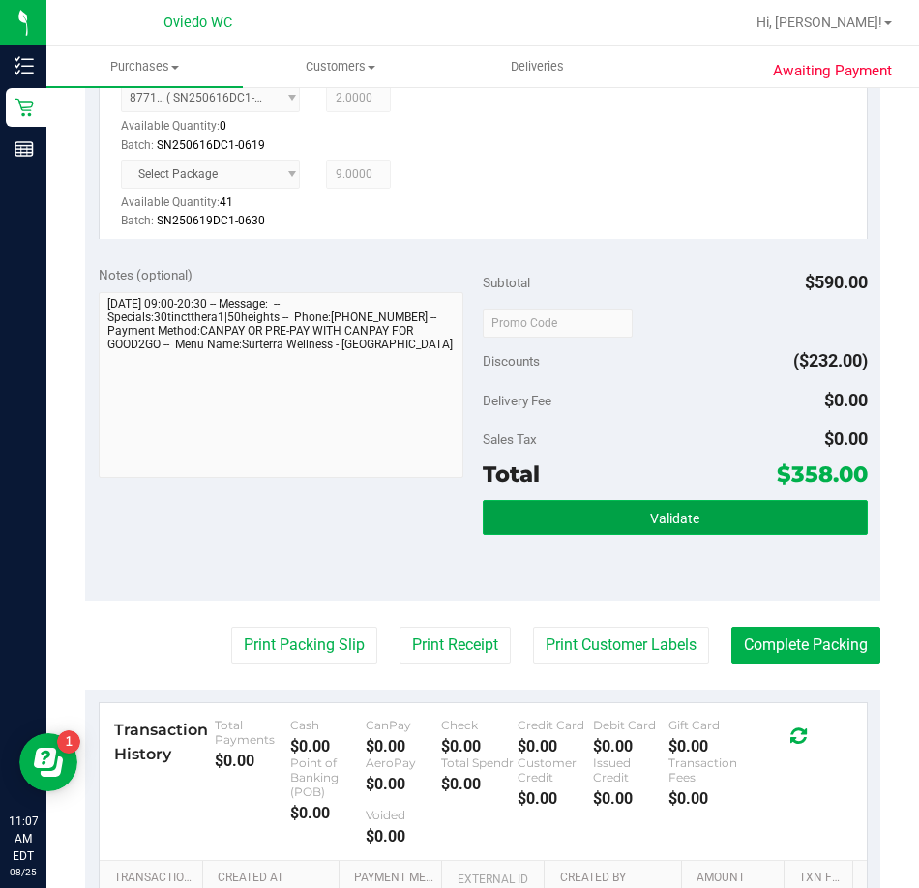
click at [543, 525] on button "Validate" at bounding box center [675, 517] width 385 height 35
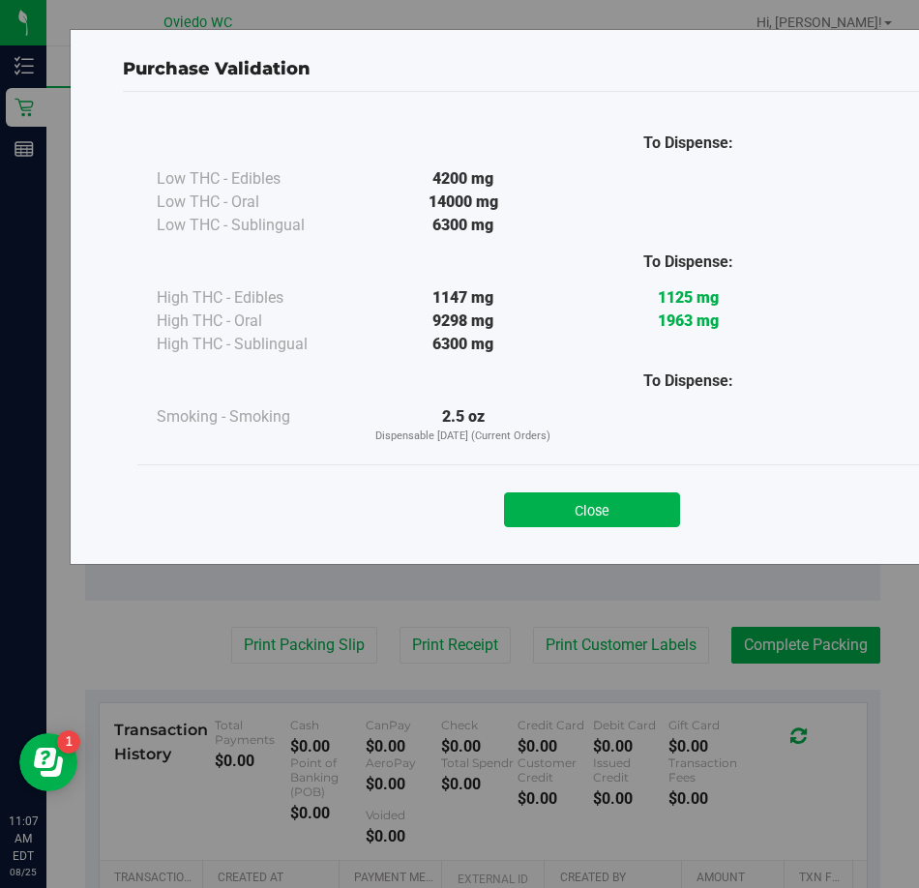
click at [588, 491] on div "Close" at bounding box center [592, 504] width 880 height 48
click at [536, 519] on button "Close" at bounding box center [592, 509] width 176 height 35
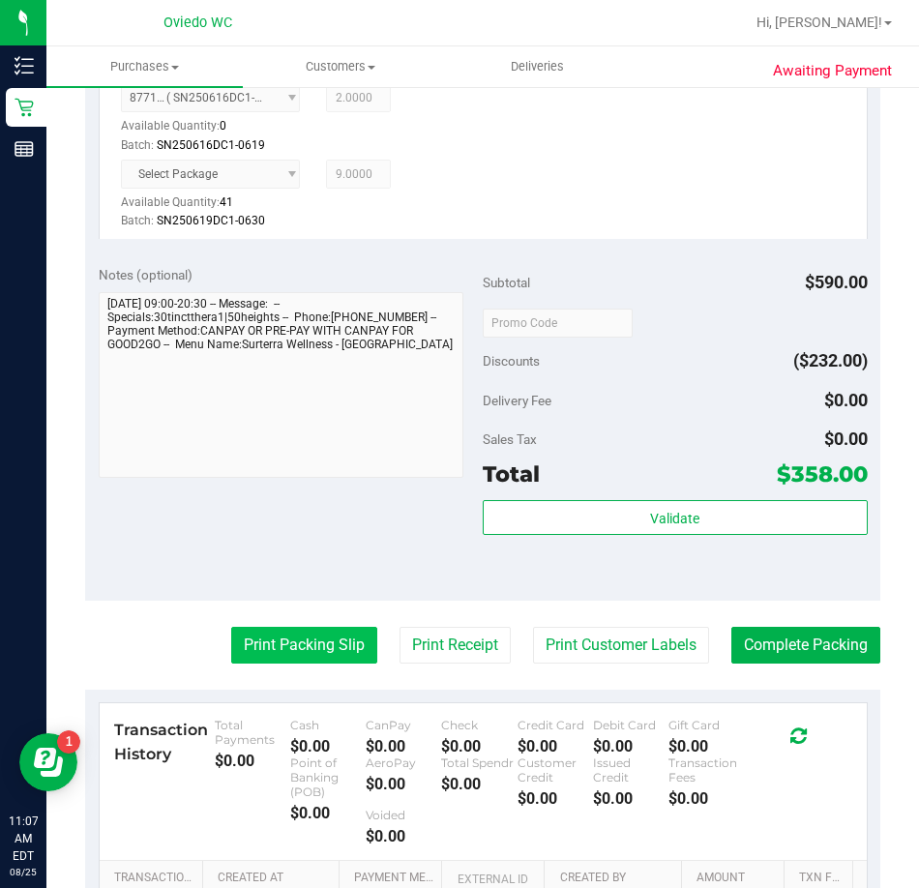
click at [283, 645] on button "Print Packing Slip" at bounding box center [304, 645] width 146 height 37
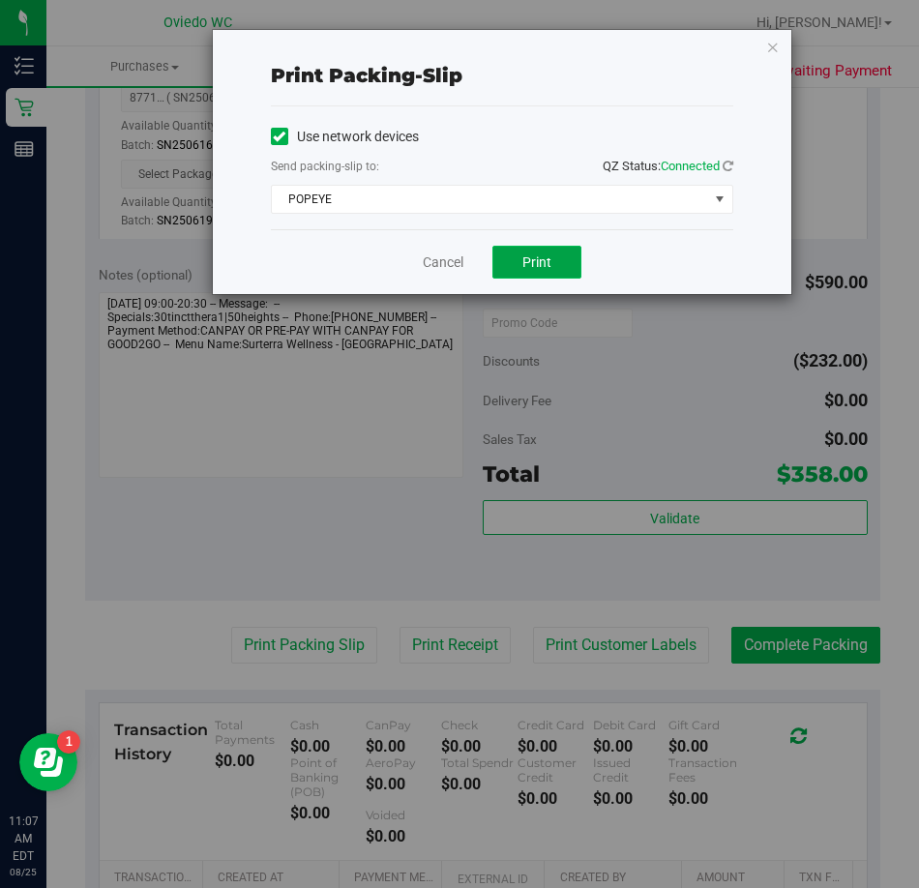
click at [531, 276] on button "Print" at bounding box center [536, 262] width 89 height 33
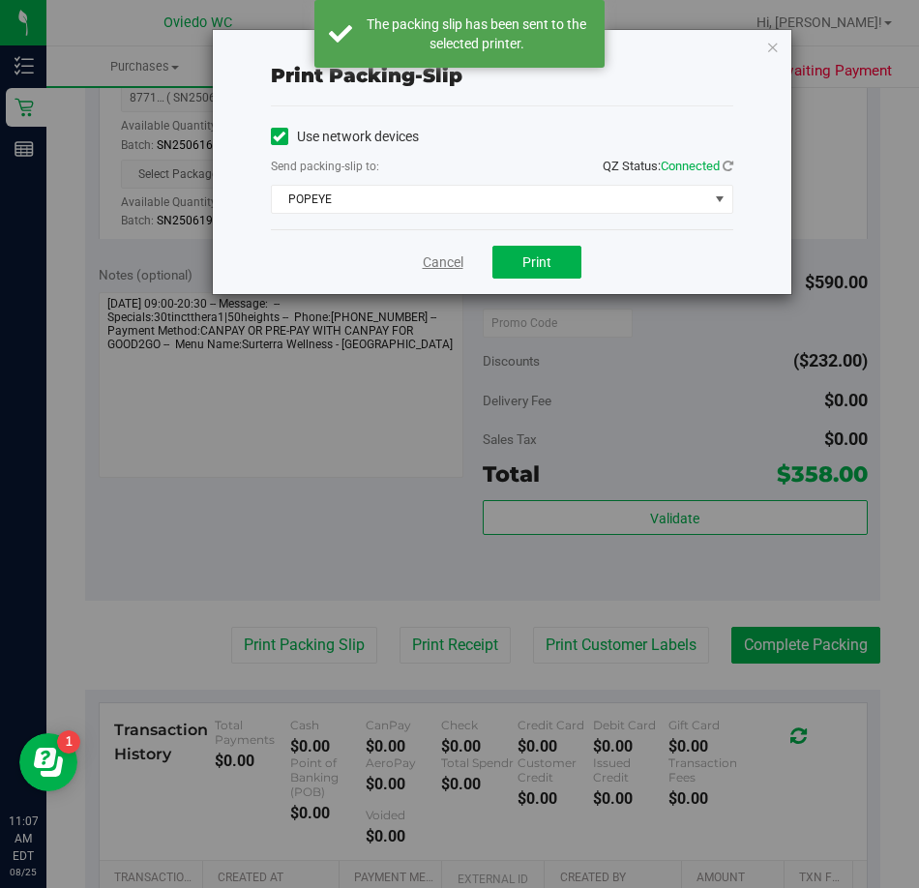
click at [441, 264] on link "Cancel" at bounding box center [443, 262] width 41 height 20
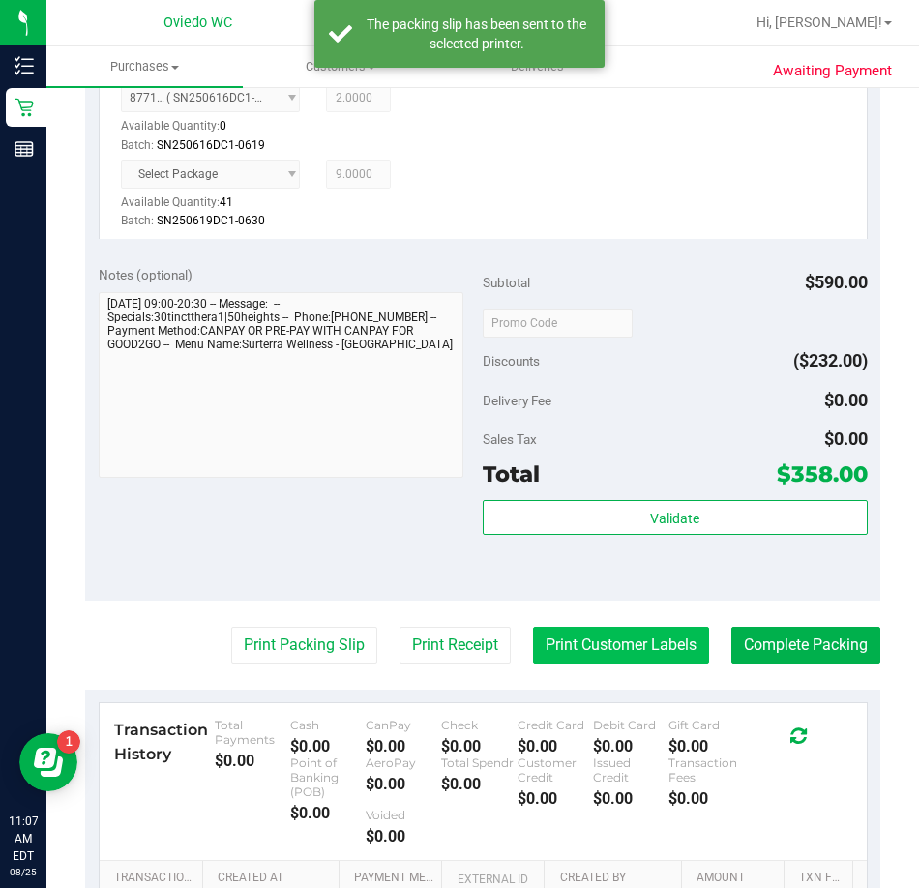
click at [616, 640] on button "Print Customer Labels" at bounding box center [621, 645] width 176 height 37
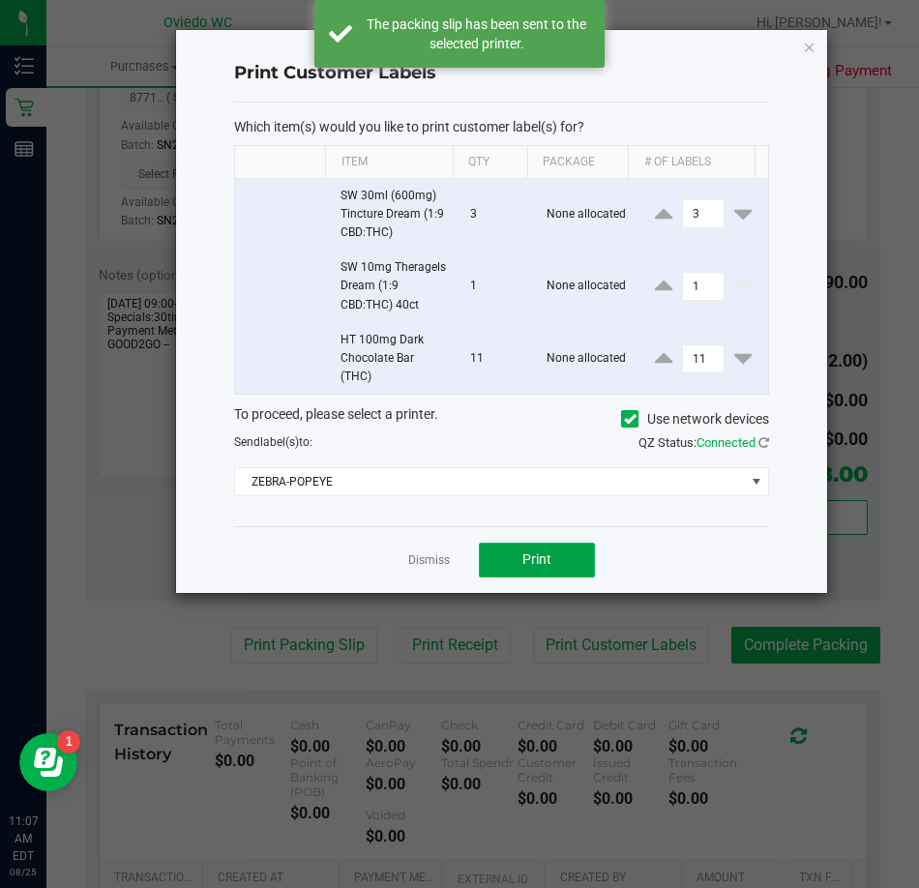
click at [507, 558] on button "Print" at bounding box center [537, 560] width 116 height 35
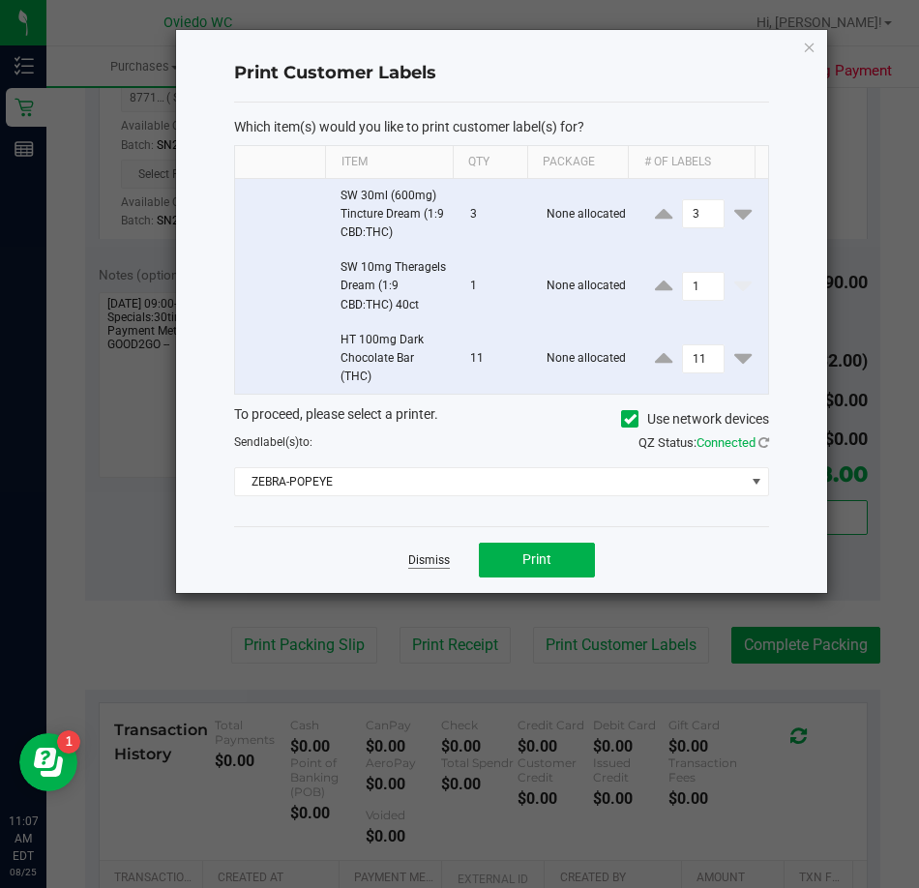
click at [424, 563] on link "Dismiss" at bounding box center [429, 560] width 42 height 16
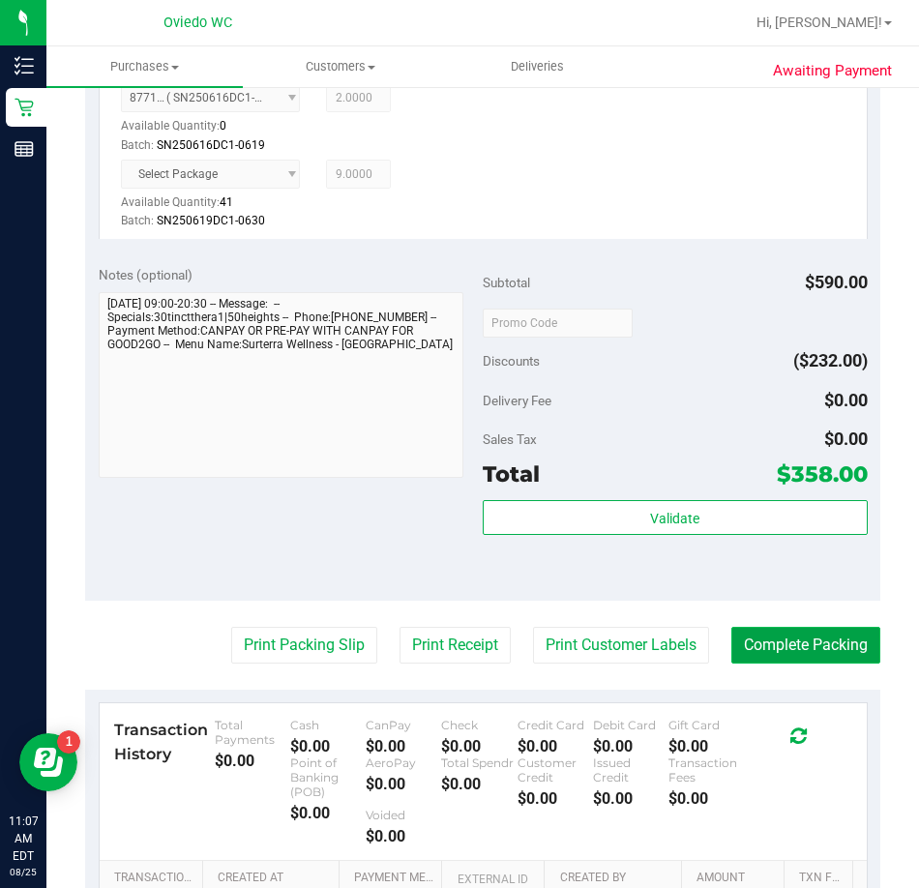
click at [797, 644] on button "Complete Packing" at bounding box center [805, 645] width 149 height 37
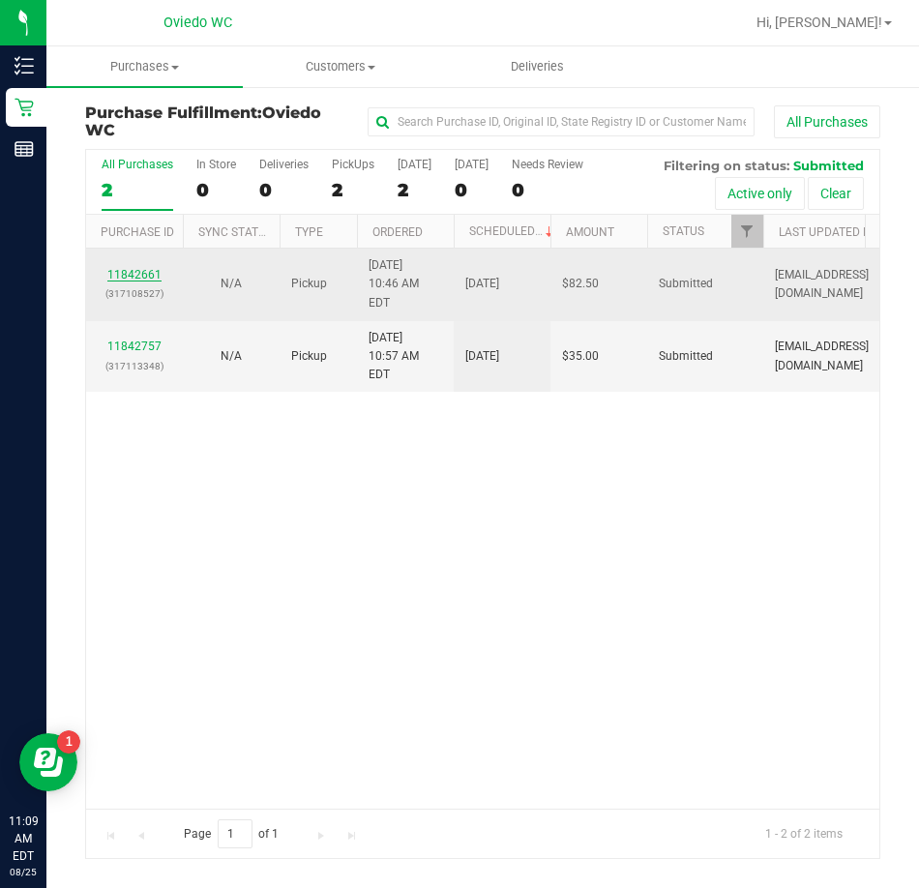
click at [132, 269] on link "11842661" at bounding box center [134, 275] width 54 height 14
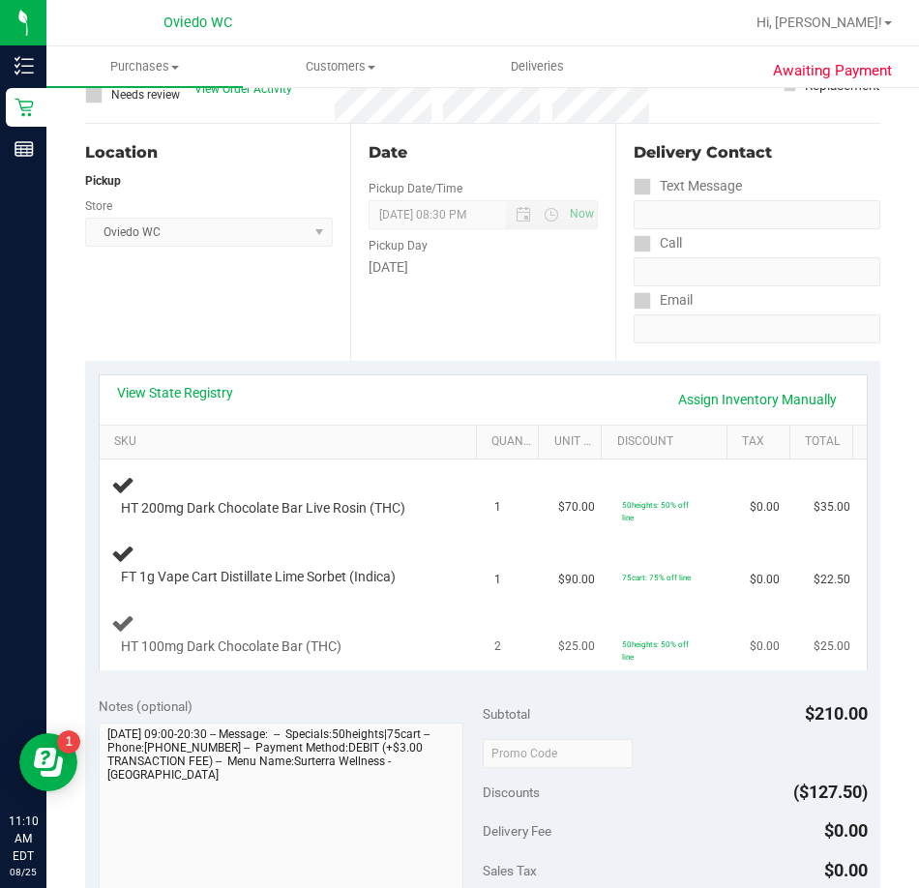
scroll to position [193, 0]
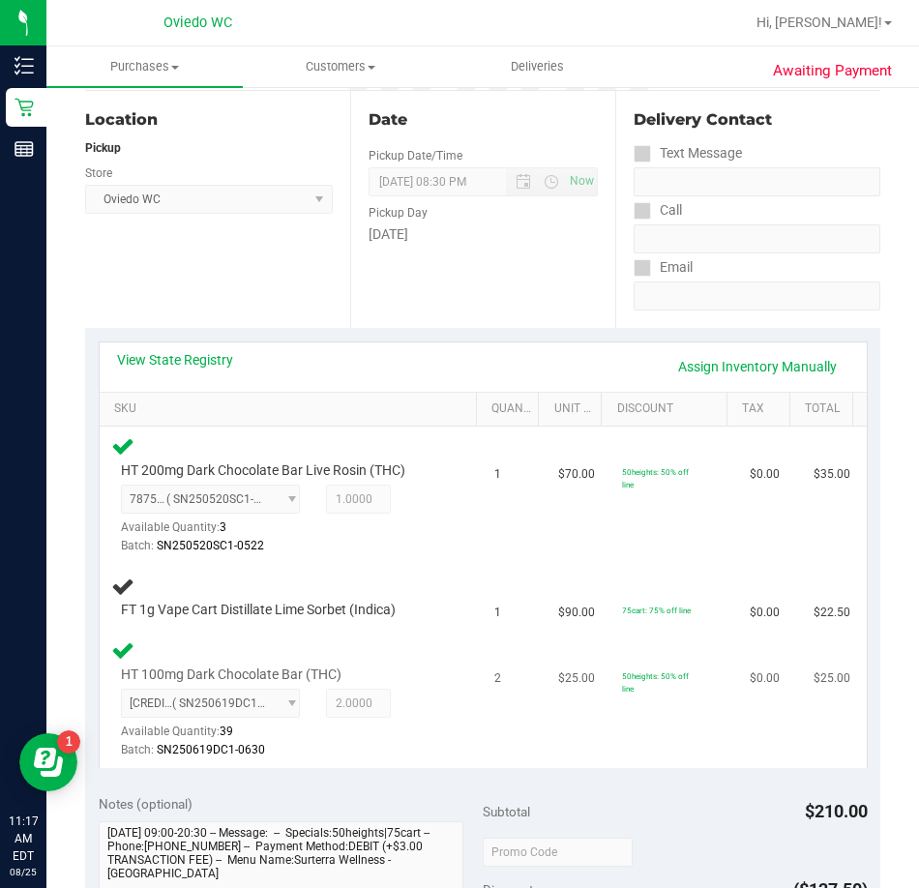
click at [413, 725] on div "3960302370219869 ( SN250619DC1-0630 | orig: FLSRWGM-20250707-071 ) 396030237021…" at bounding box center [283, 724] width 324 height 71
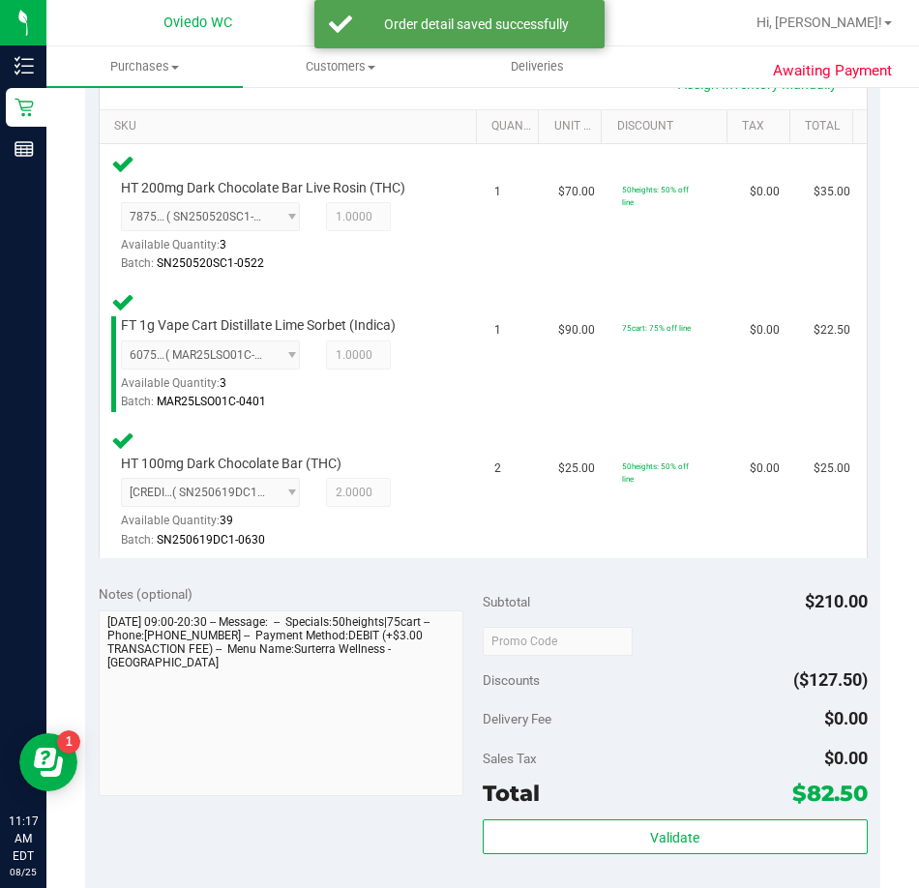
scroll to position [580, 0]
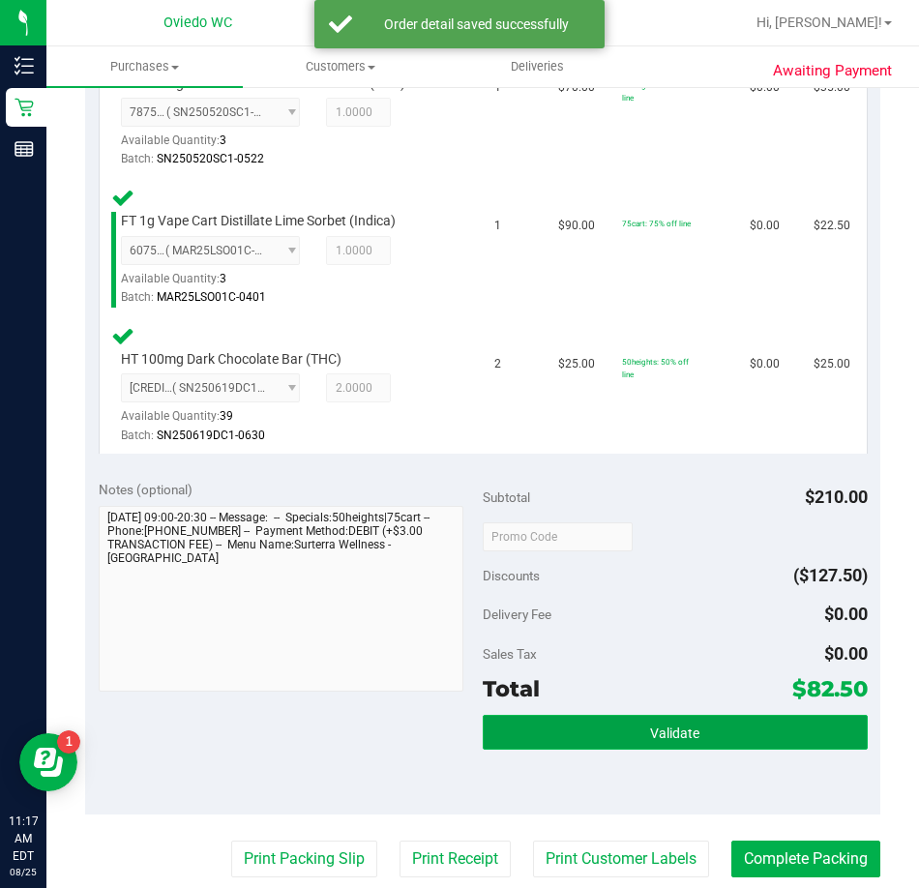
click at [573, 745] on button "Validate" at bounding box center [675, 732] width 385 height 35
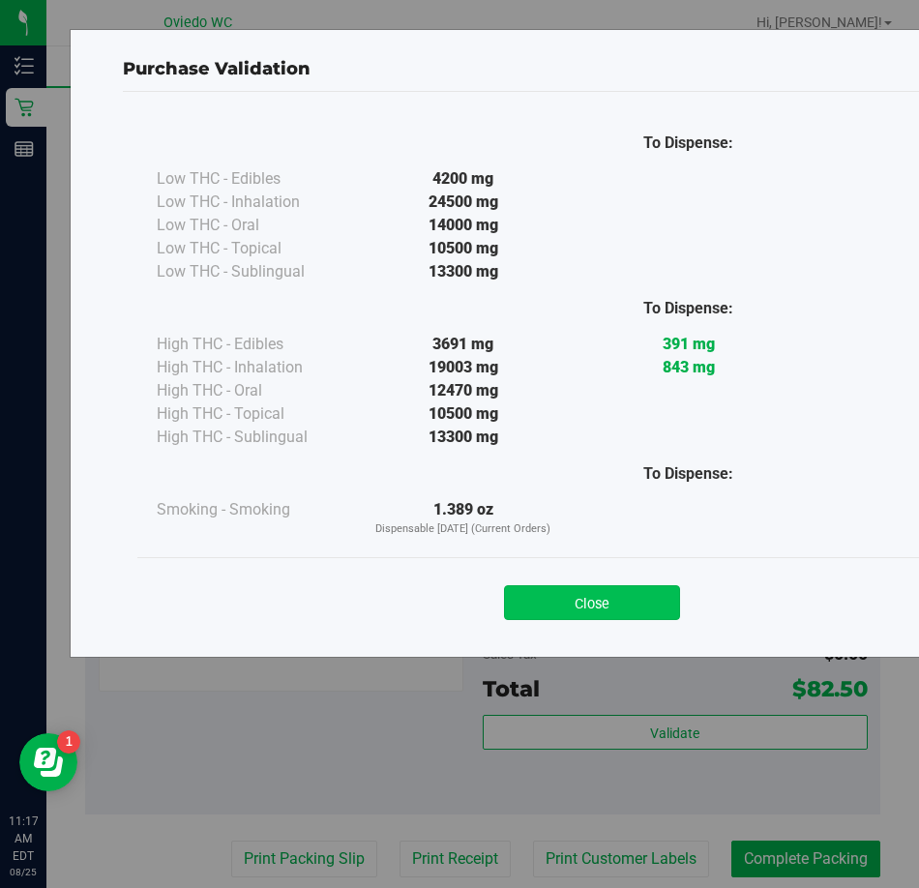
click at [574, 615] on button "Close" at bounding box center [592, 602] width 176 height 35
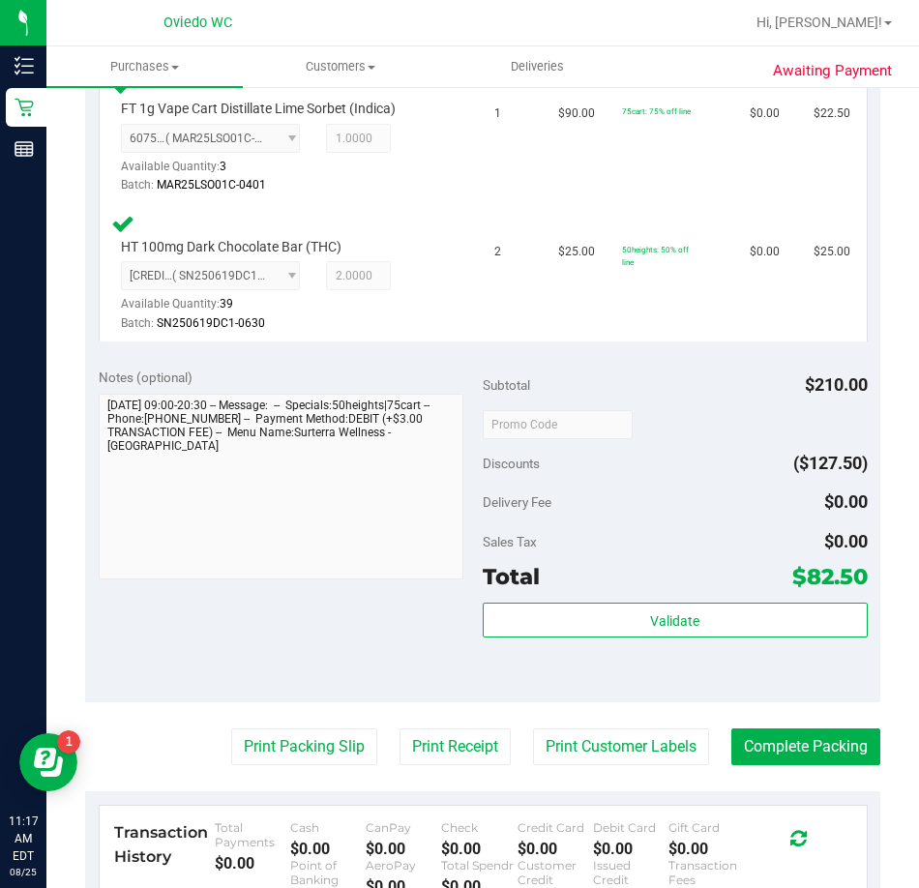
scroll to position [967, 0]
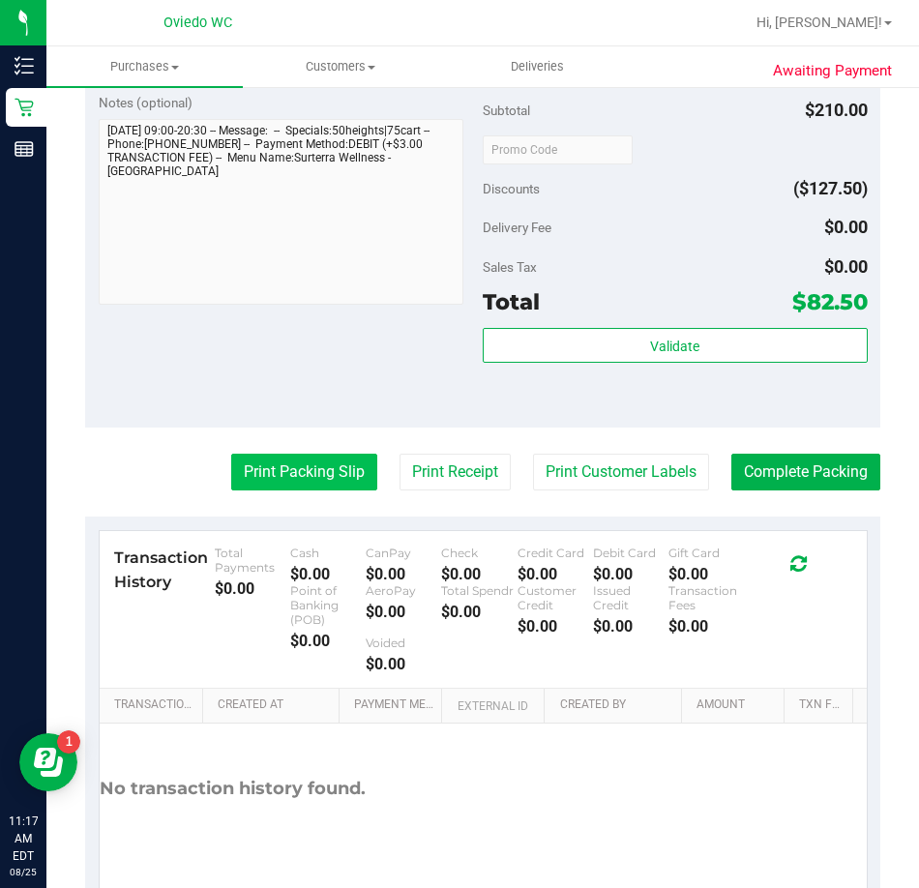
click at [269, 481] on button "Print Packing Slip" at bounding box center [304, 472] width 146 height 37
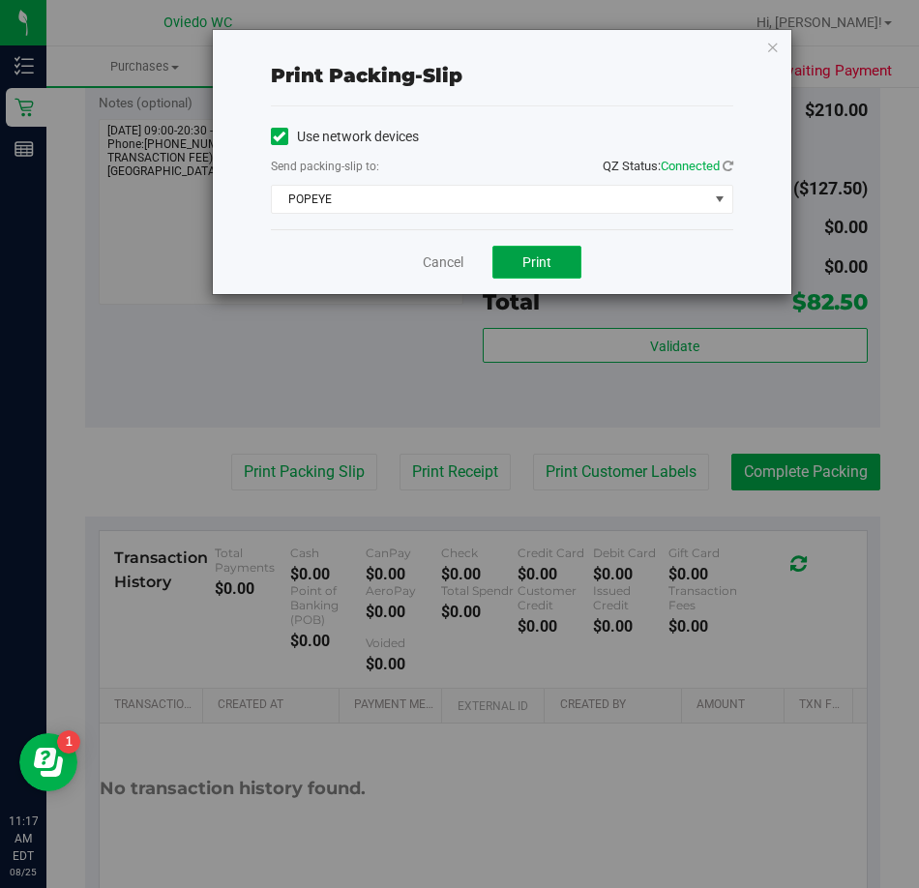
click at [532, 265] on span "Print" at bounding box center [536, 261] width 29 height 15
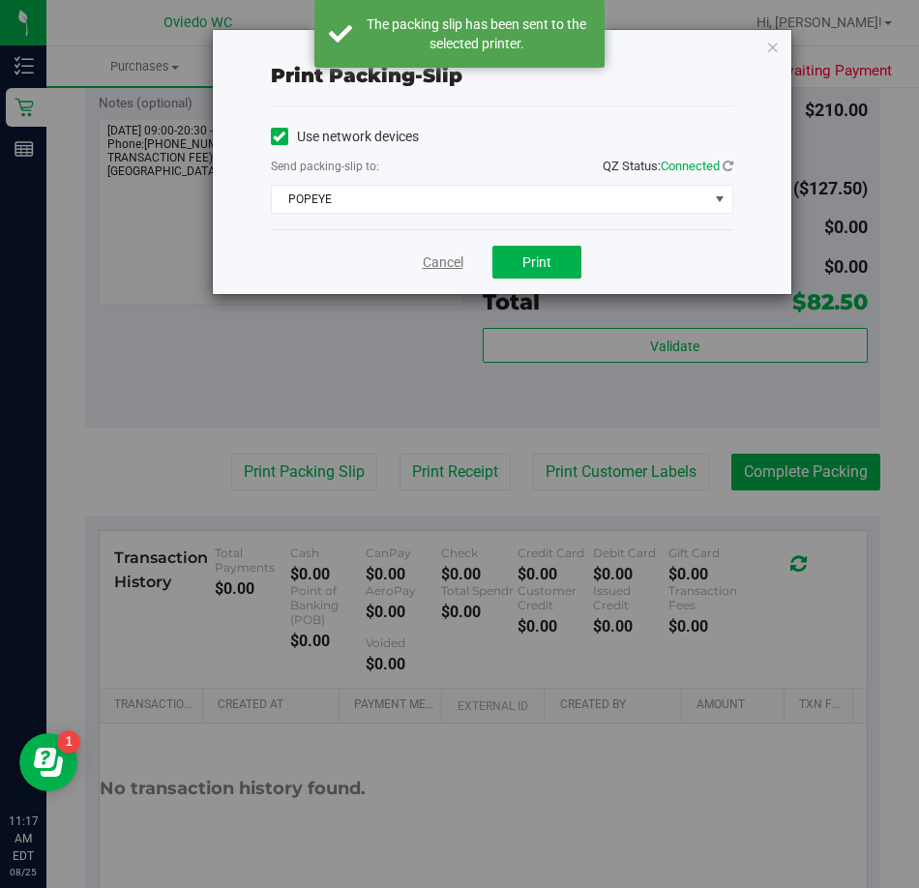
click at [433, 261] on link "Cancel" at bounding box center [443, 262] width 41 height 20
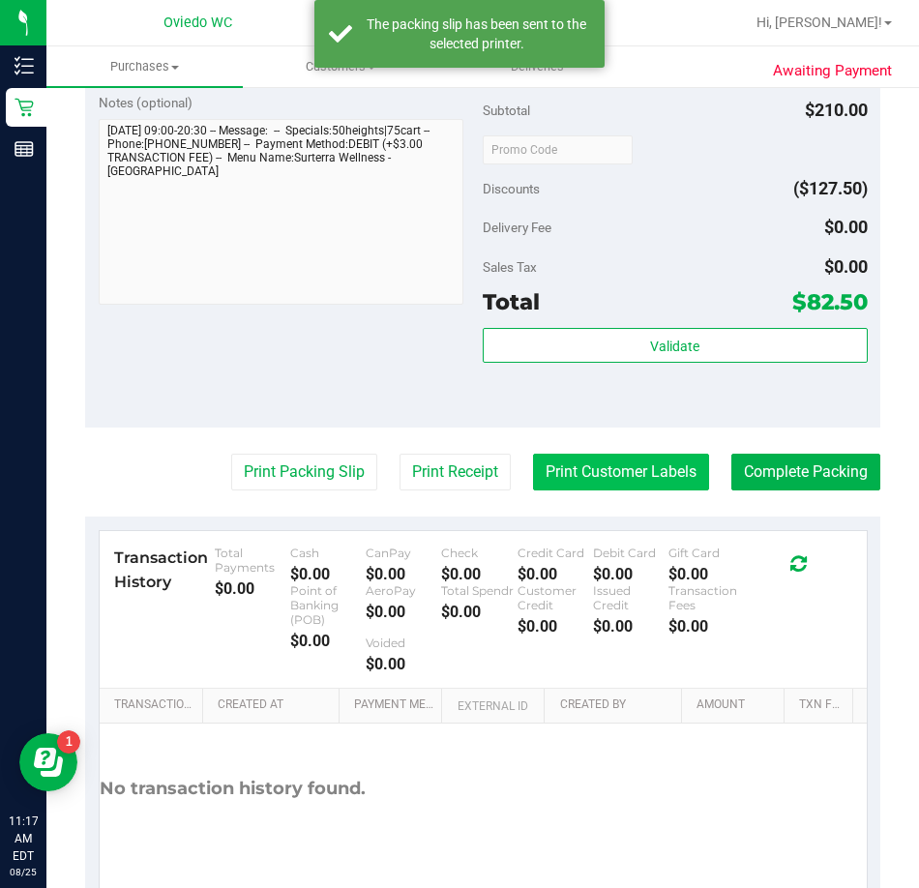
click at [585, 472] on button "Print Customer Labels" at bounding box center [621, 472] width 176 height 37
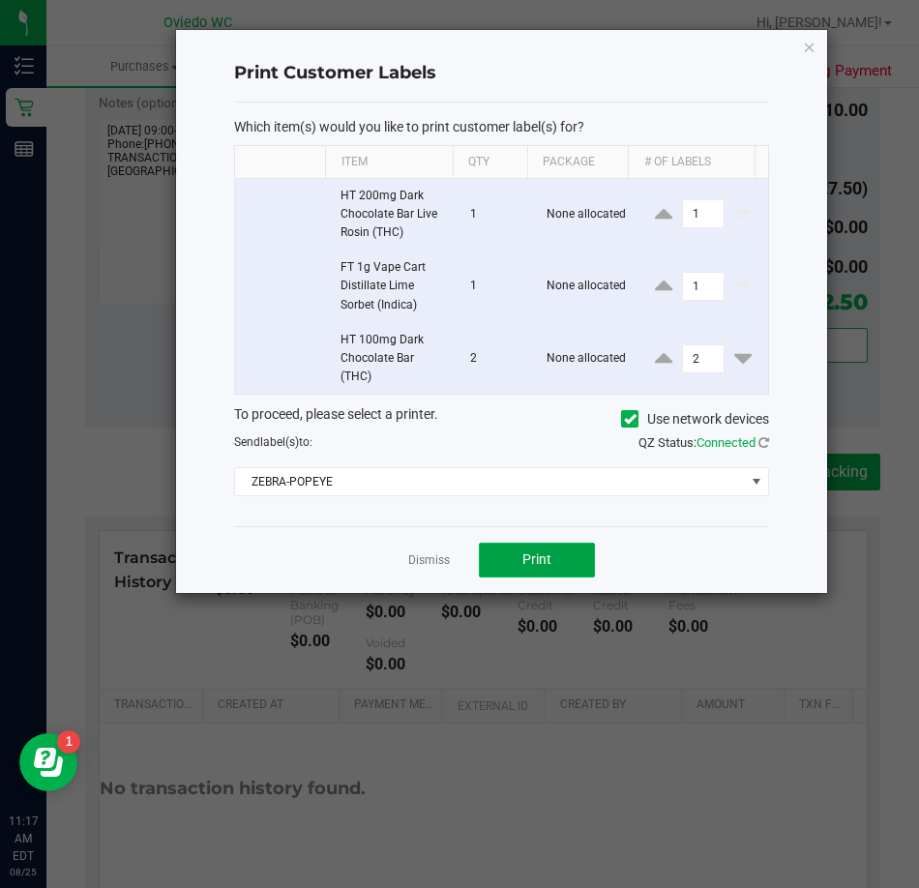
click at [524, 569] on button "Print" at bounding box center [537, 560] width 116 height 35
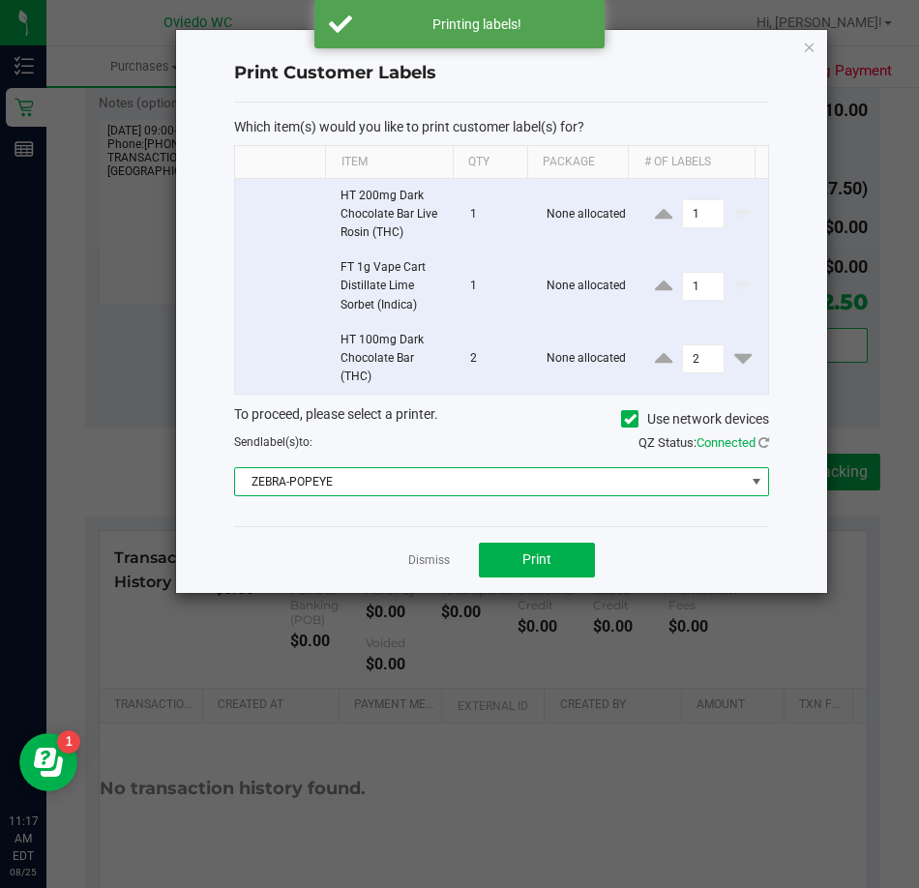
click at [268, 487] on span "ZEBRA-POPEYE" at bounding box center [490, 481] width 510 height 27
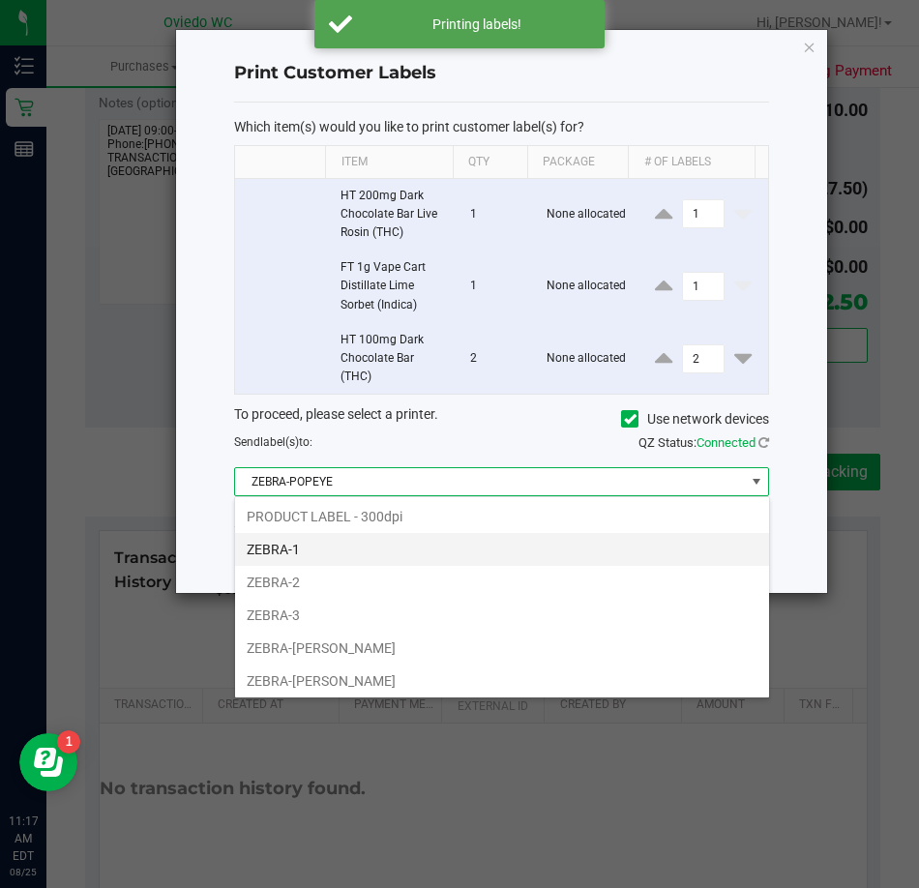
scroll to position [29, 535]
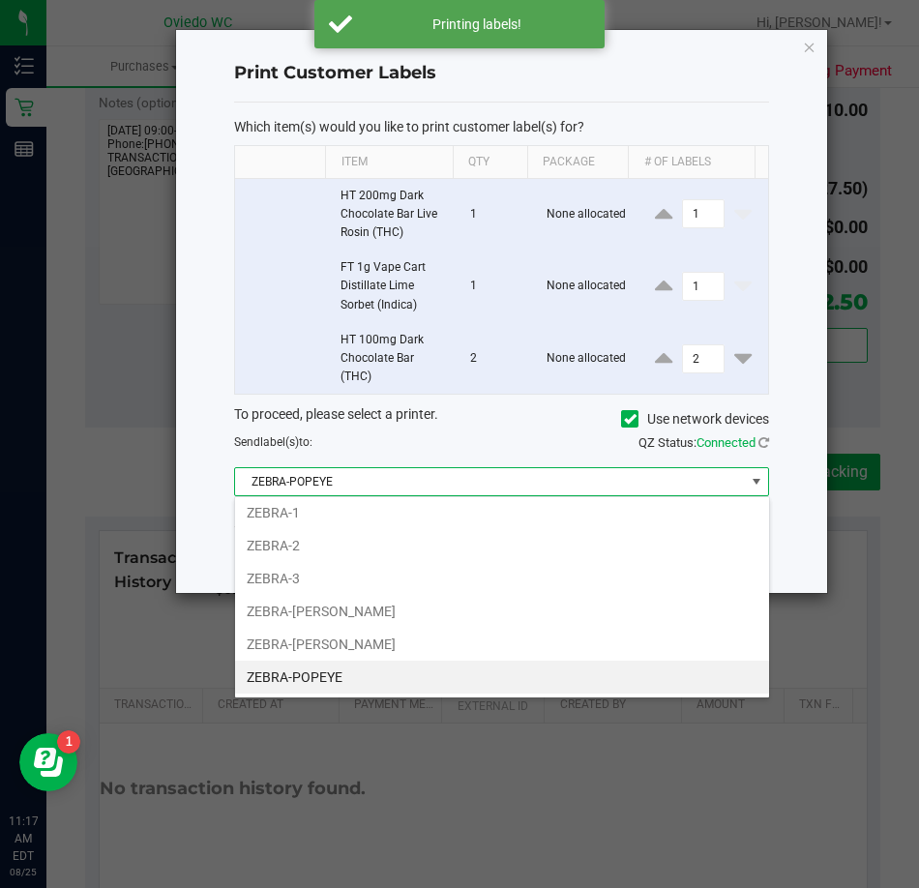
click at [852, 644] on ngb-modal-window "Print Customer Labels Which item(s) would you like to print customer label(s) f…" at bounding box center [466, 444] width 933 height 888
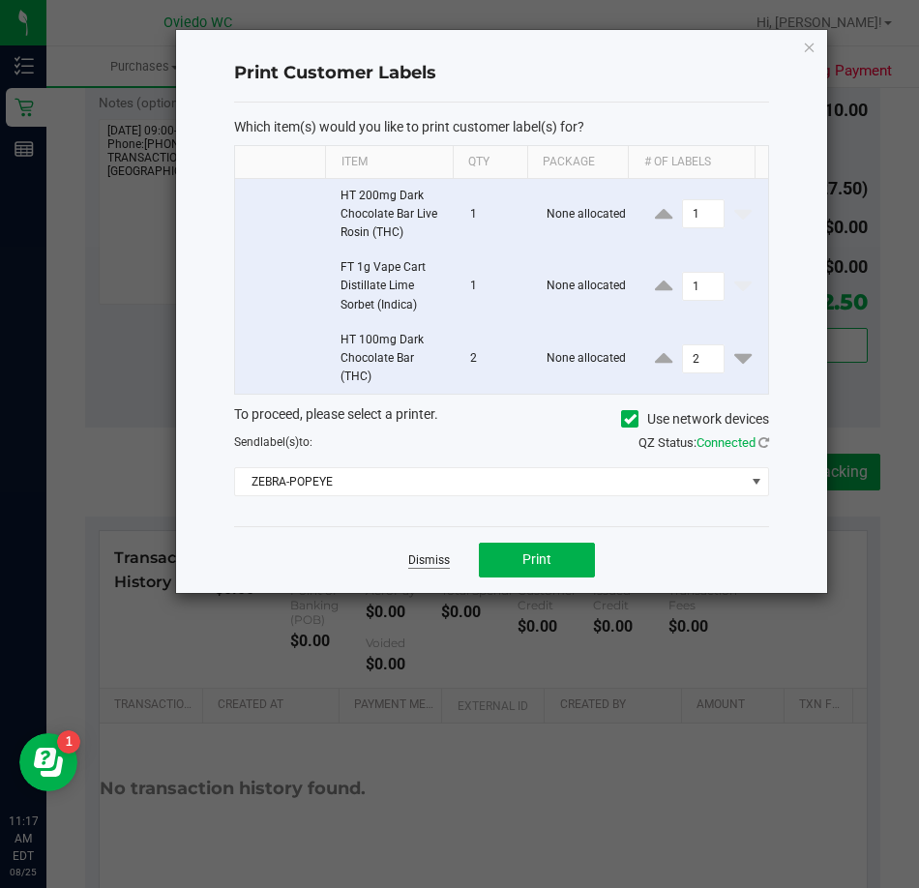
click at [419, 561] on link "Dismiss" at bounding box center [429, 560] width 42 height 16
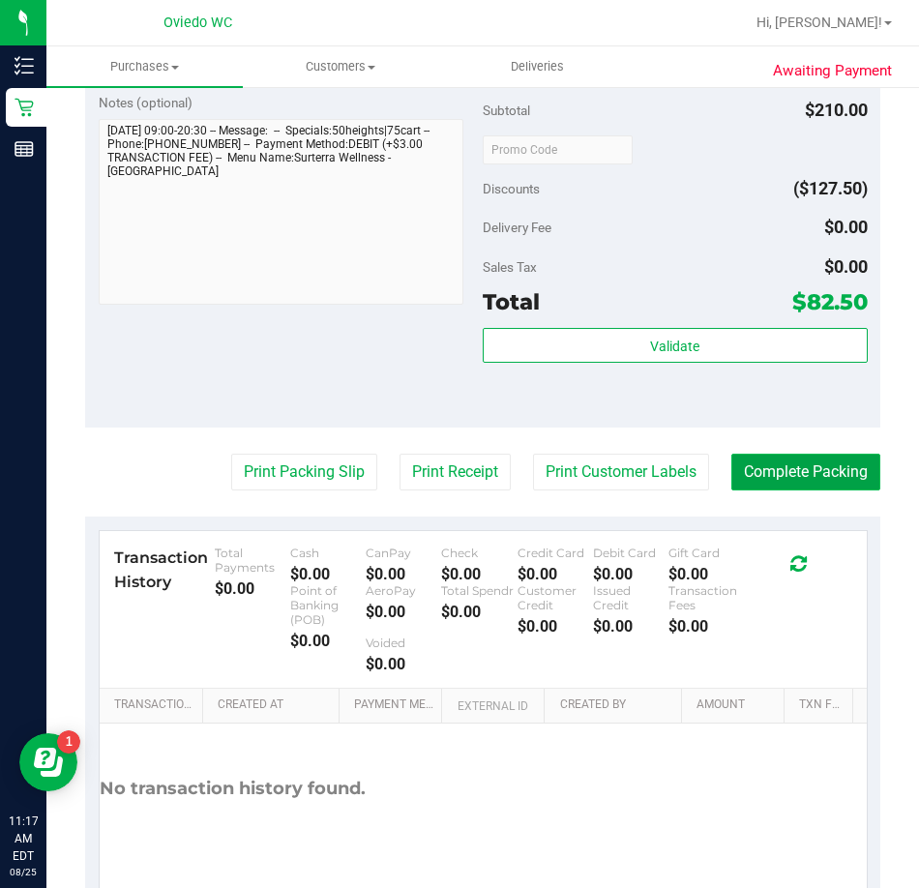
click at [752, 483] on button "Complete Packing" at bounding box center [805, 472] width 149 height 37
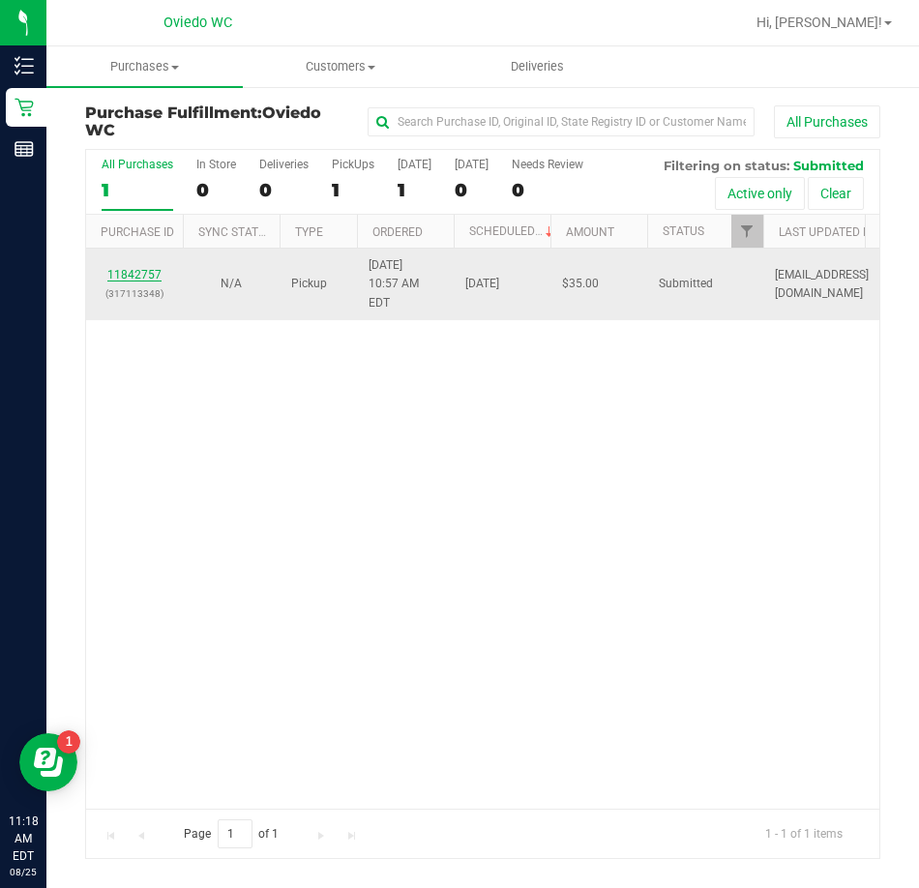
click at [127, 268] on link "11842757" at bounding box center [134, 275] width 54 height 14
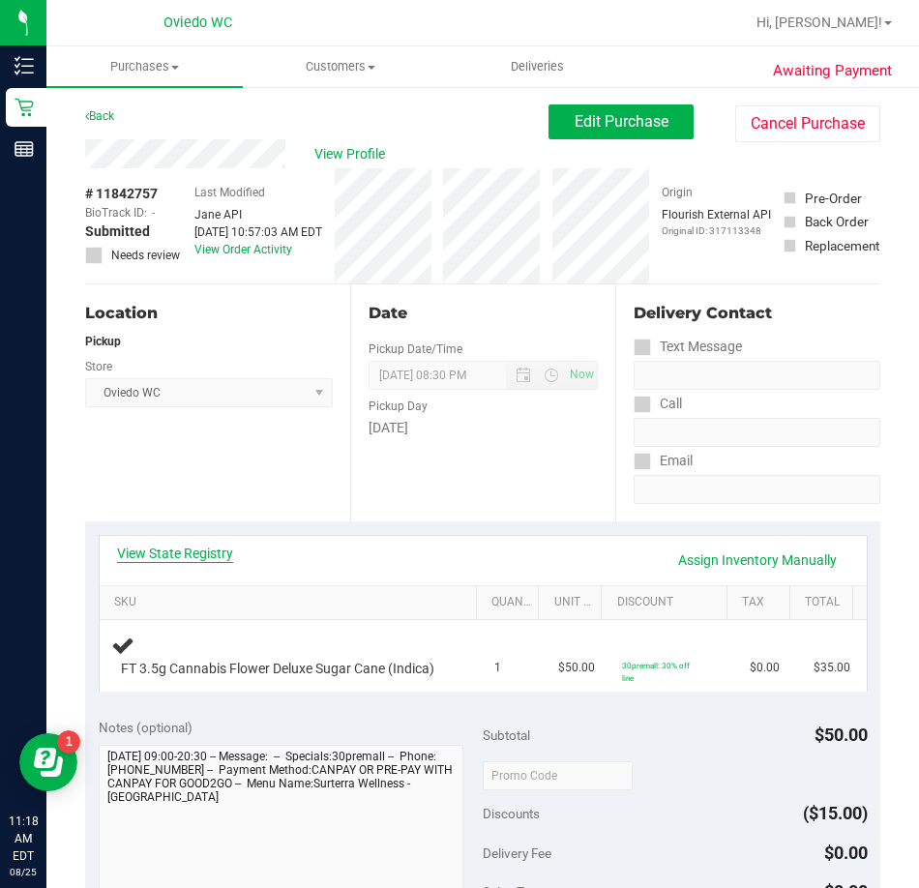
click at [173, 556] on link "View State Registry" at bounding box center [175, 553] width 116 height 19
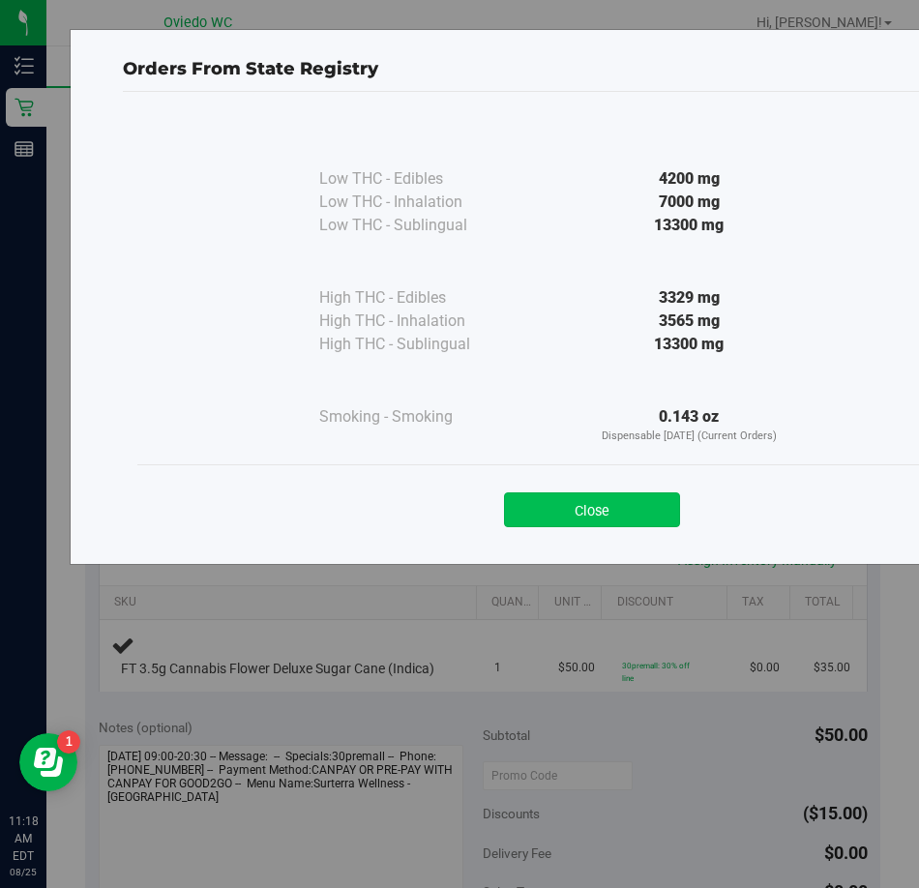
click at [539, 513] on button "Close" at bounding box center [592, 509] width 176 height 35
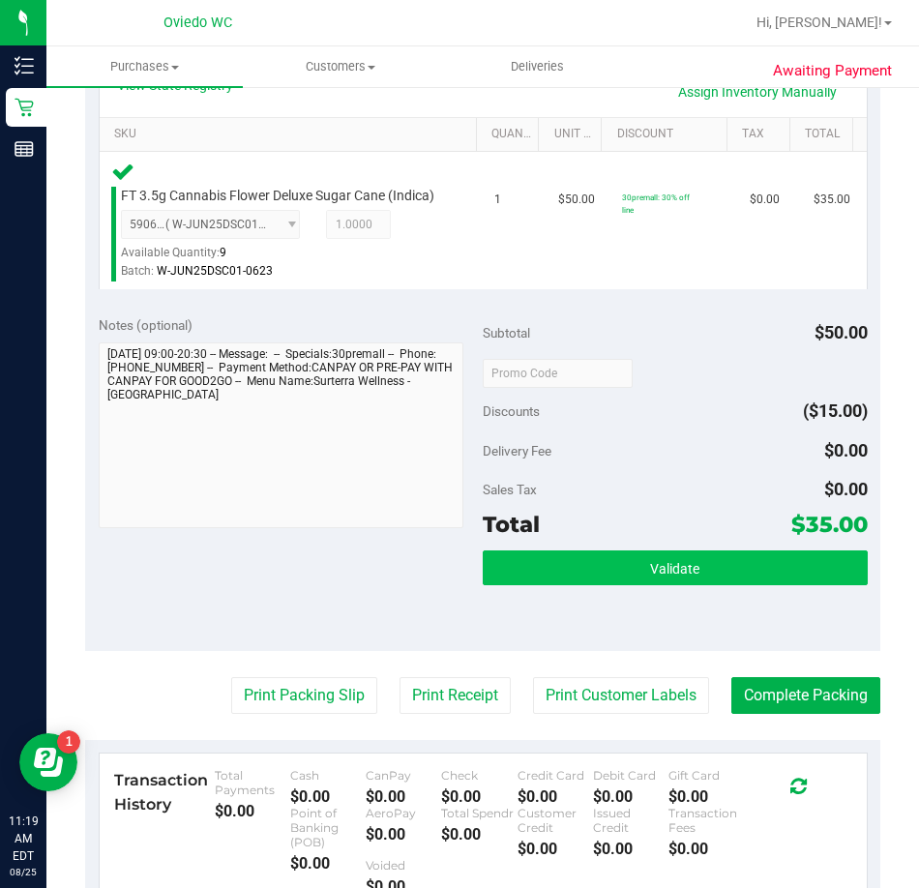
scroll to position [580, 0]
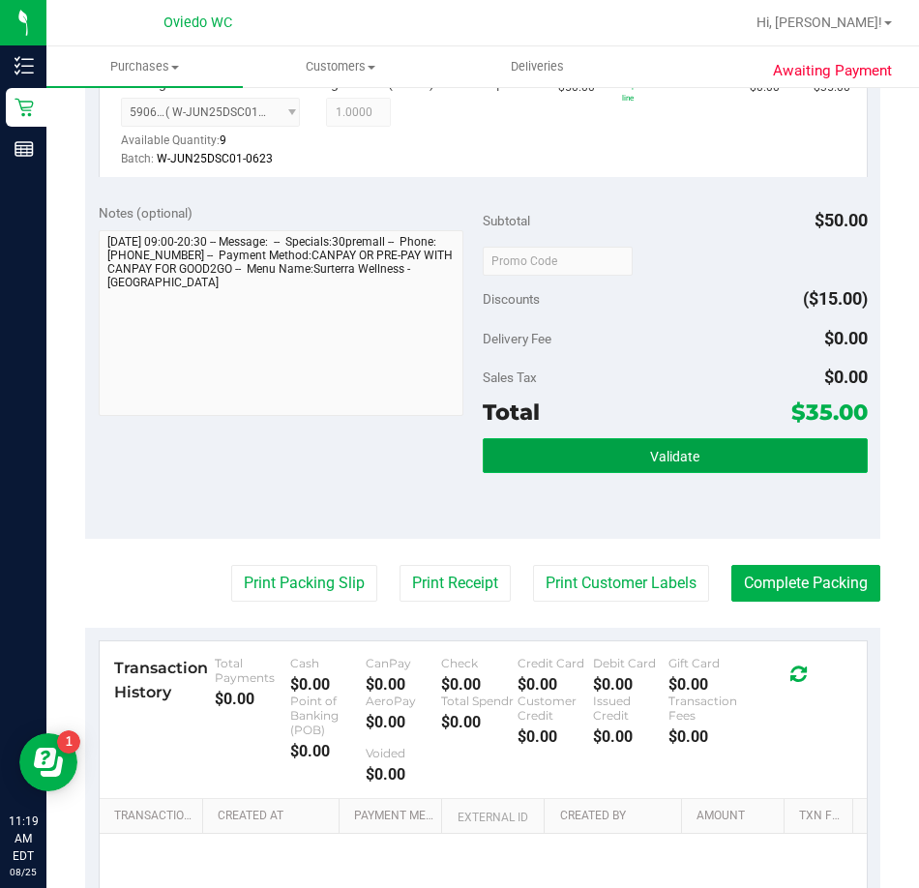
click at [562, 473] on button "Validate" at bounding box center [675, 455] width 385 height 35
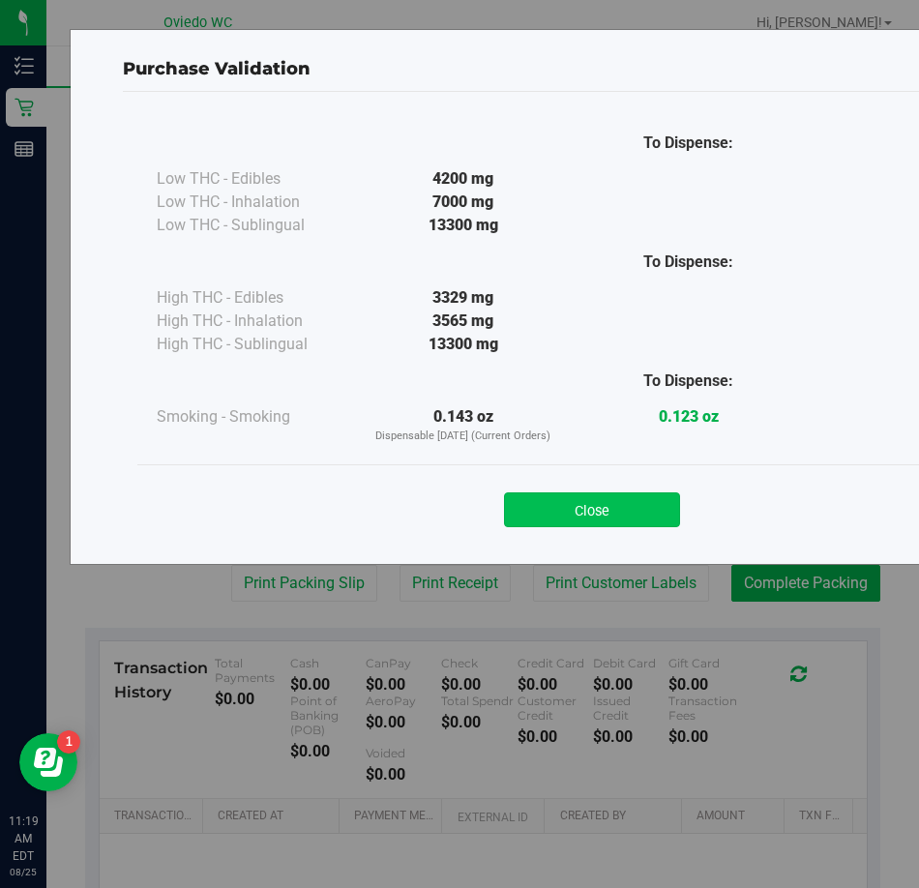
click at [568, 502] on button "Close" at bounding box center [592, 509] width 176 height 35
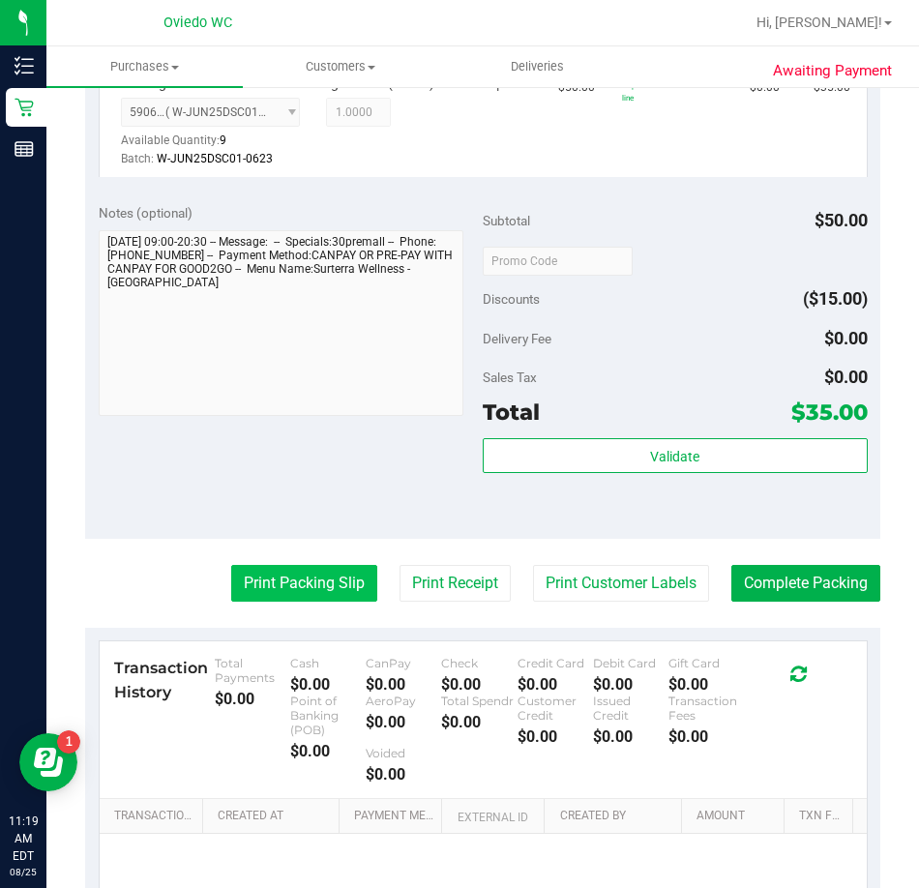
click at [338, 598] on button "Print Packing Slip" at bounding box center [304, 583] width 146 height 37
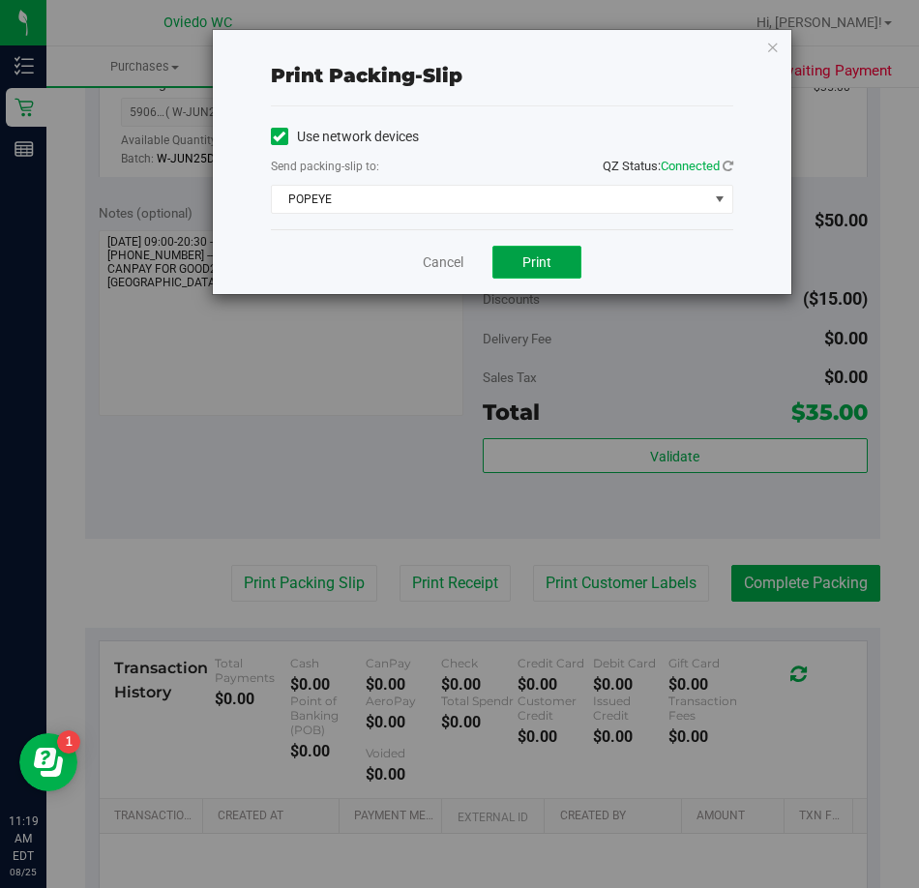
click at [537, 254] on span "Print" at bounding box center [536, 261] width 29 height 15
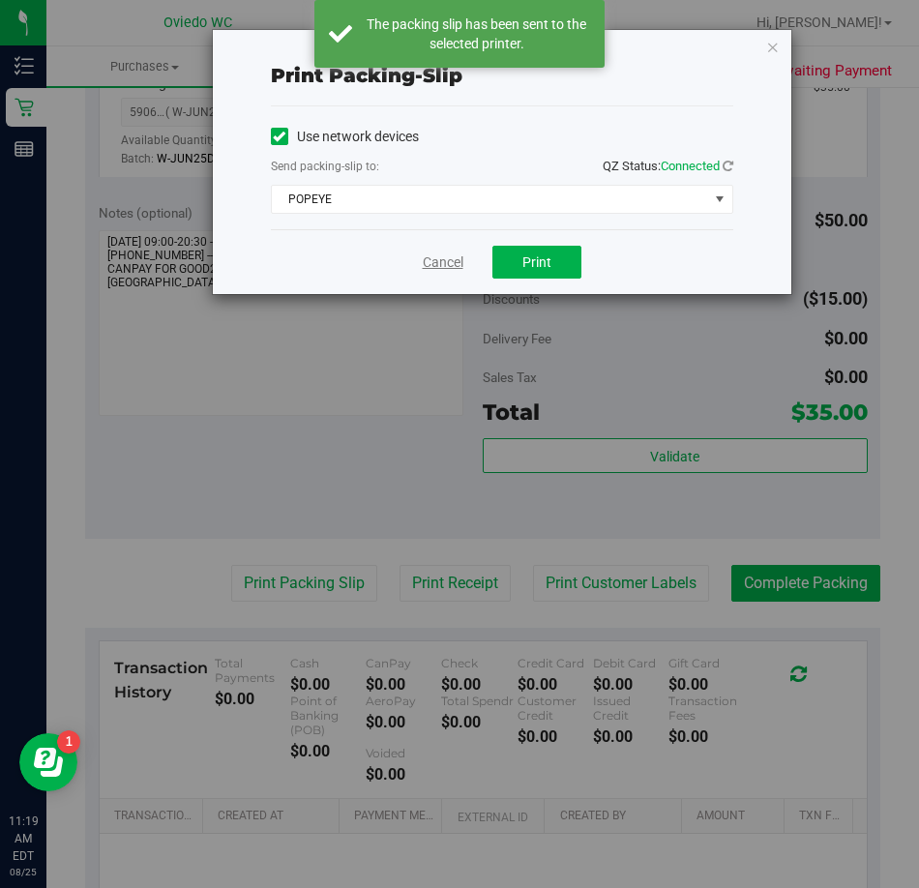
click at [442, 262] on link "Cancel" at bounding box center [443, 262] width 41 height 20
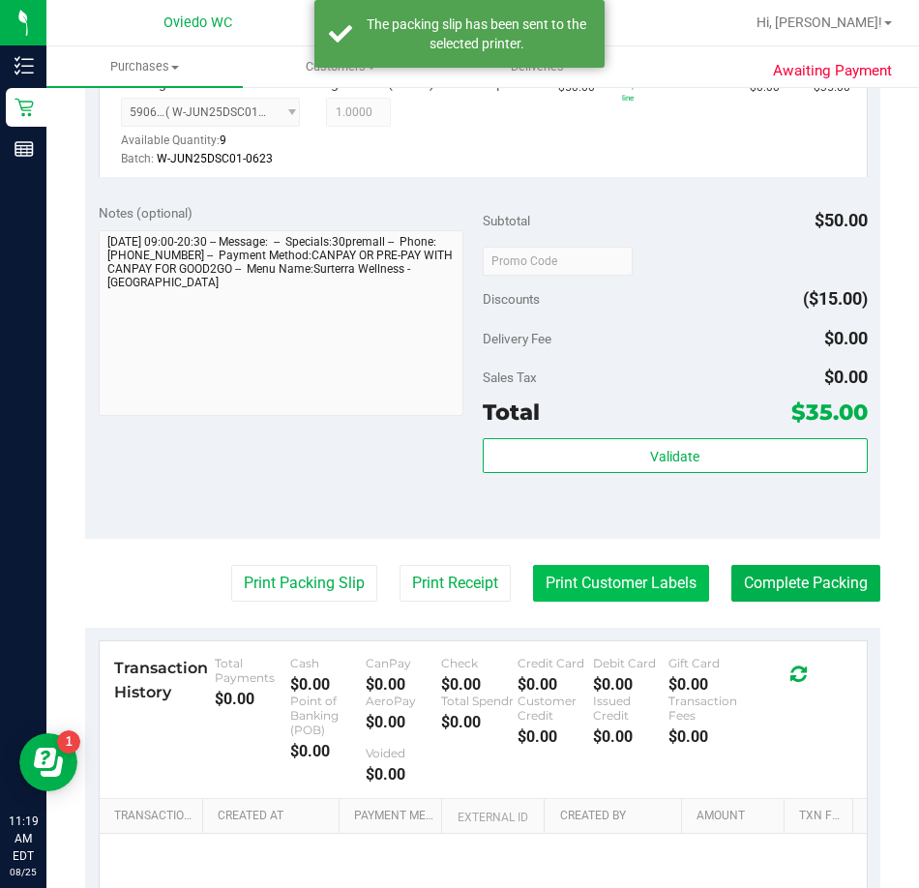
click at [557, 602] on button "Print Customer Labels" at bounding box center [621, 583] width 176 height 37
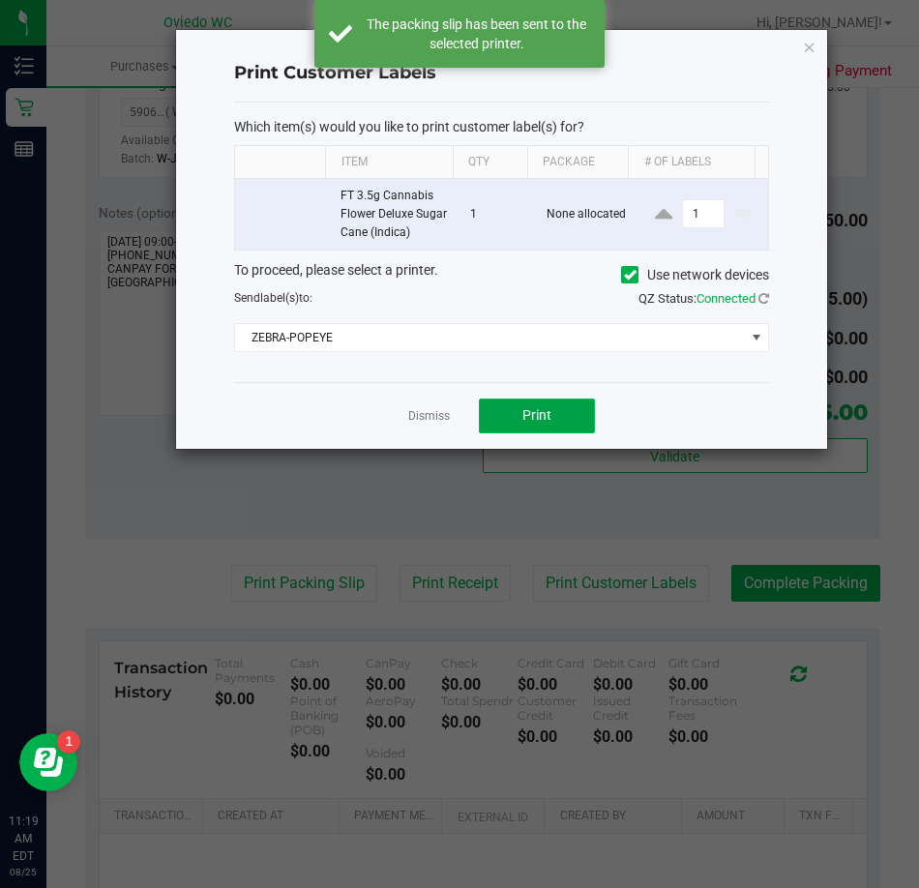
click at [528, 431] on button "Print" at bounding box center [537, 415] width 116 height 35
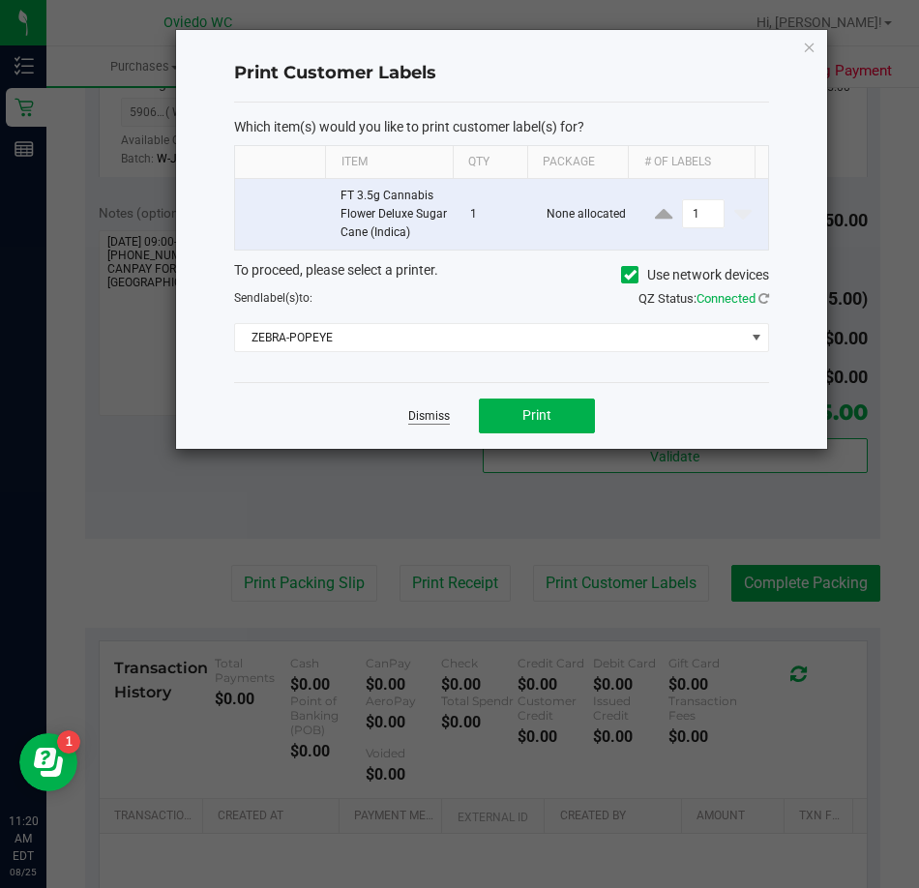
click at [439, 422] on link "Dismiss" at bounding box center [429, 416] width 42 height 16
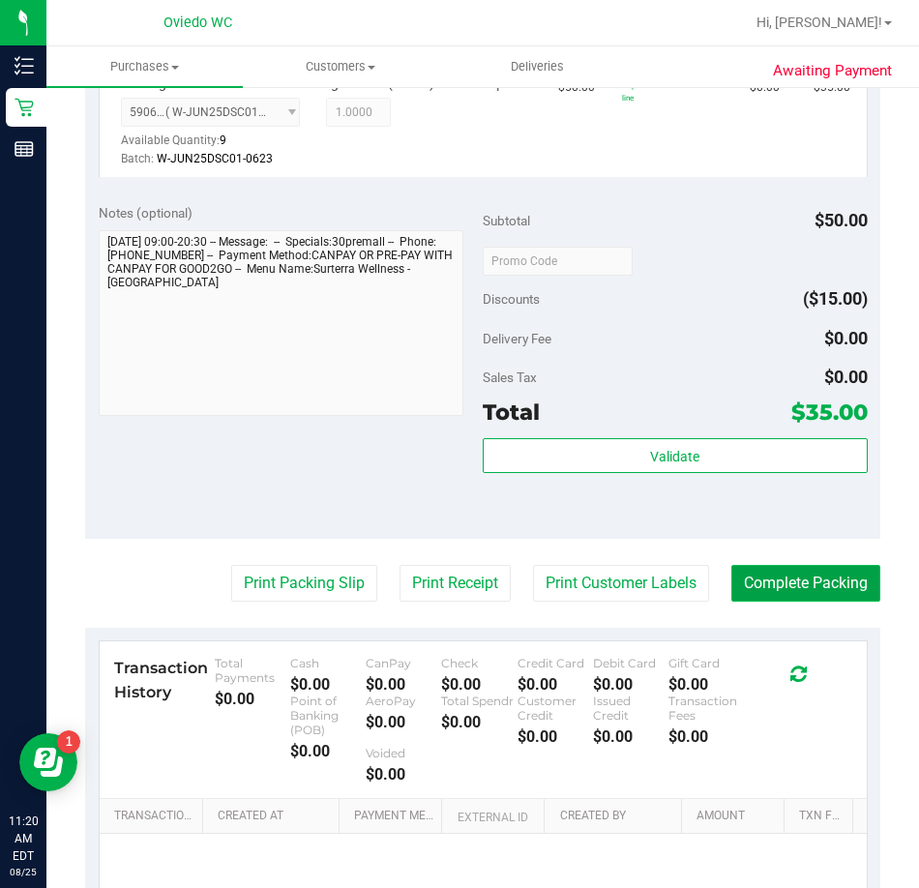
click at [798, 602] on button "Complete Packing" at bounding box center [805, 583] width 149 height 37
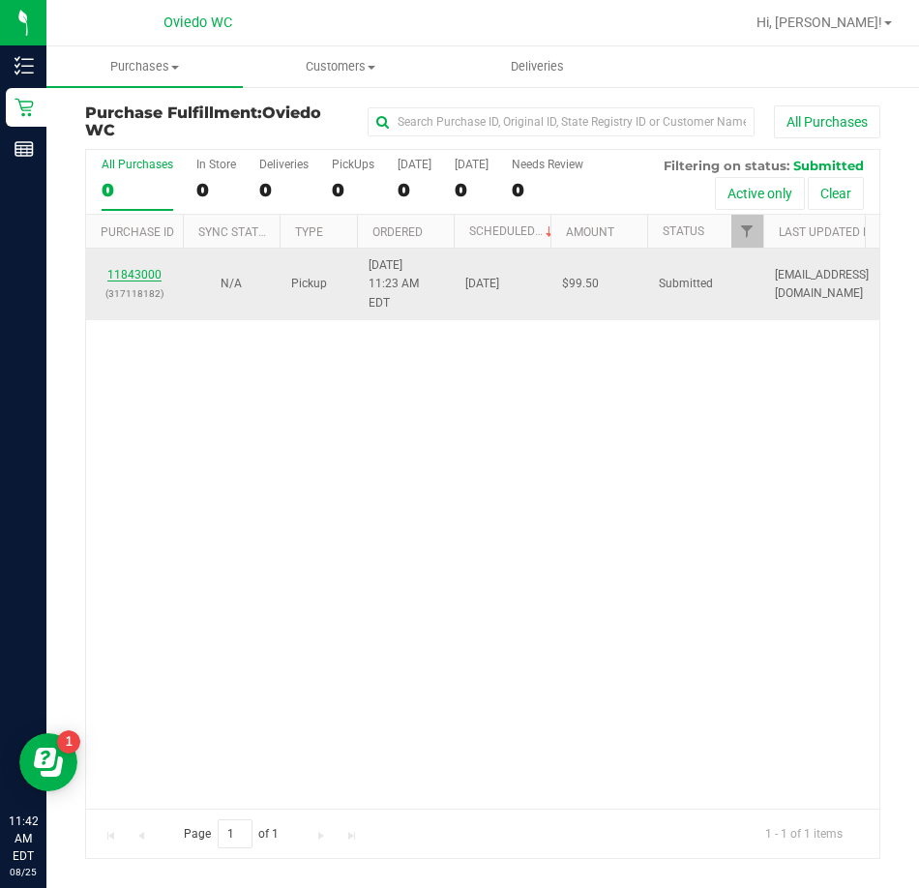
click at [132, 268] on link "11843000" at bounding box center [134, 275] width 54 height 14
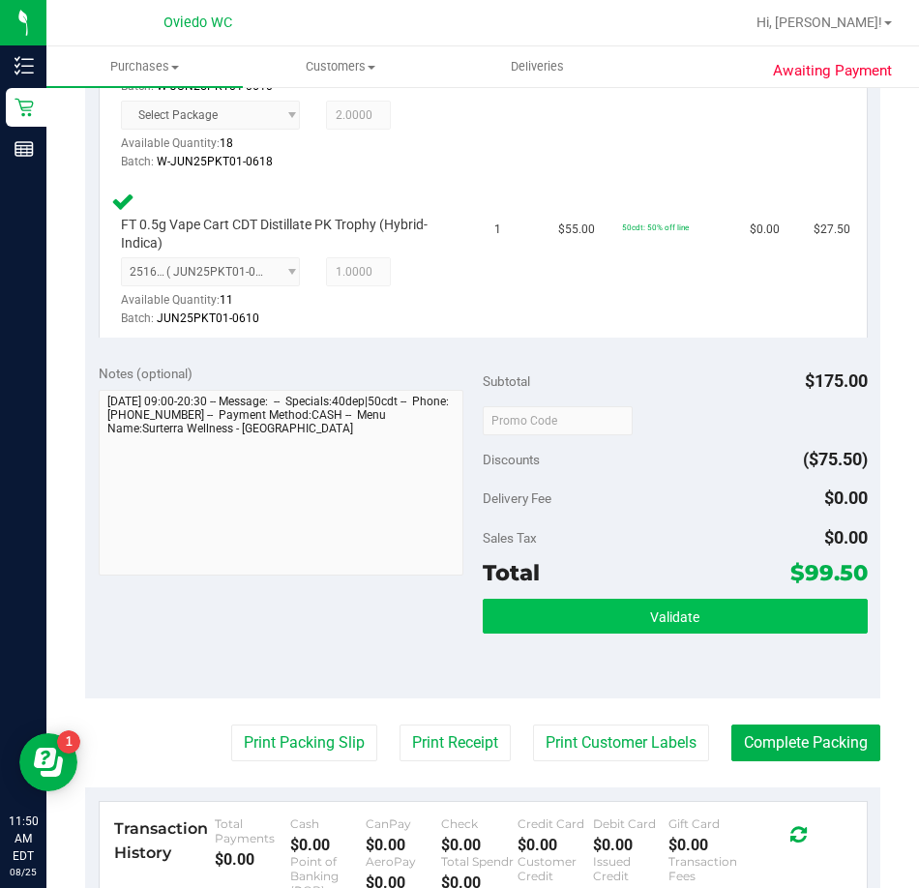
scroll to position [677, 0]
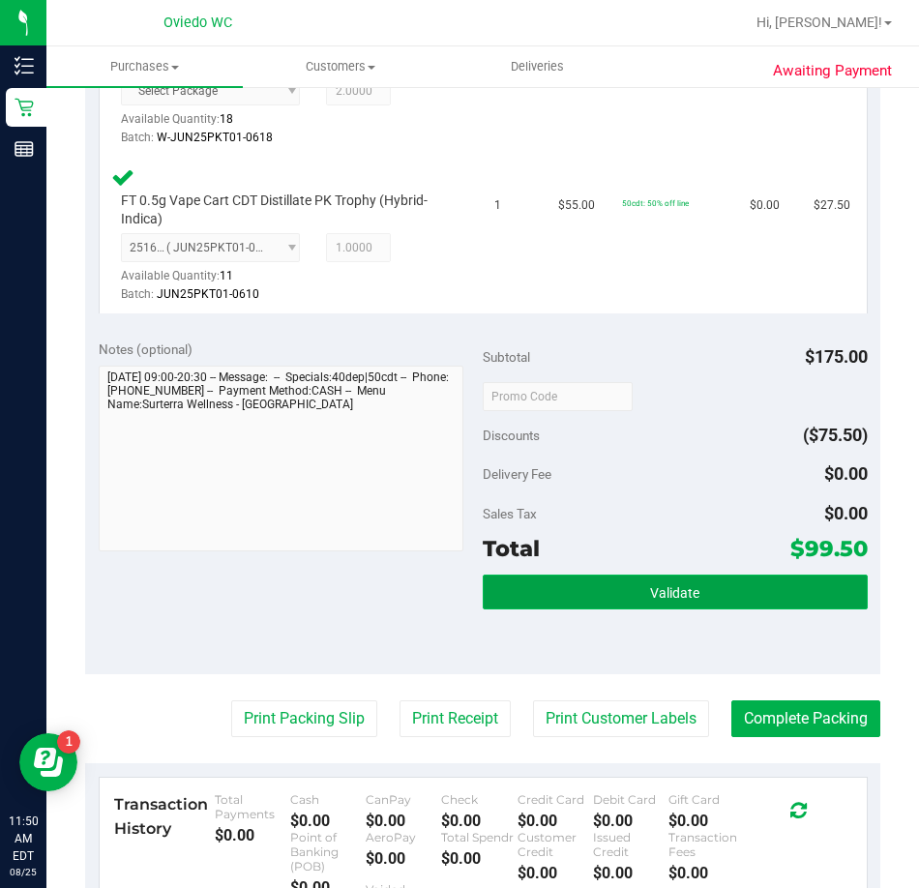
click at [606, 609] on button "Validate" at bounding box center [675, 591] width 385 height 35
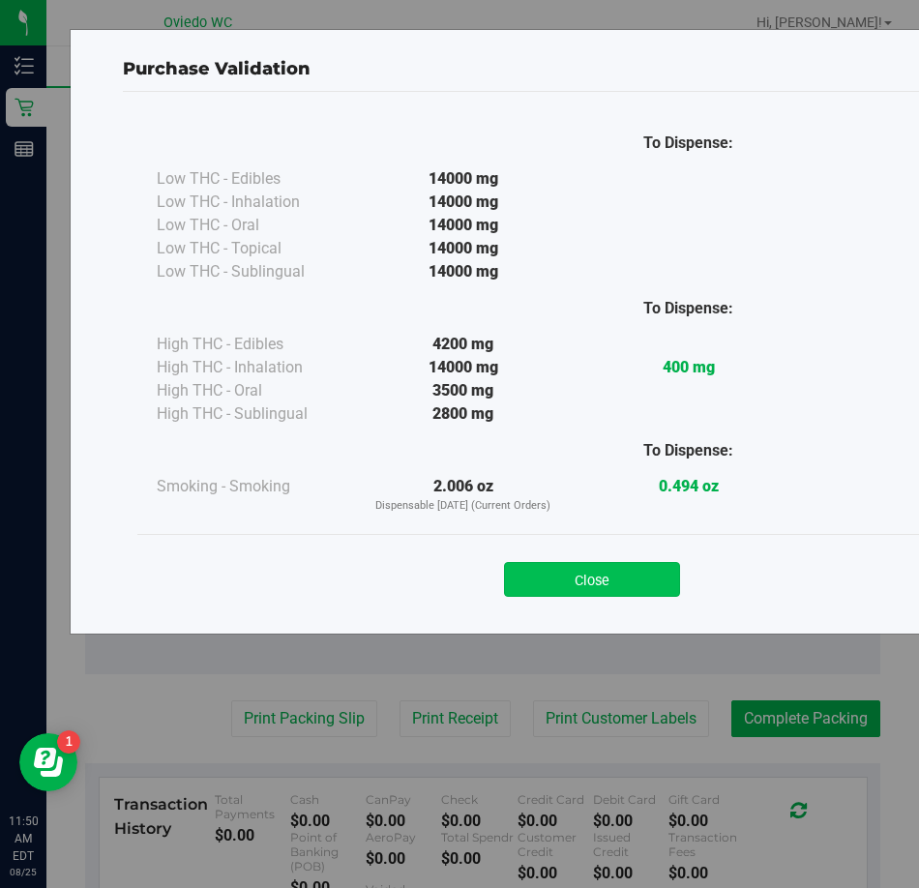
click at [526, 594] on button "Close" at bounding box center [592, 579] width 176 height 35
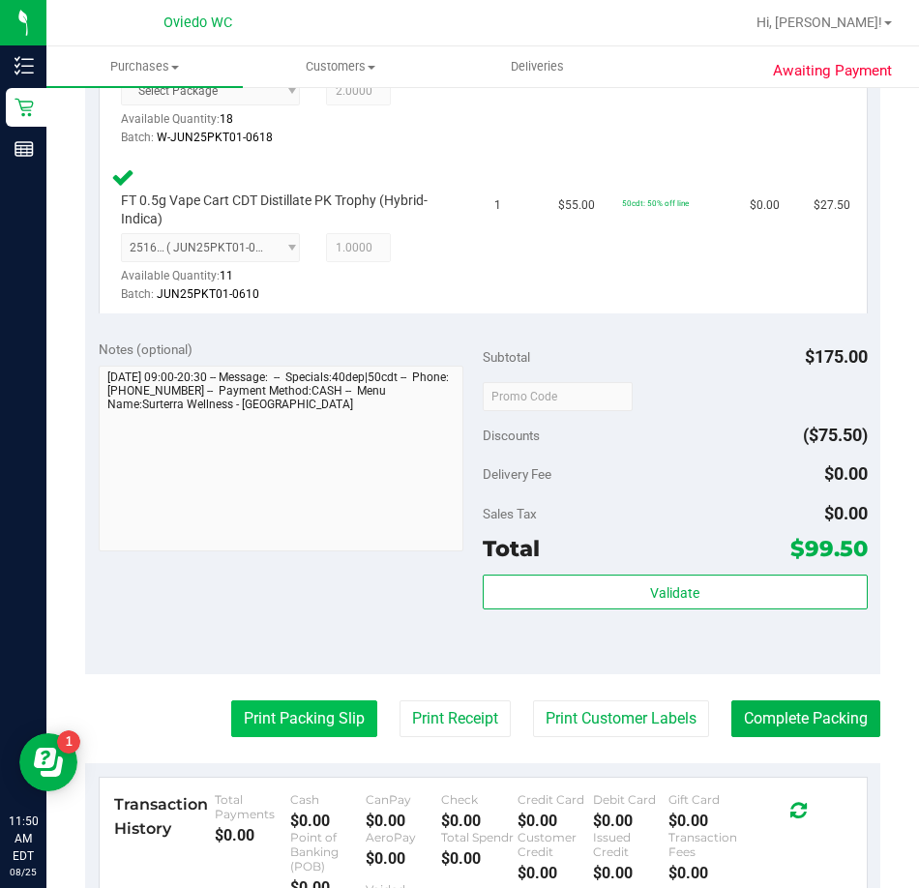
click at [245, 737] on button "Print Packing Slip" at bounding box center [304, 718] width 146 height 37
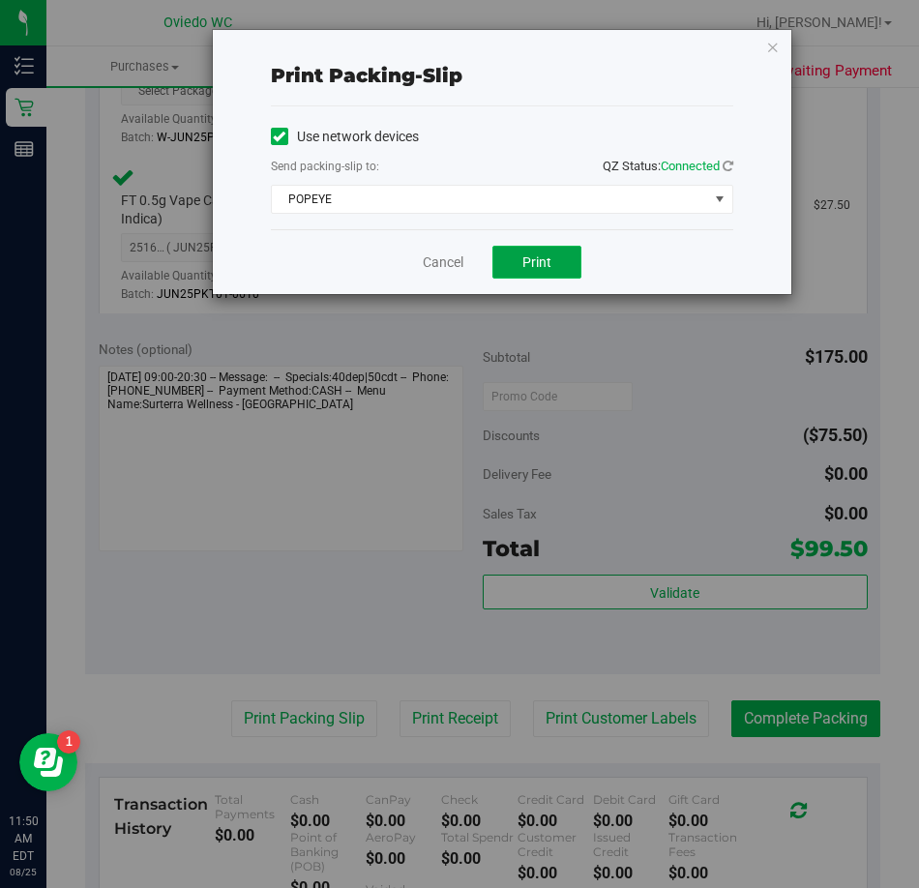
click at [530, 264] on span "Print" at bounding box center [536, 261] width 29 height 15
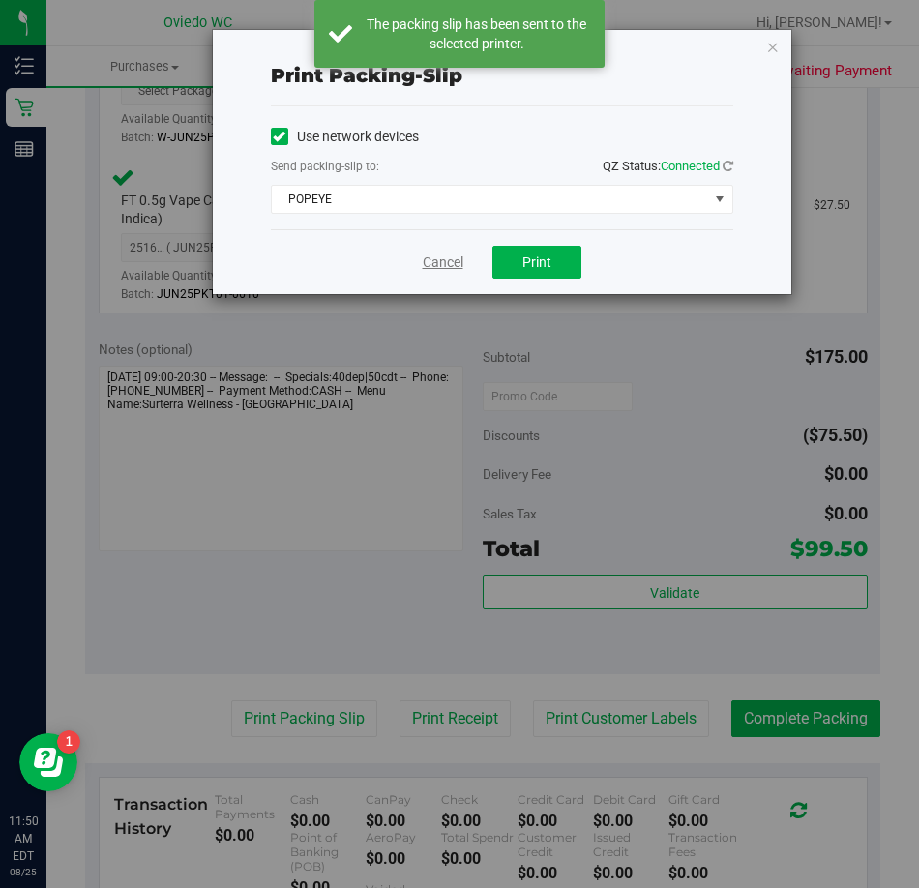
click at [432, 269] on link "Cancel" at bounding box center [443, 262] width 41 height 20
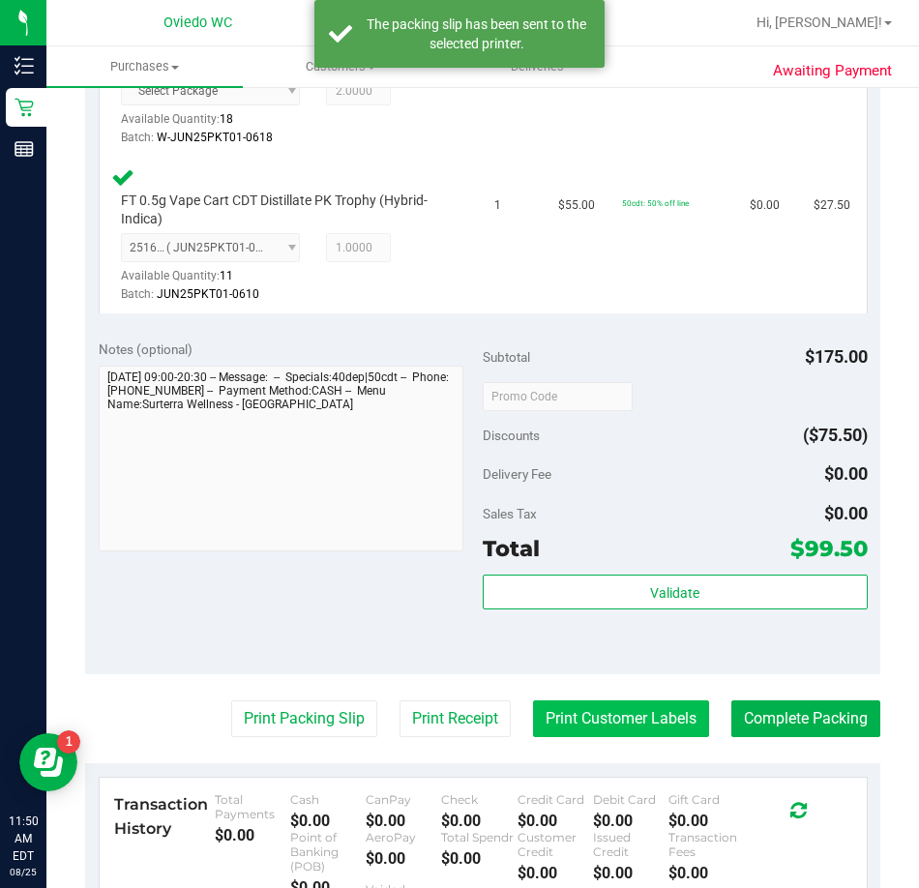
click at [582, 730] on button "Print Customer Labels" at bounding box center [621, 718] width 176 height 37
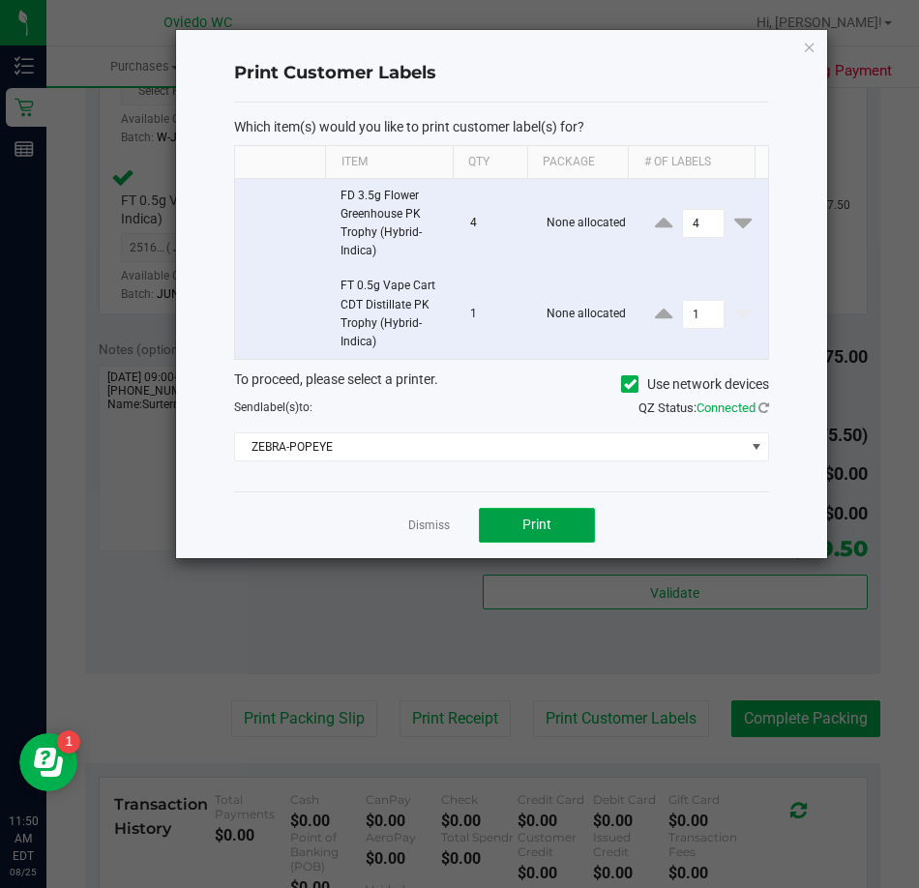
click at [562, 524] on button "Print" at bounding box center [537, 525] width 116 height 35
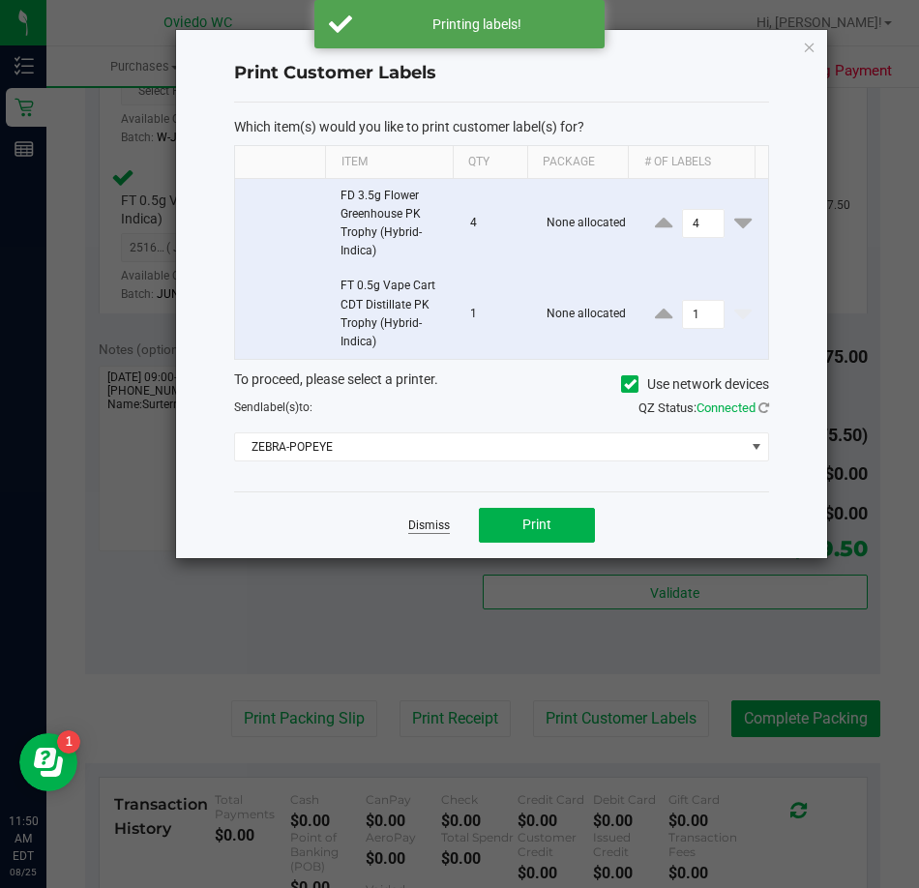
click at [416, 527] on link "Dismiss" at bounding box center [429, 525] width 42 height 16
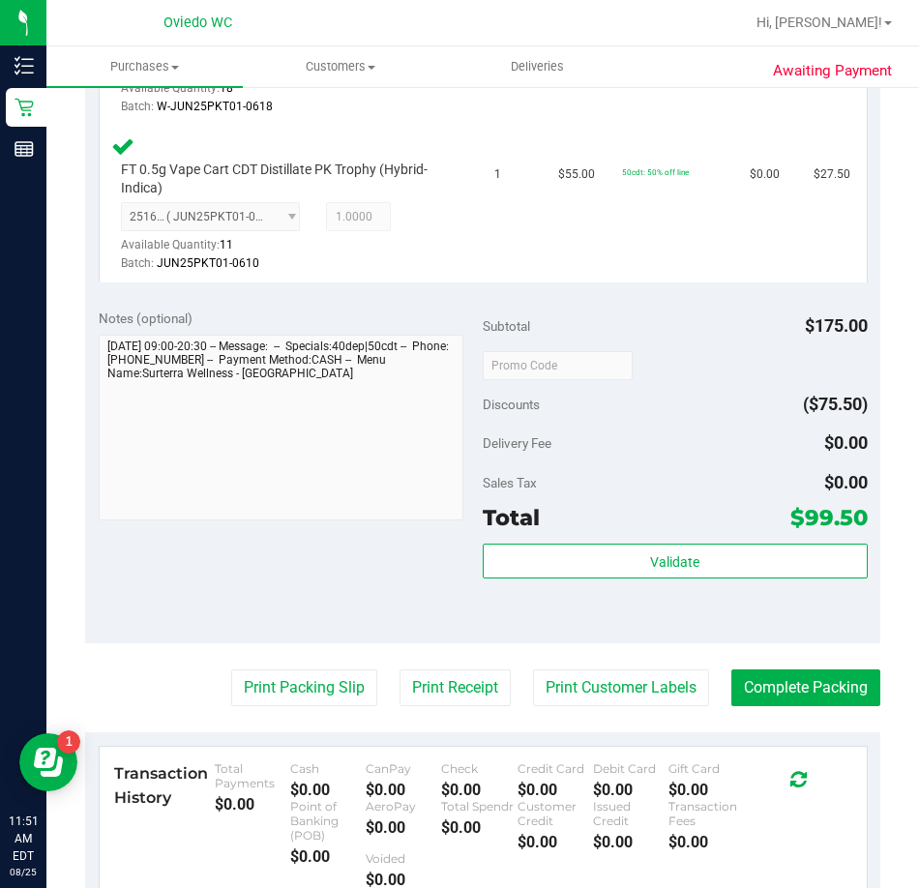
scroll to position [774, 0]
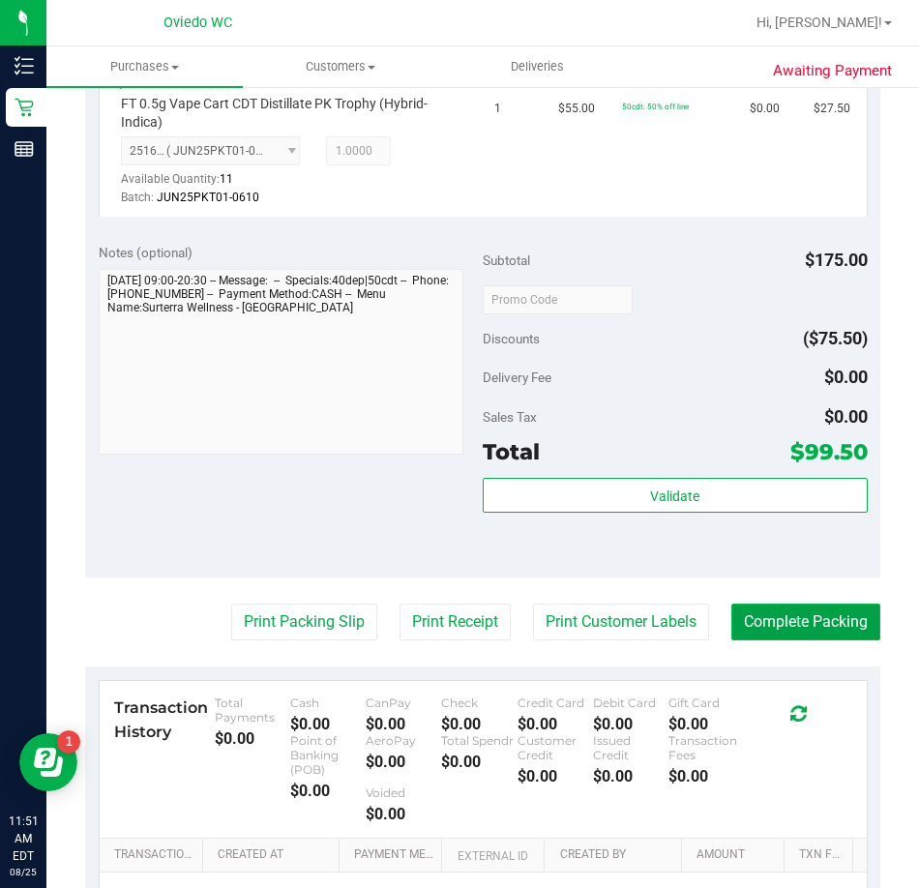
click at [839, 640] on button "Complete Packing" at bounding box center [805, 622] width 149 height 37
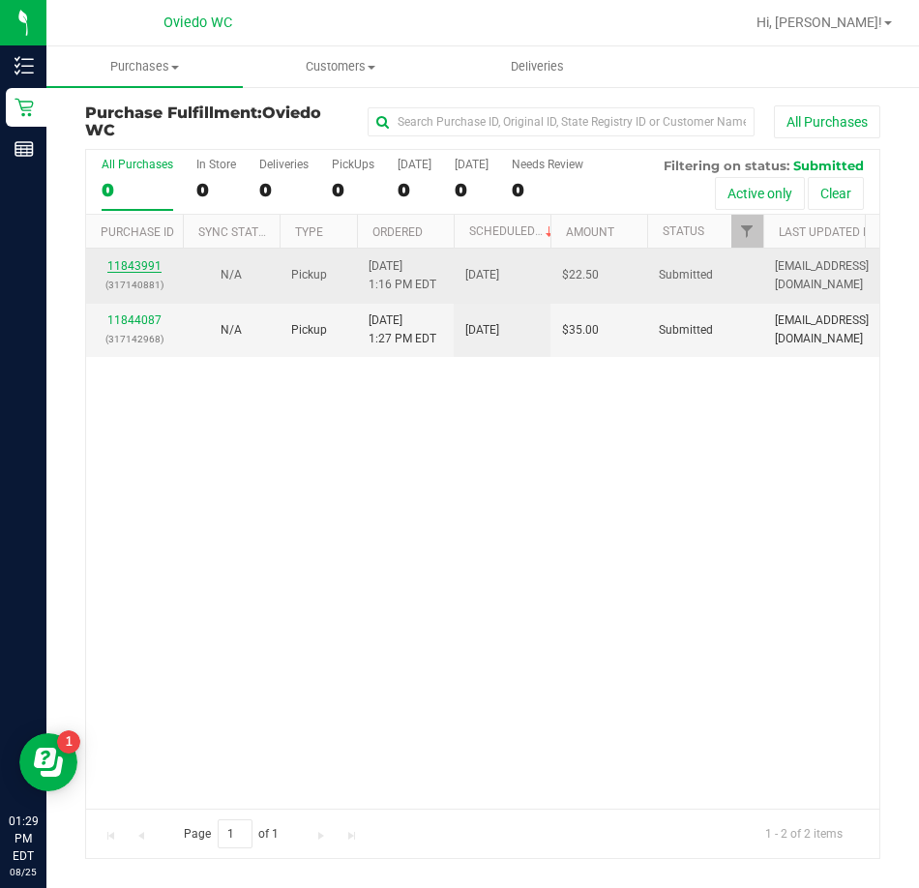
click at [130, 270] on link "11843991" at bounding box center [134, 266] width 54 height 14
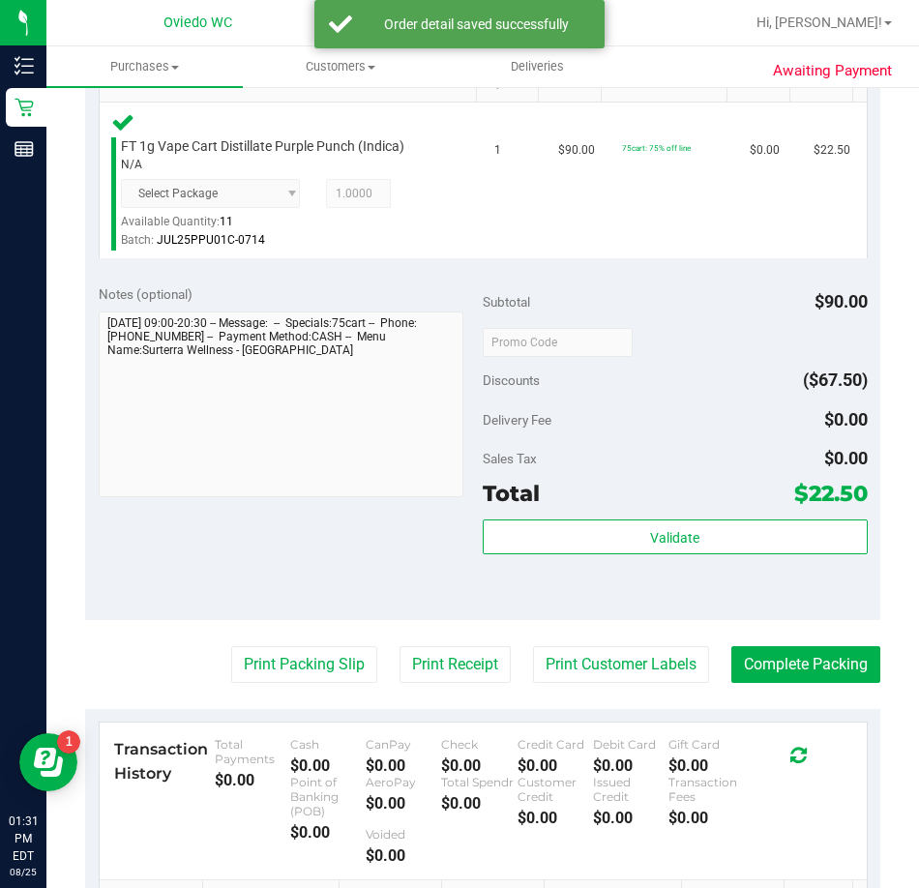
scroll to position [580, 0]
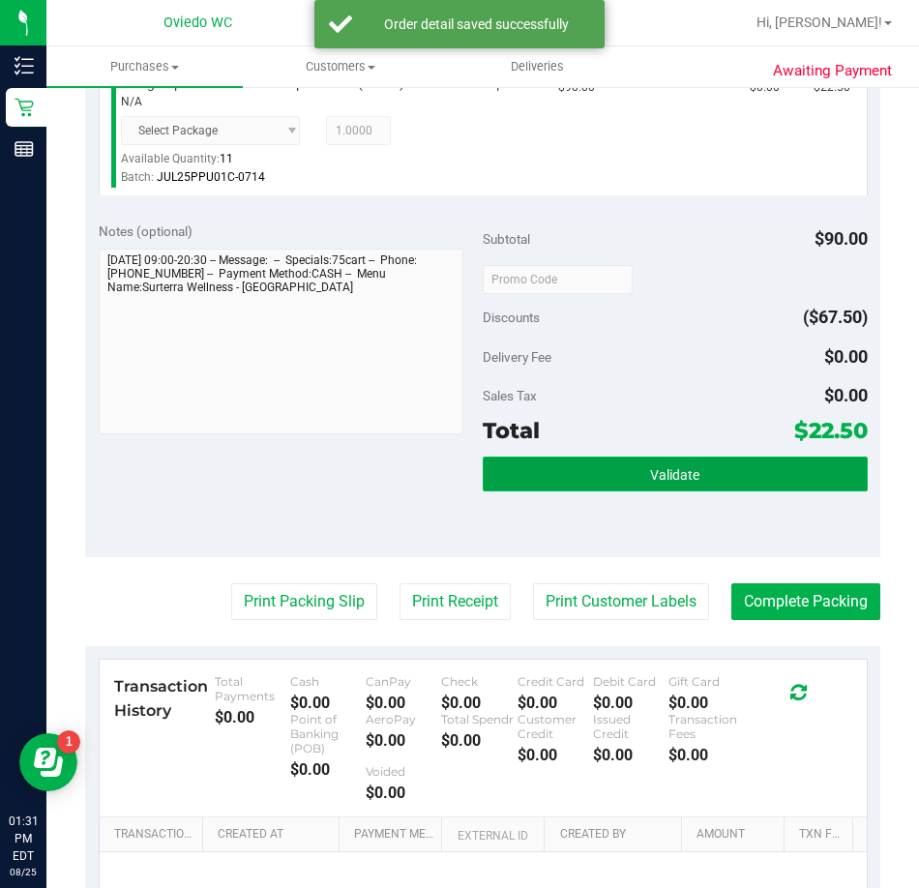
click at [590, 473] on button "Validate" at bounding box center [675, 473] width 385 height 35
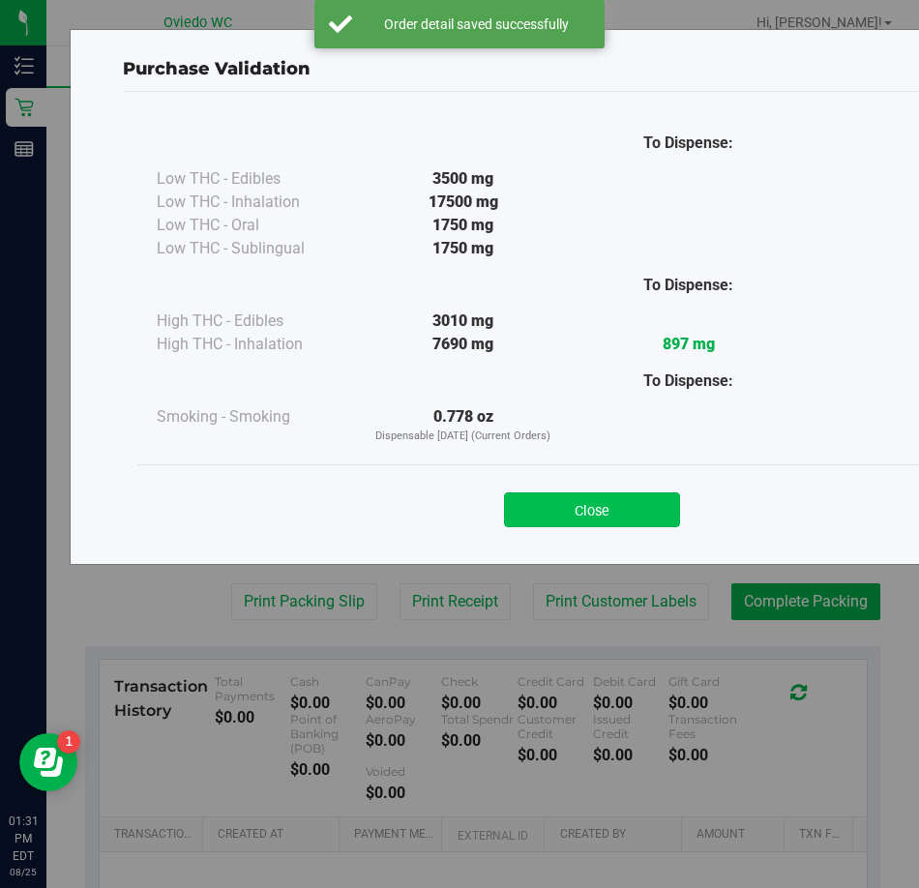
click at [556, 516] on button "Close" at bounding box center [592, 509] width 176 height 35
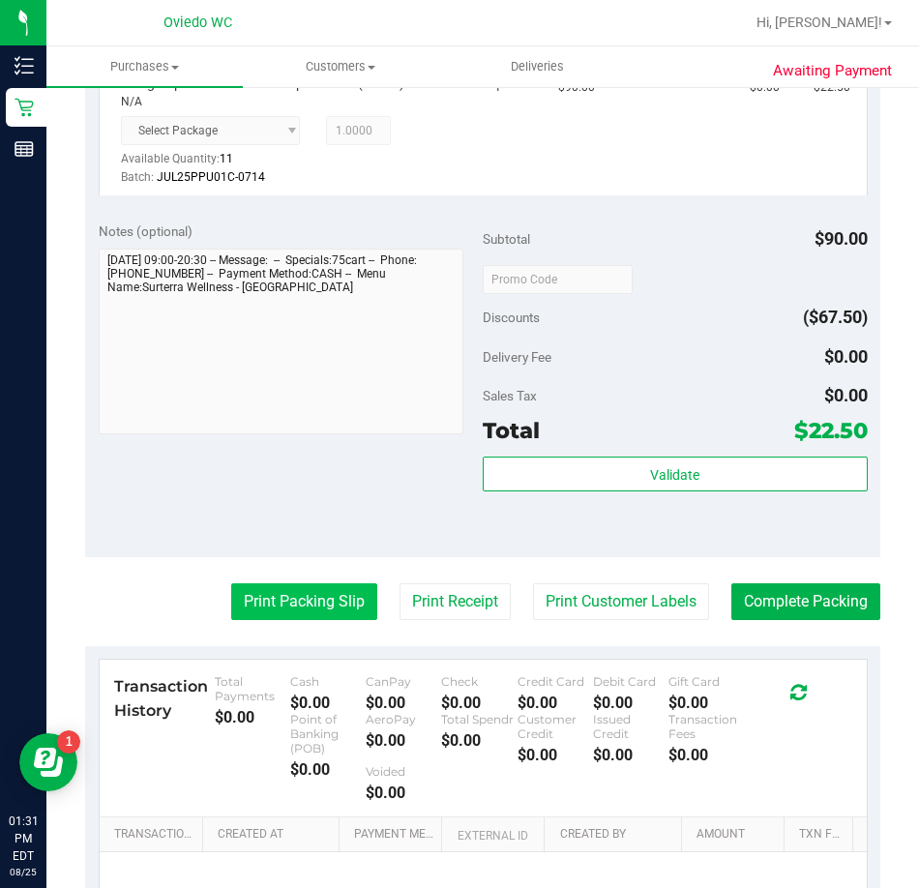
click at [333, 604] on button "Print Packing Slip" at bounding box center [304, 601] width 146 height 37
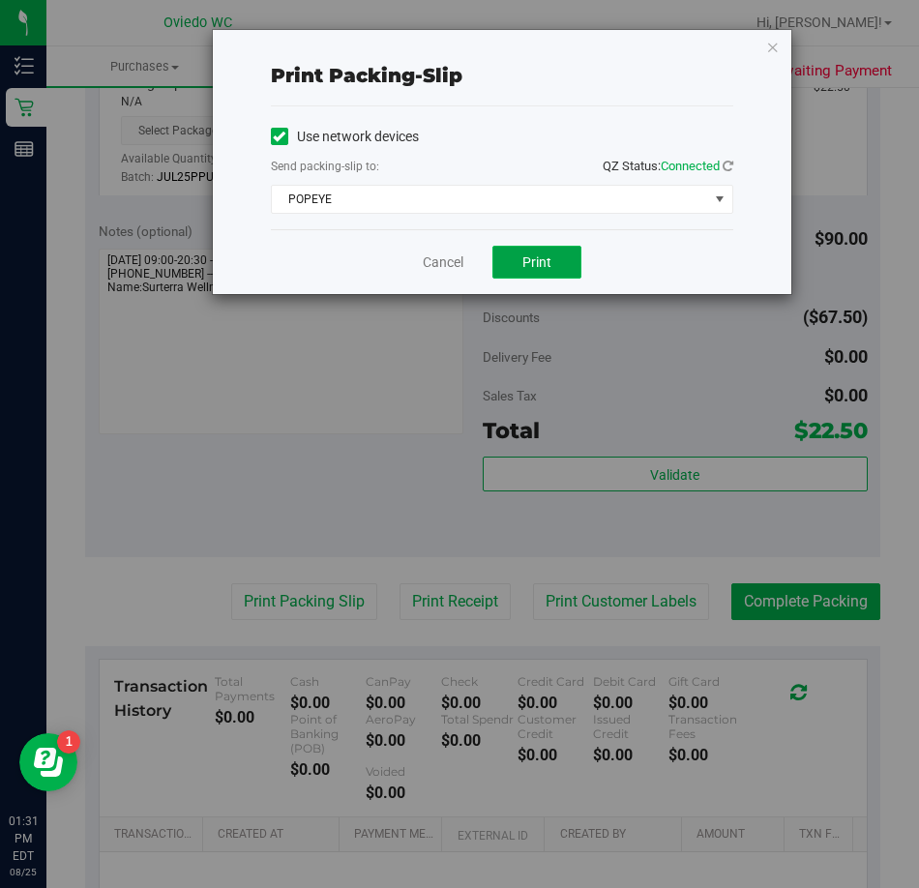
click at [537, 265] on span "Print" at bounding box center [536, 261] width 29 height 15
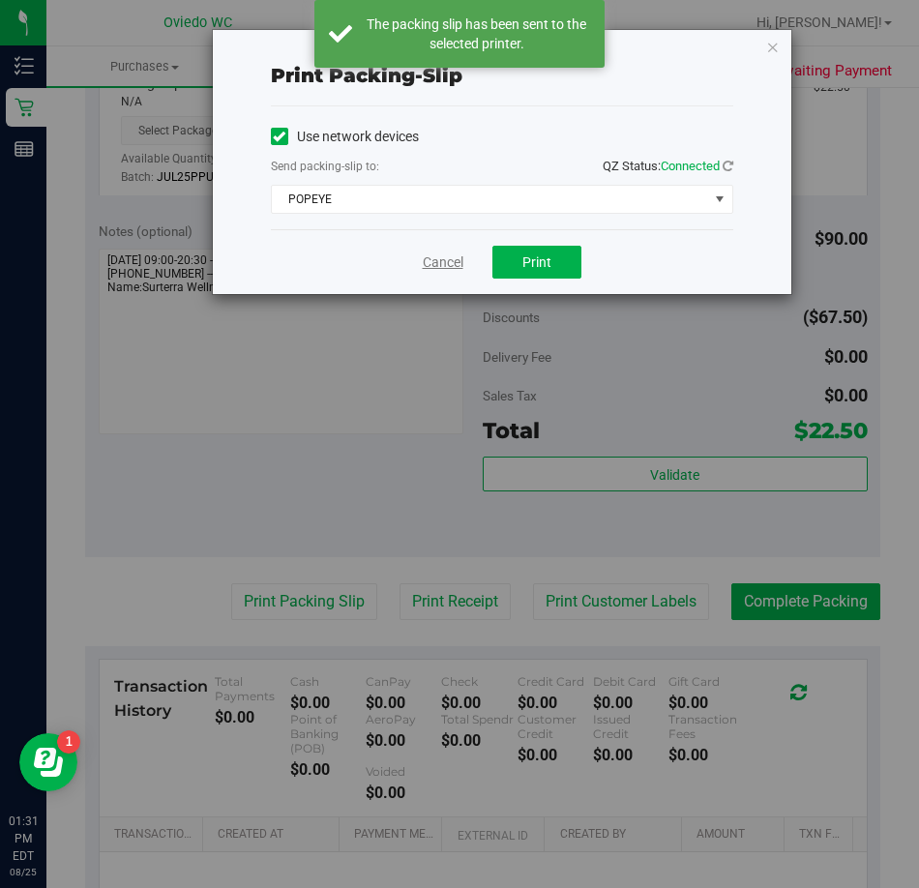
click at [434, 262] on link "Cancel" at bounding box center [443, 262] width 41 height 20
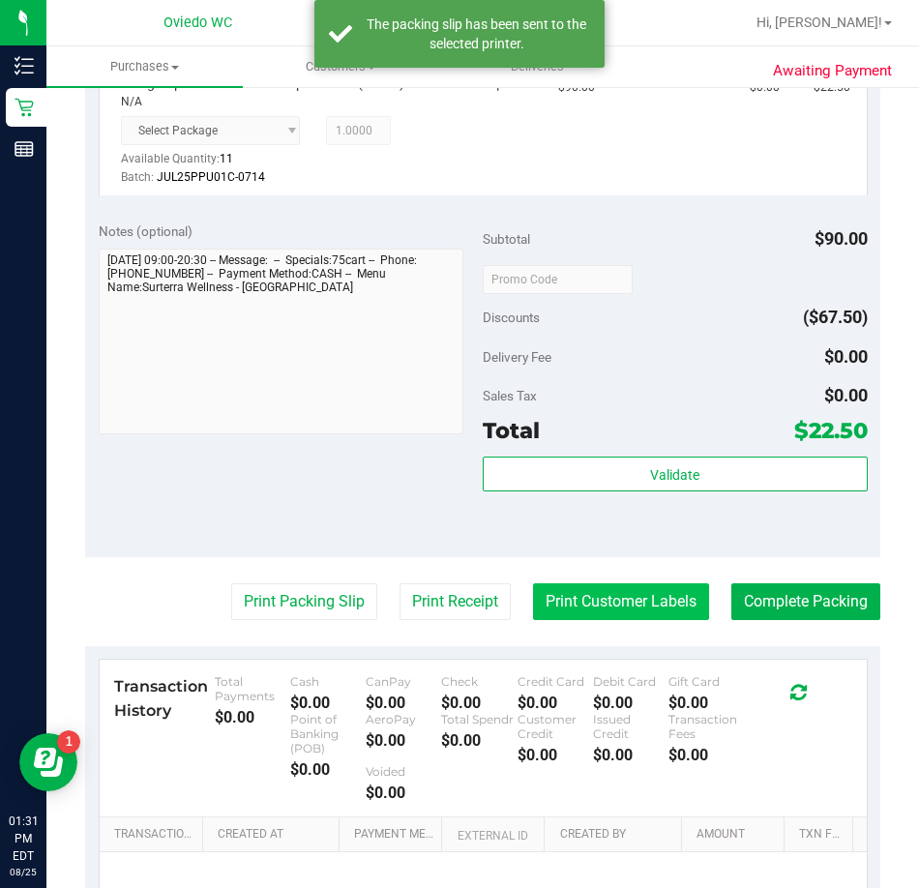
click at [633, 603] on button "Print Customer Labels" at bounding box center [621, 601] width 176 height 37
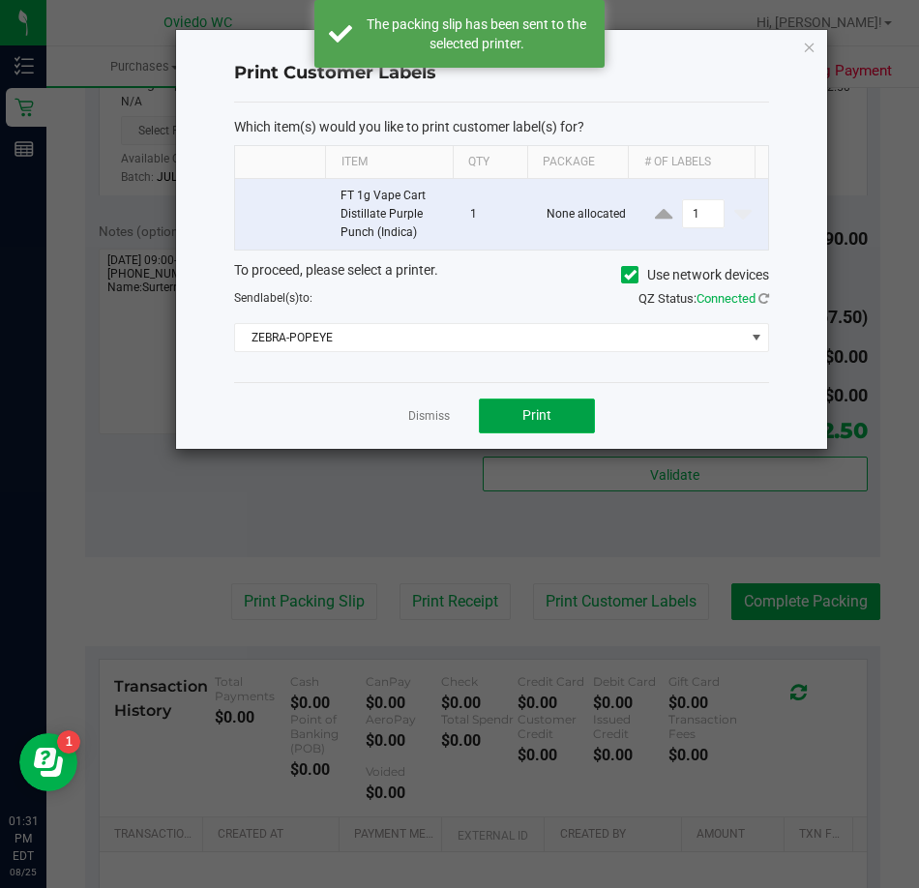
click at [552, 407] on button "Print" at bounding box center [537, 415] width 116 height 35
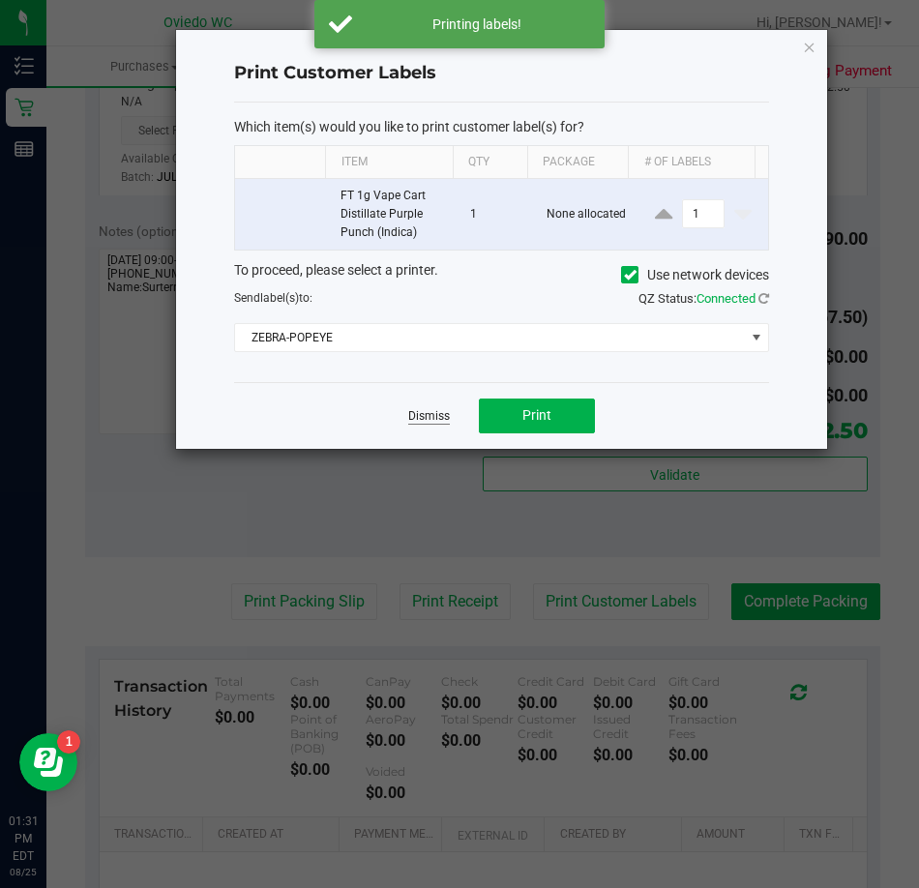
click at [427, 417] on link "Dismiss" at bounding box center [429, 416] width 42 height 16
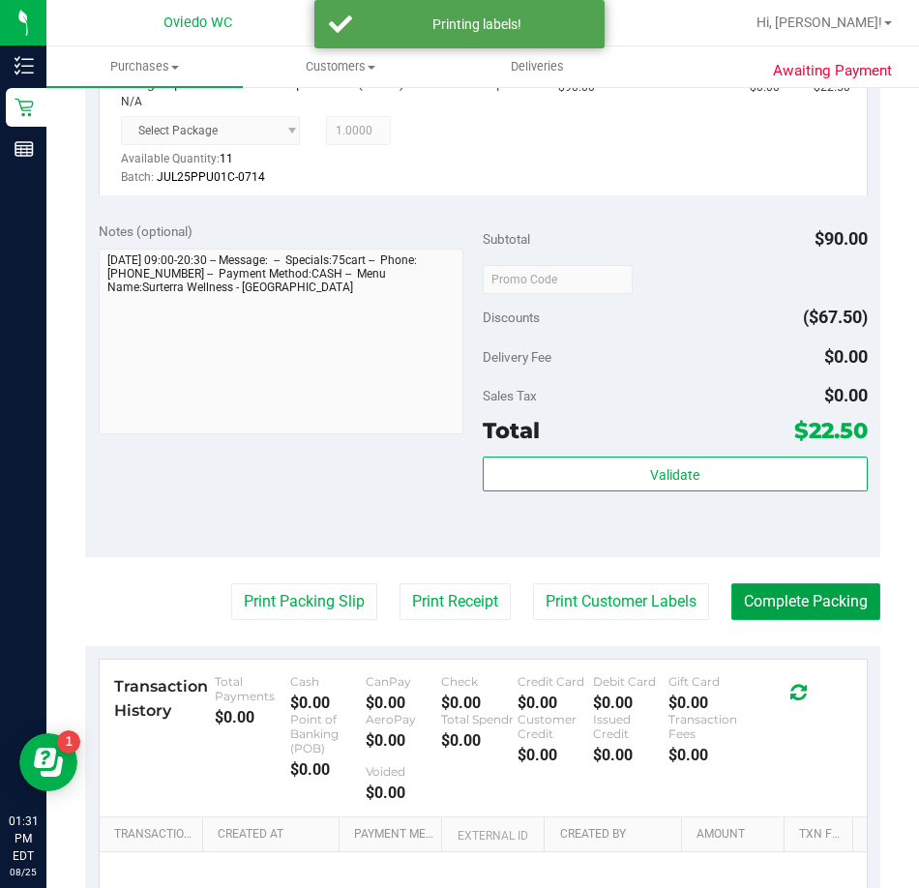
click at [766, 608] on button "Complete Packing" at bounding box center [805, 601] width 149 height 37
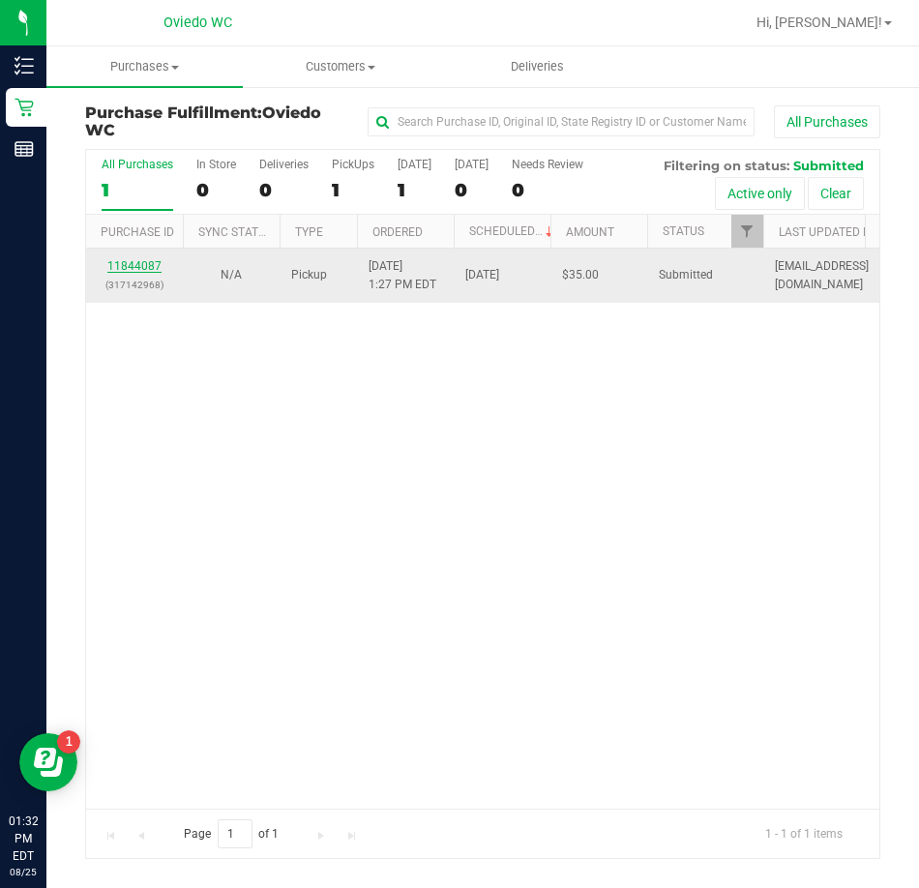
click at [135, 263] on link "11844087" at bounding box center [134, 266] width 54 height 14
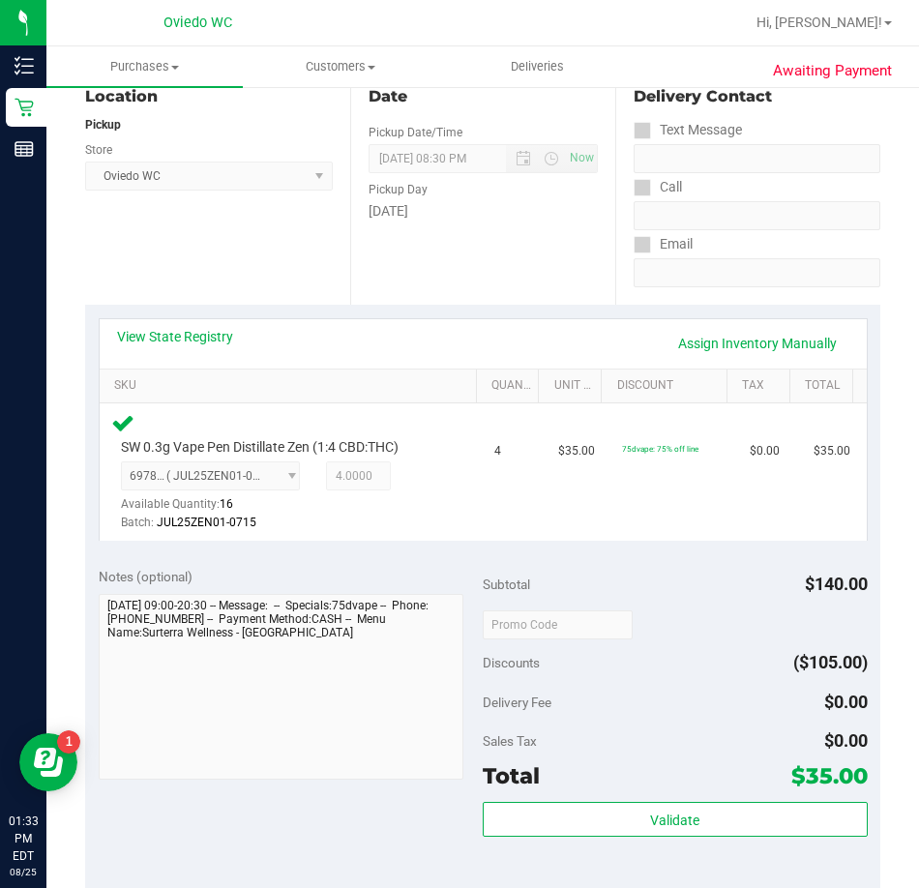
scroll to position [290, 0]
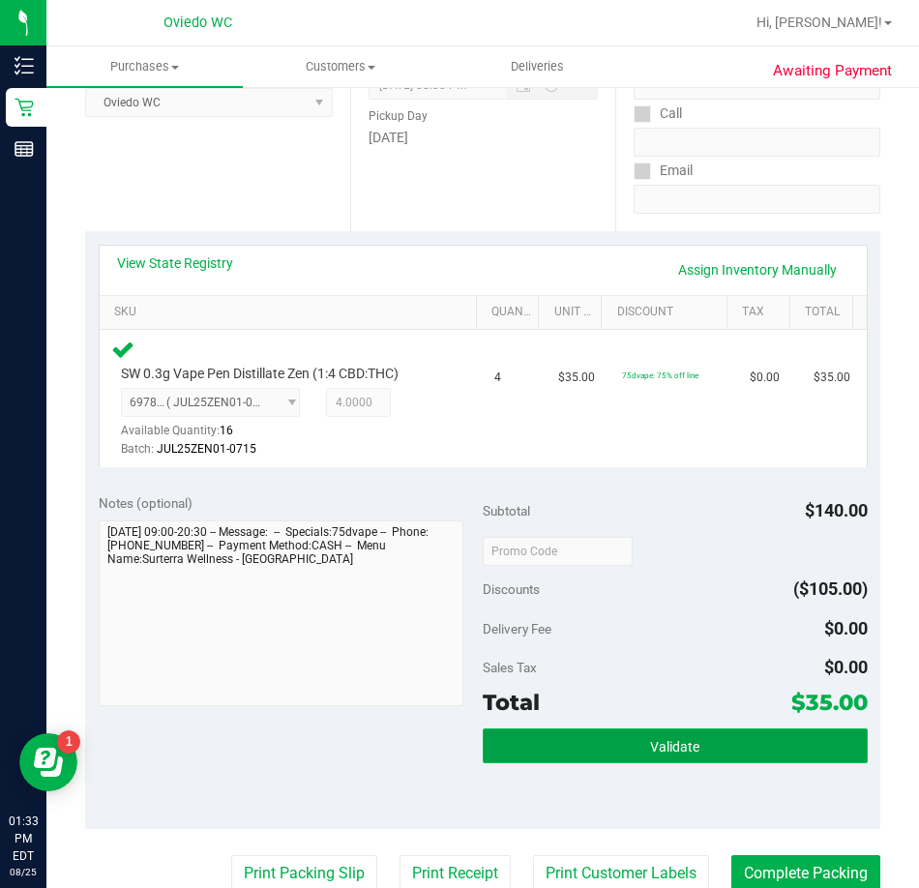
click at [552, 734] on button "Validate" at bounding box center [675, 745] width 385 height 35
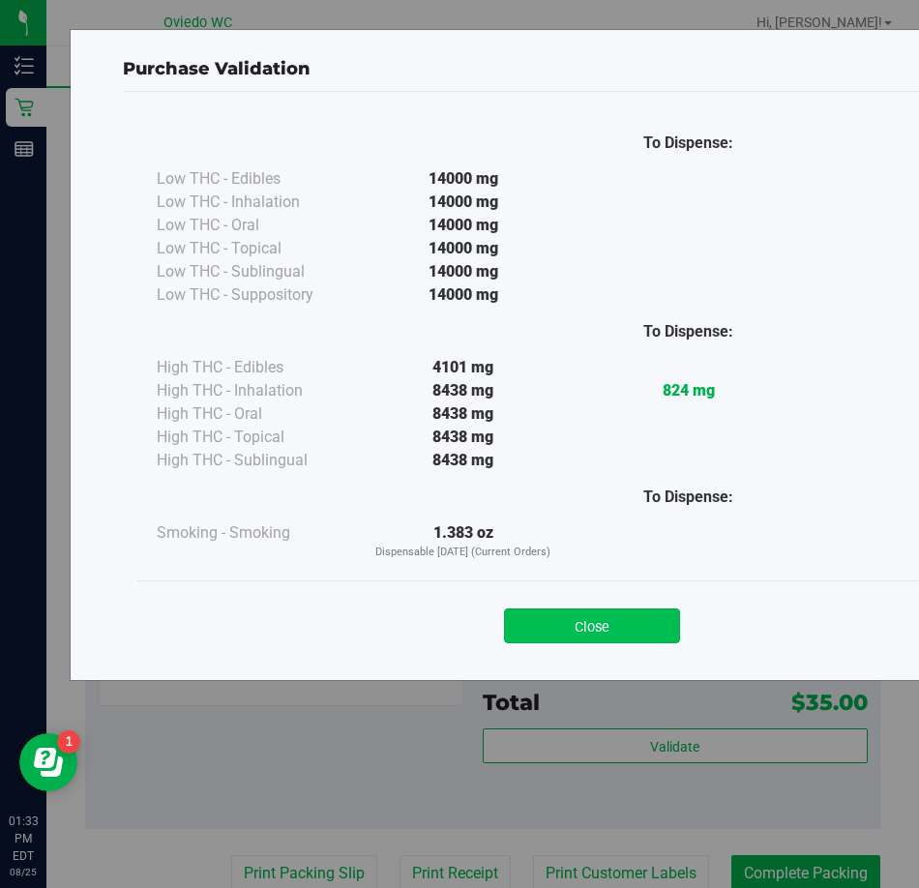
click at [555, 634] on button "Close" at bounding box center [592, 625] width 176 height 35
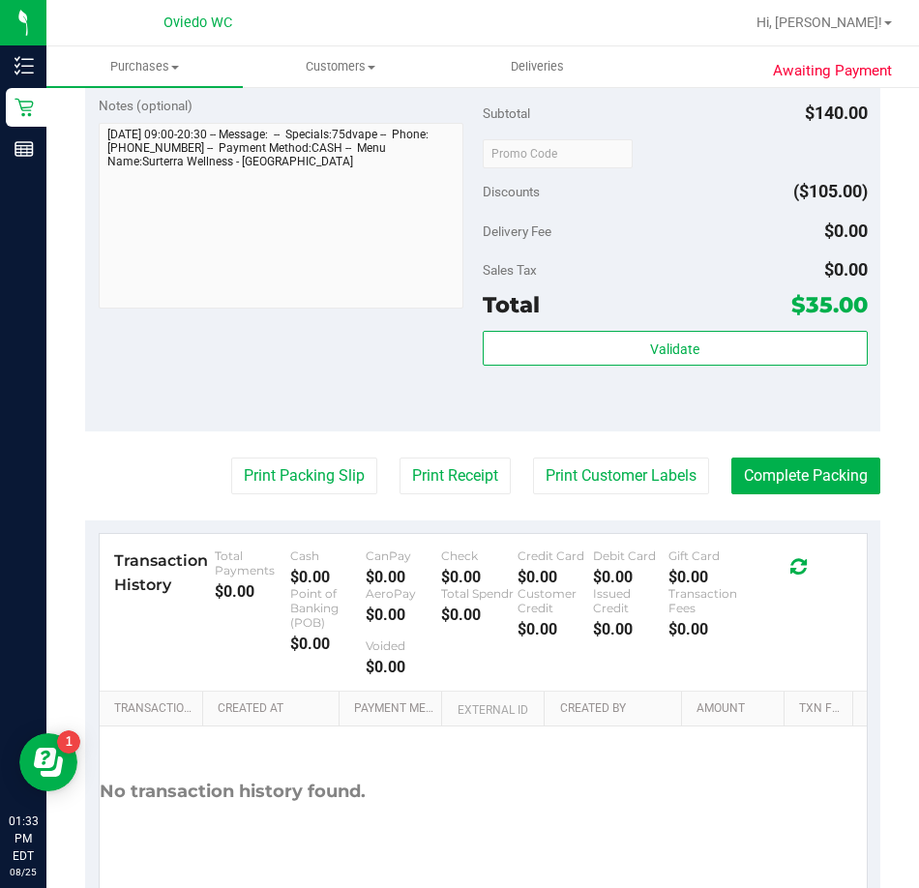
scroll to position [773, 0]
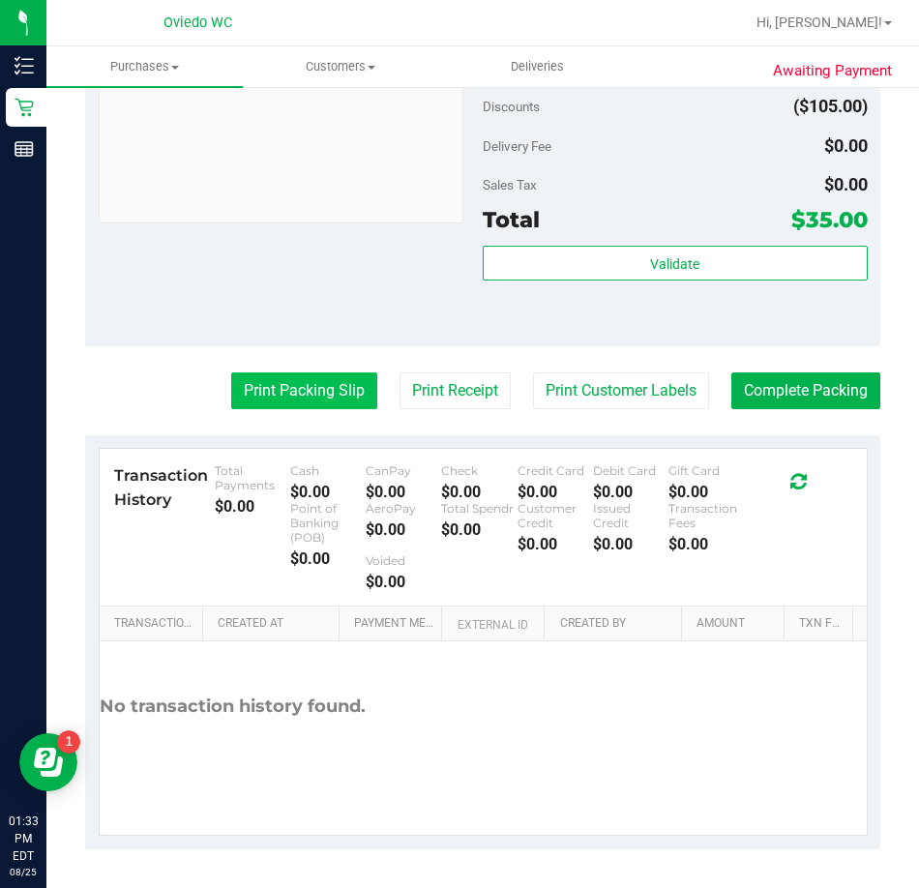
click at [260, 384] on button "Print Packing Slip" at bounding box center [304, 390] width 146 height 37
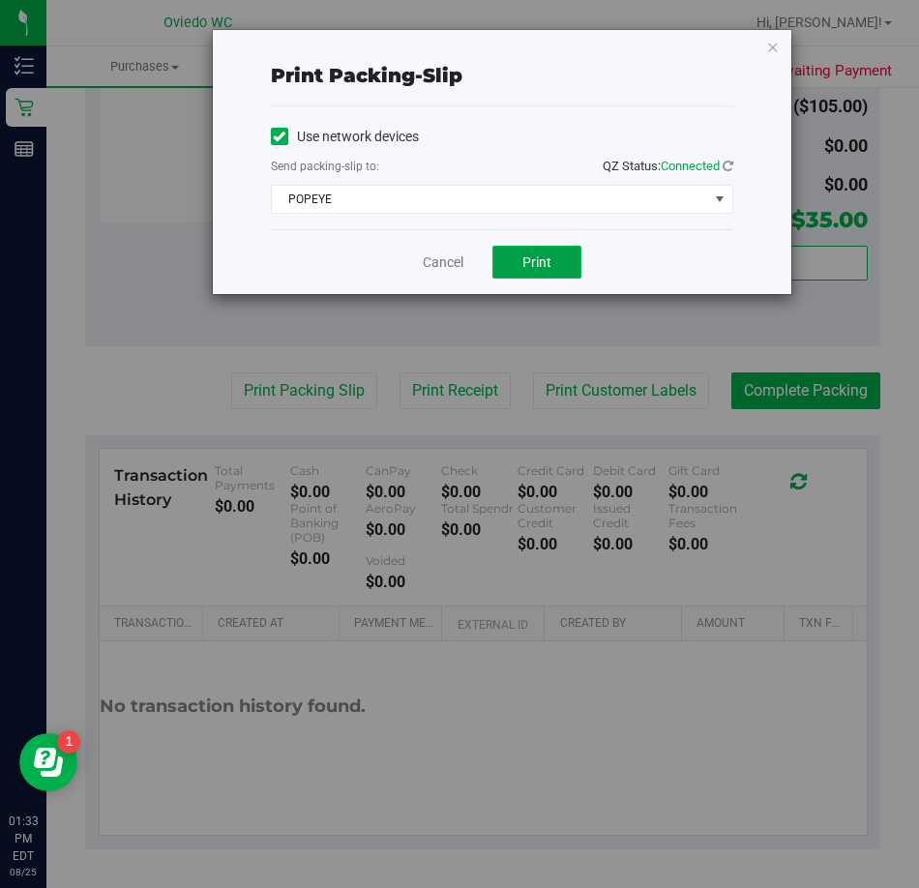
click at [532, 258] on span "Print" at bounding box center [536, 261] width 29 height 15
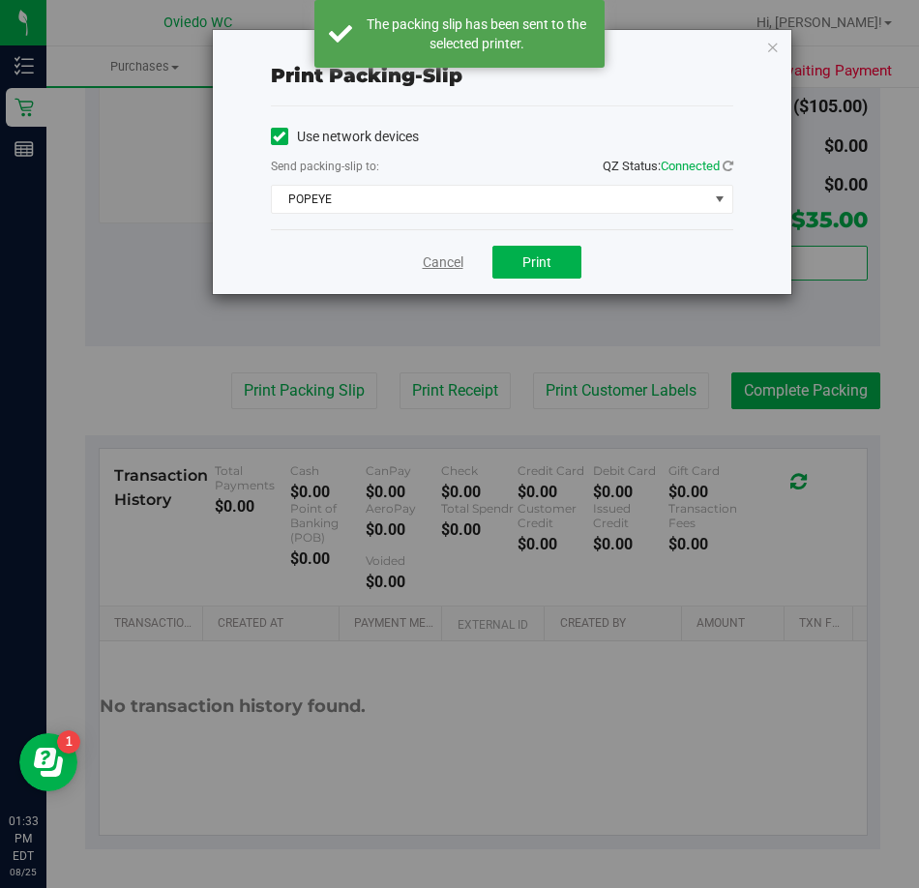
click at [432, 264] on link "Cancel" at bounding box center [443, 262] width 41 height 20
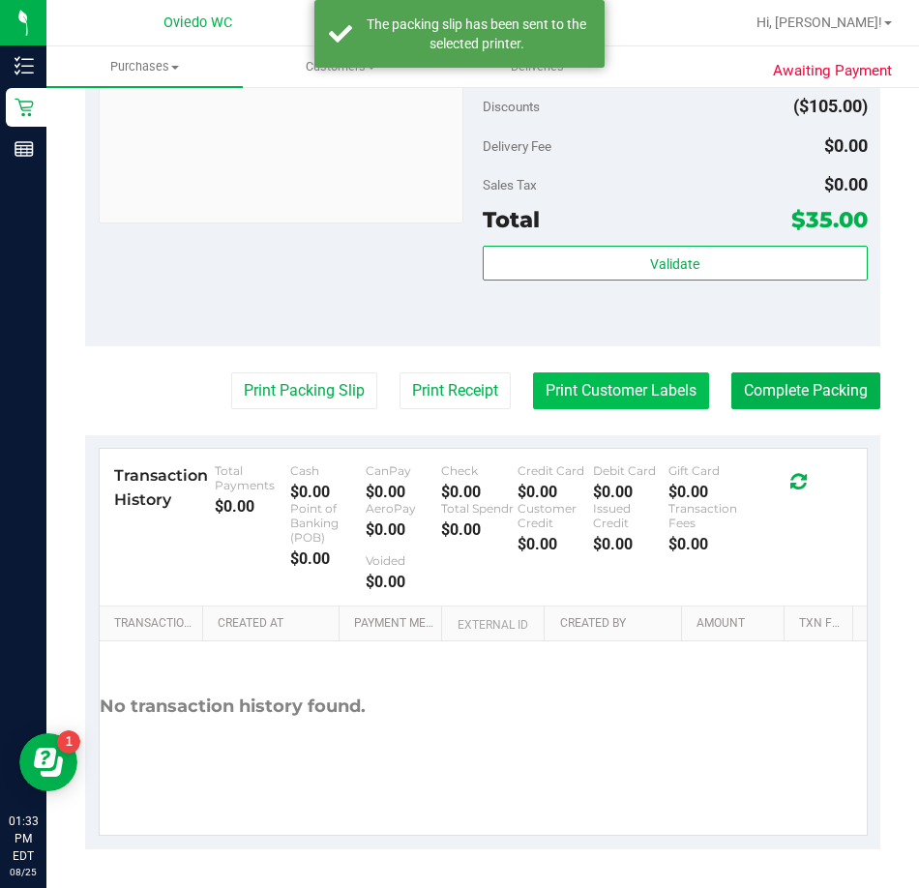
click at [562, 391] on button "Print Customer Labels" at bounding box center [621, 390] width 176 height 37
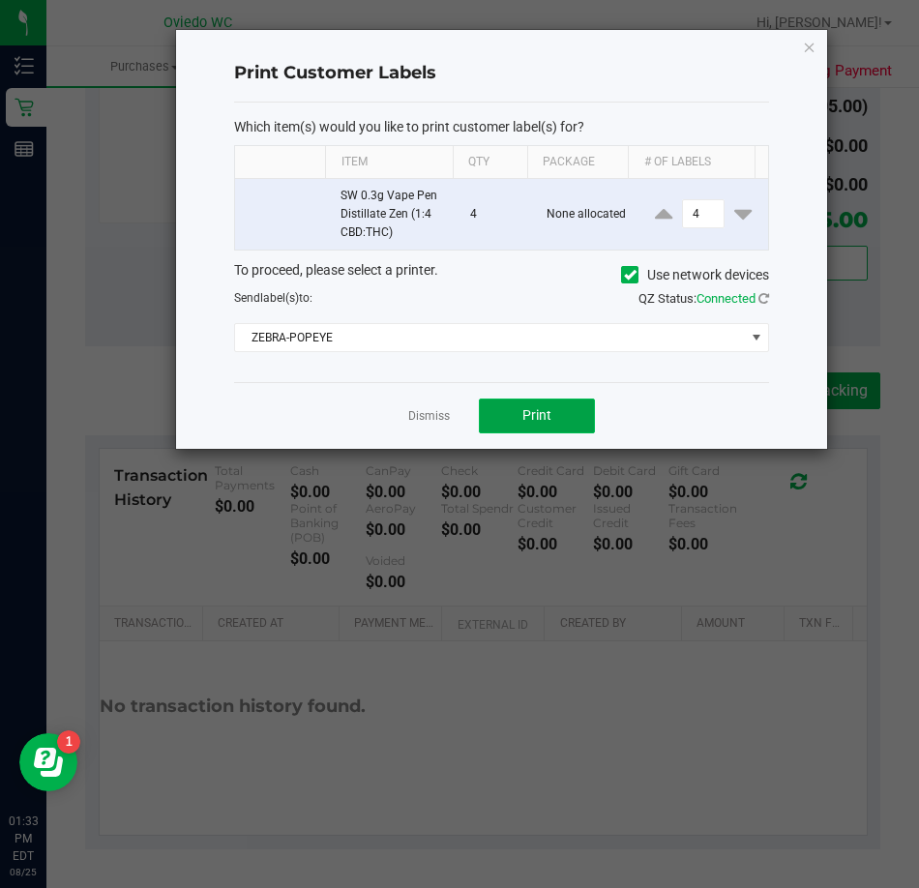
click at [537, 406] on button "Print" at bounding box center [537, 415] width 116 height 35
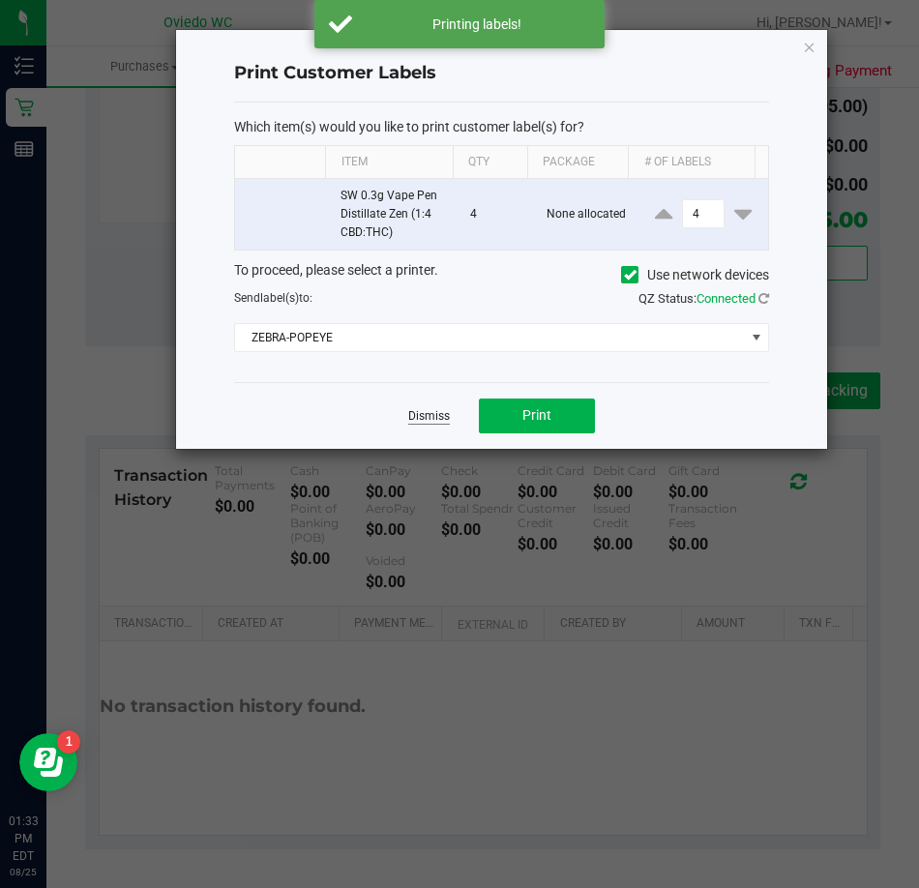
click at [414, 416] on link "Dismiss" at bounding box center [429, 416] width 42 height 16
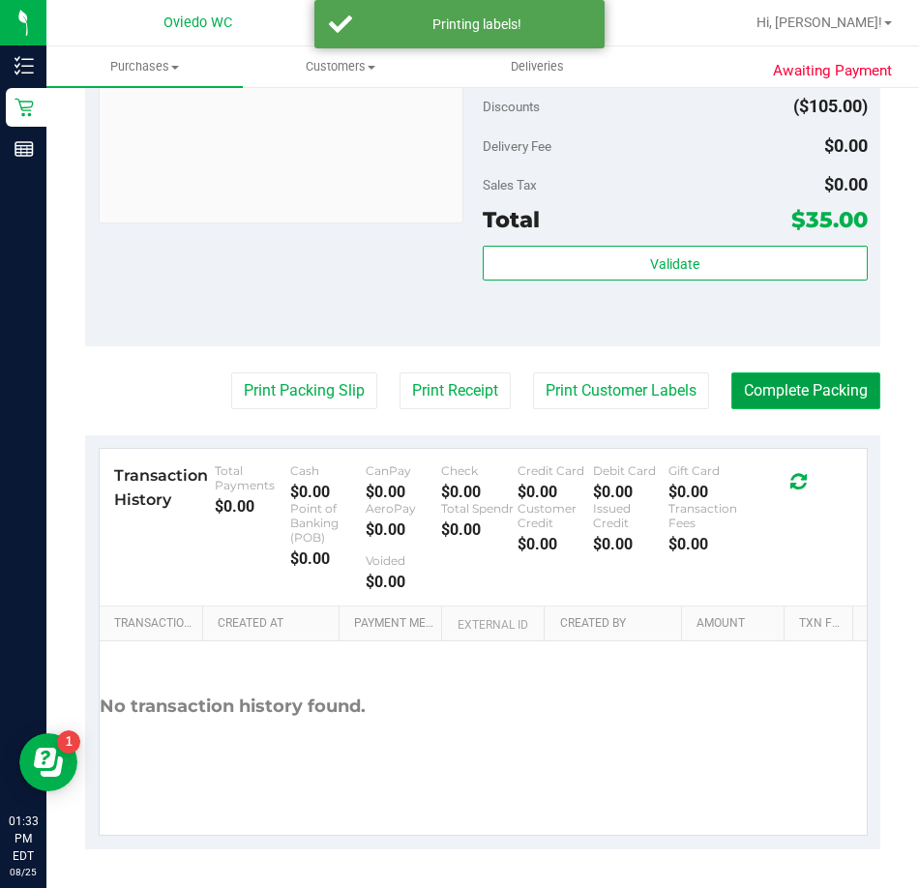
click at [741, 400] on button "Complete Packing" at bounding box center [805, 390] width 149 height 37
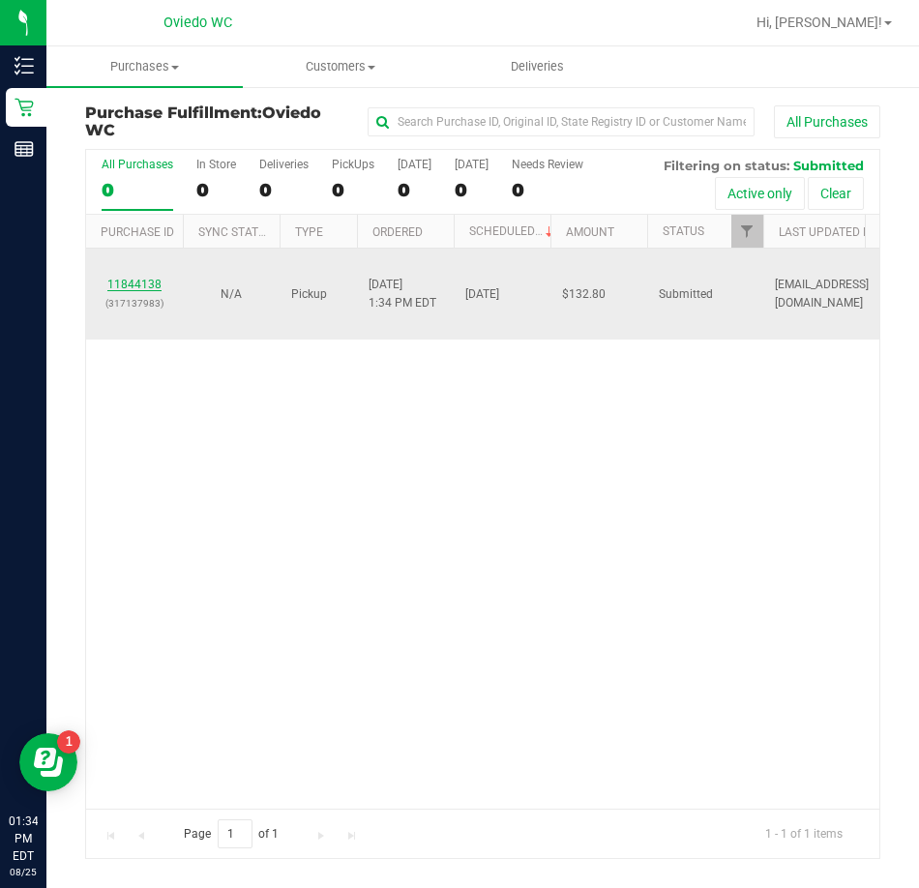
click at [140, 286] on link "11844138" at bounding box center [134, 285] width 54 height 14
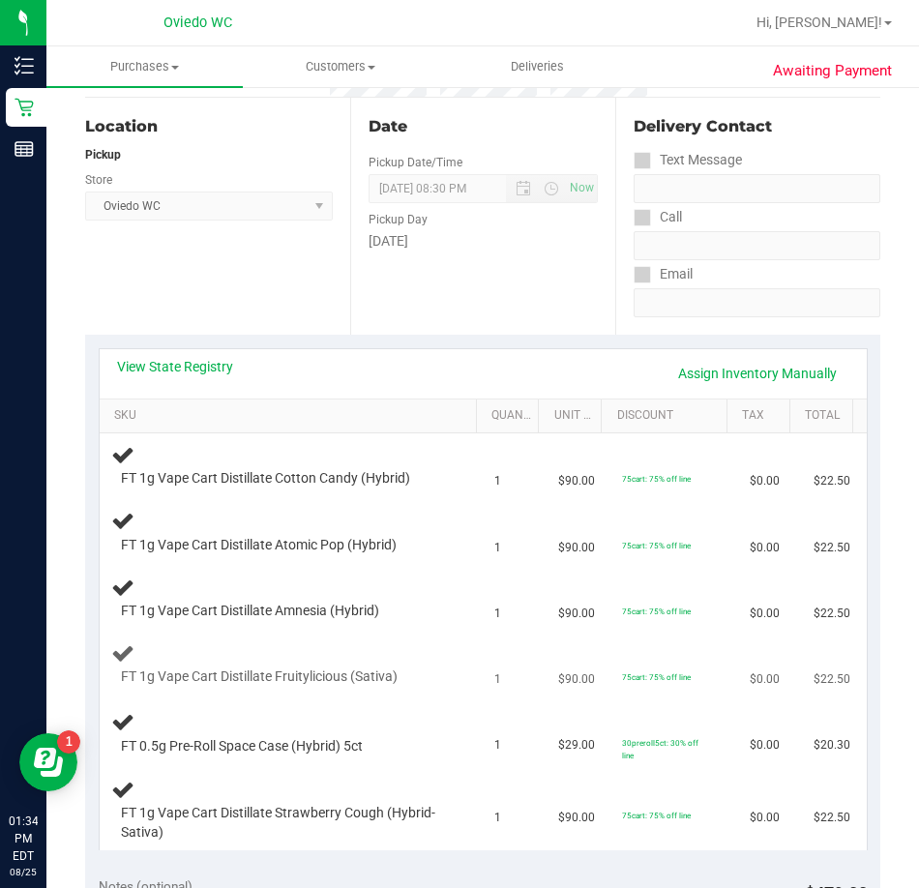
scroll to position [193, 0]
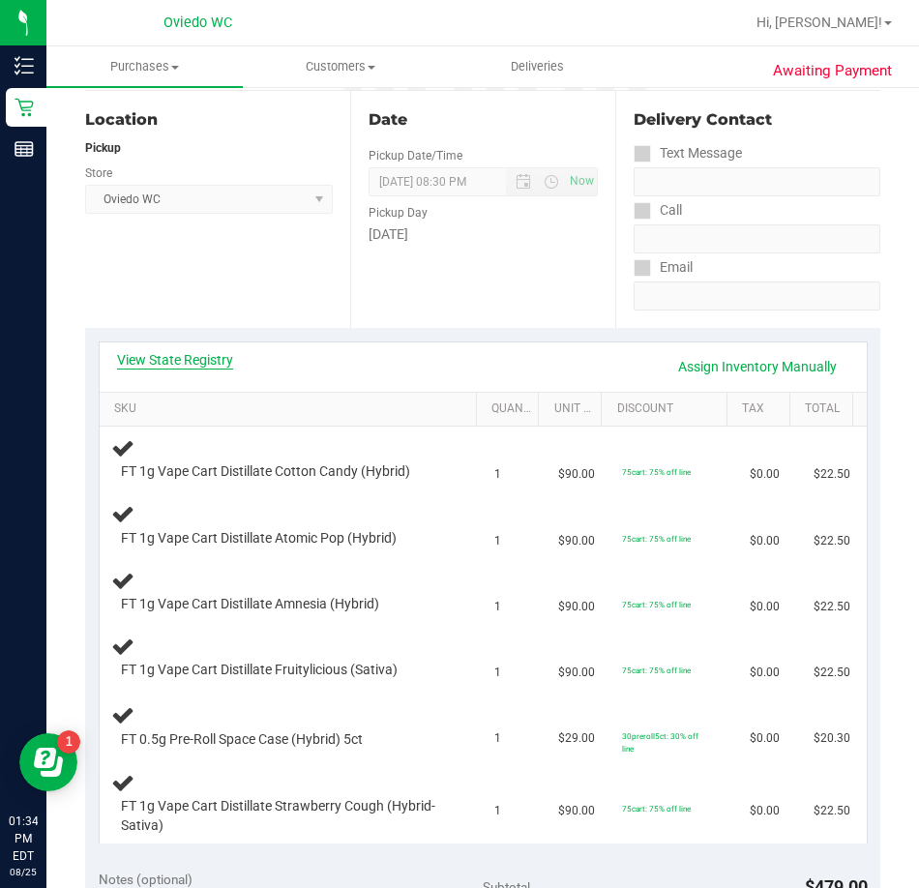
click at [176, 361] on link "View State Registry" at bounding box center [175, 359] width 116 height 19
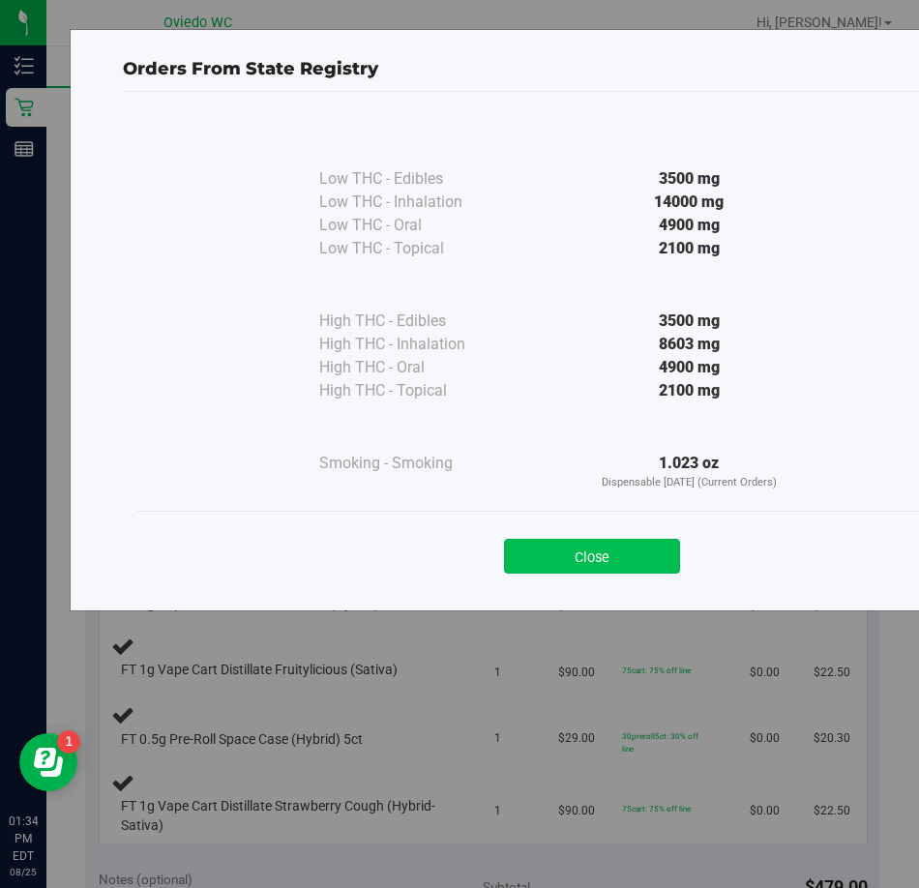
click at [567, 563] on button "Close" at bounding box center [592, 556] width 176 height 35
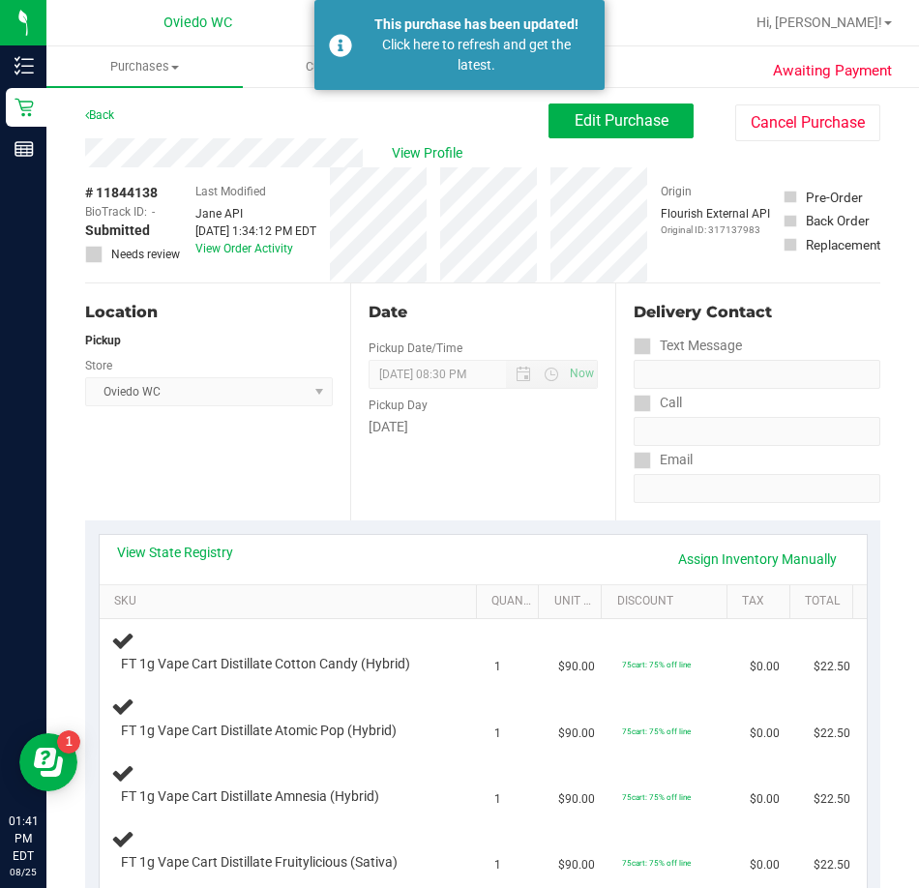
scroll to position [0, 0]
click at [105, 120] on link "Back" at bounding box center [99, 116] width 29 height 14
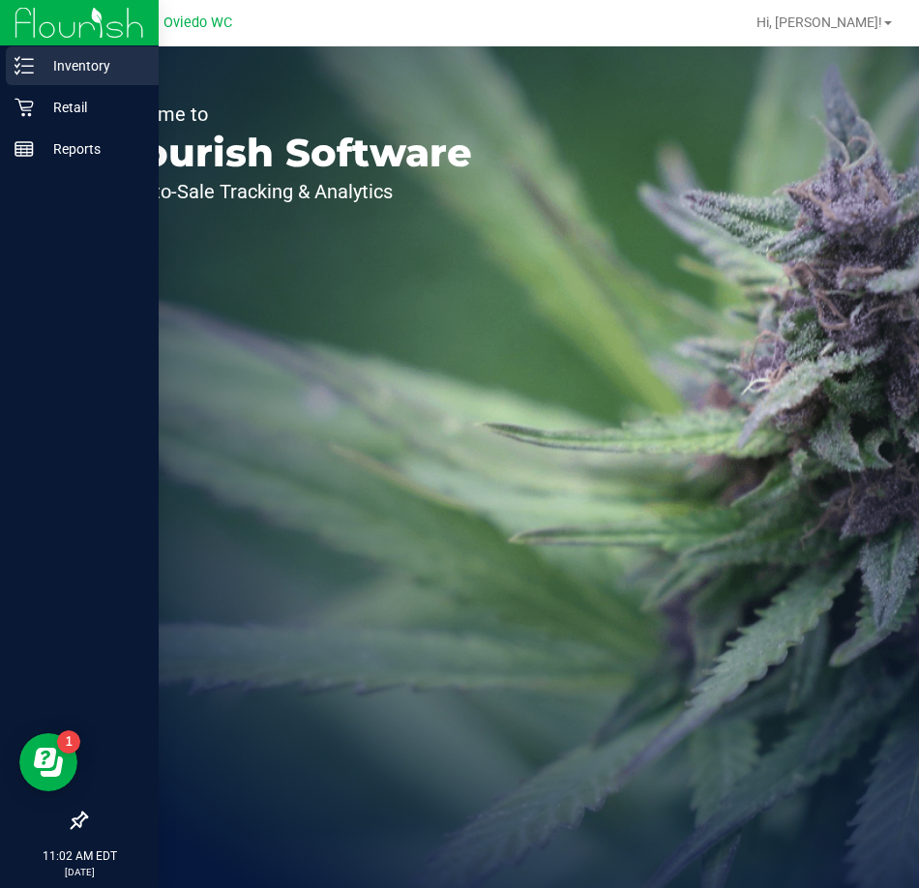
click at [43, 67] on p "Inventory" at bounding box center [92, 65] width 116 height 23
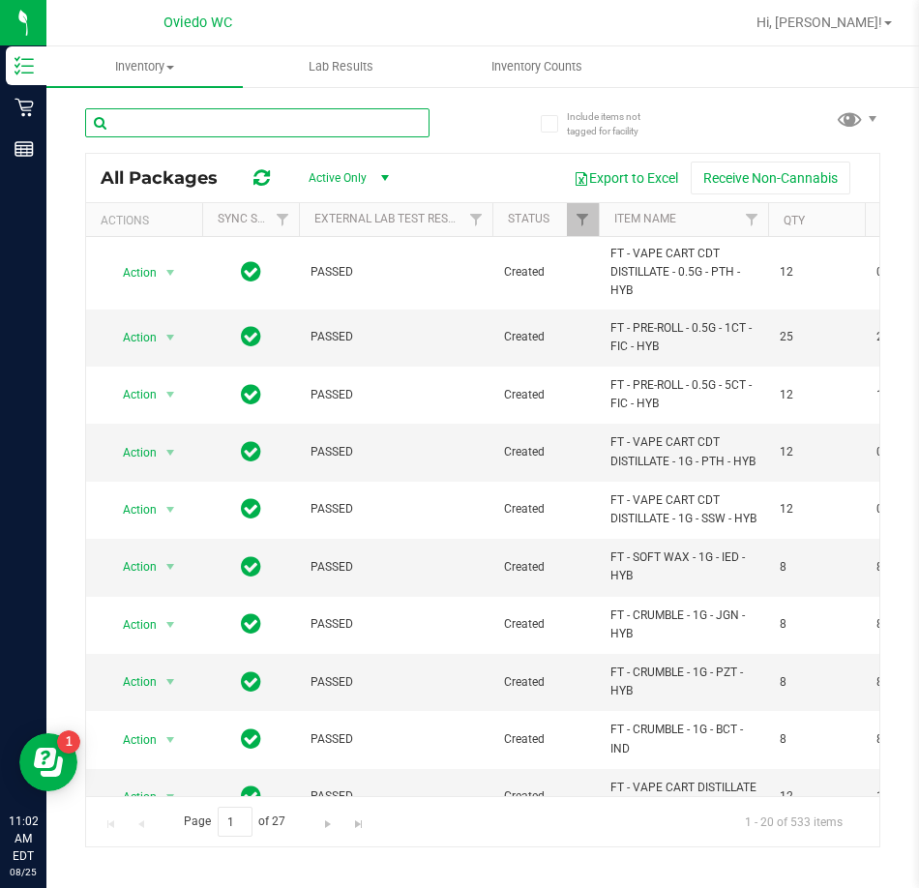
click at [131, 122] on input "text" at bounding box center [257, 122] width 344 height 29
paste input "HT 100mg Dark Chocolate Bar (THC)"
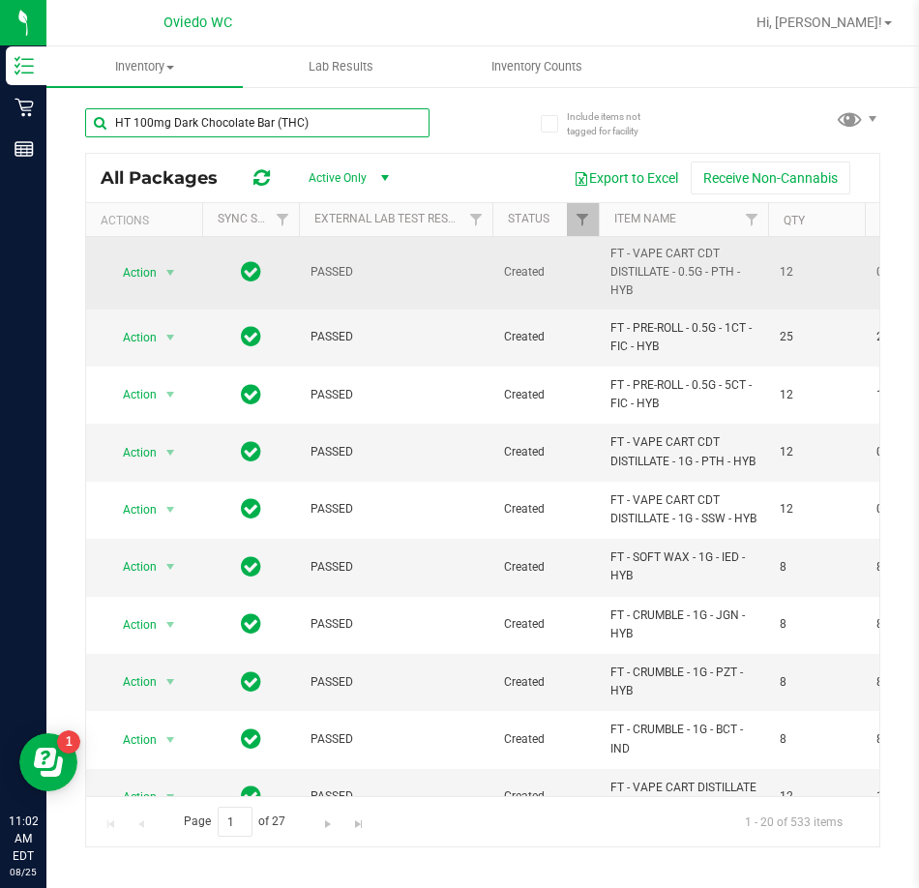
type input "HT 100mg Dark Chocolate Bar (THC)"
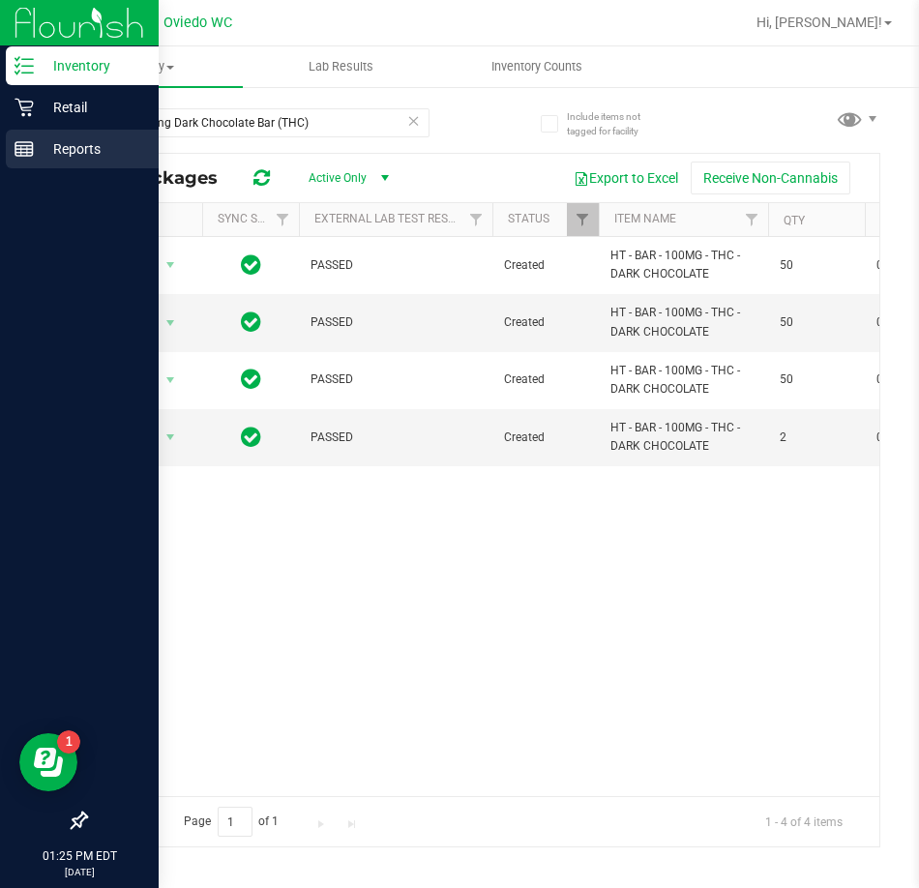
drag, startPoint x: 324, startPoint y: 130, endPoint x: 33, endPoint y: 156, distance: 292.3
click at [33, 156] on div "Inventory Retail Reports 01:25 PM EDT 08/25/2025 08/25 Oviedo WC Hi, Michelle! …" at bounding box center [459, 444] width 919 height 888
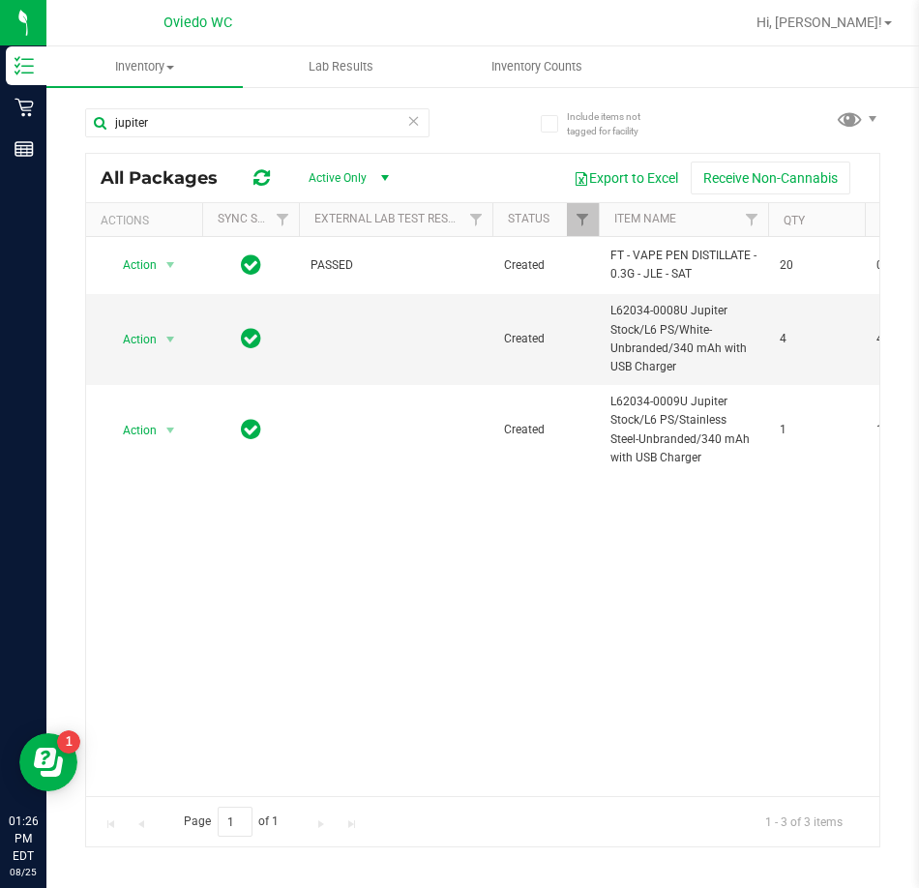
type input "jupiter"
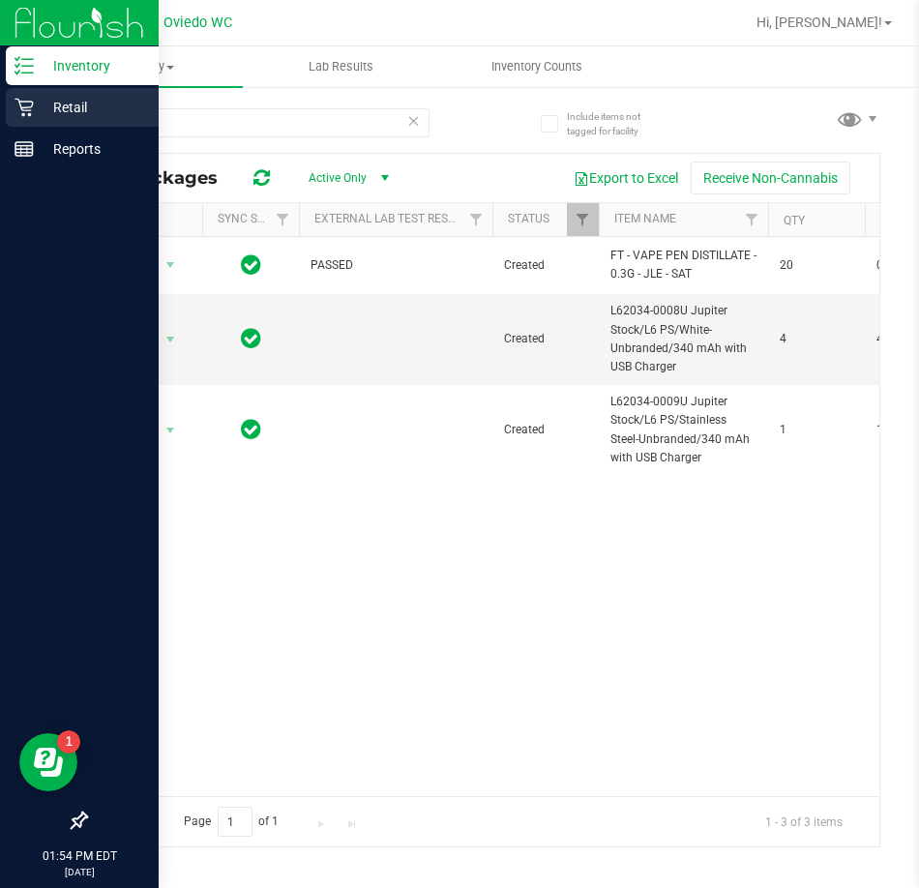
click at [33, 111] on icon at bounding box center [24, 107] width 19 height 19
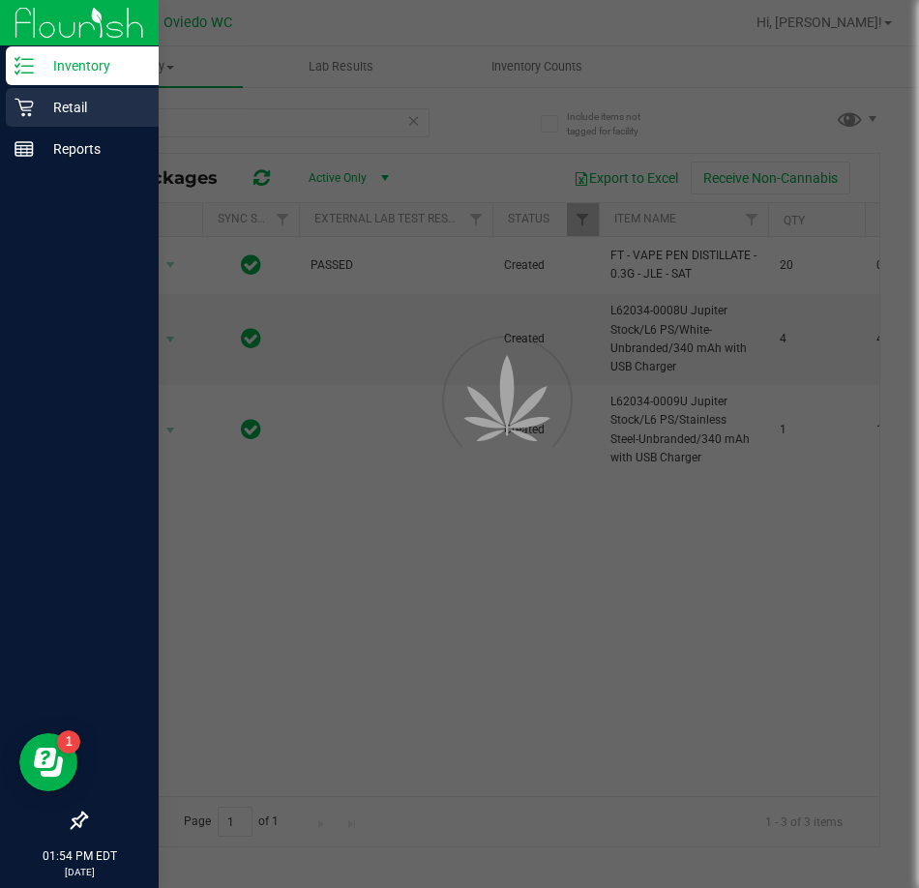
click at [75, 107] on p "Retail" at bounding box center [92, 107] width 116 height 23
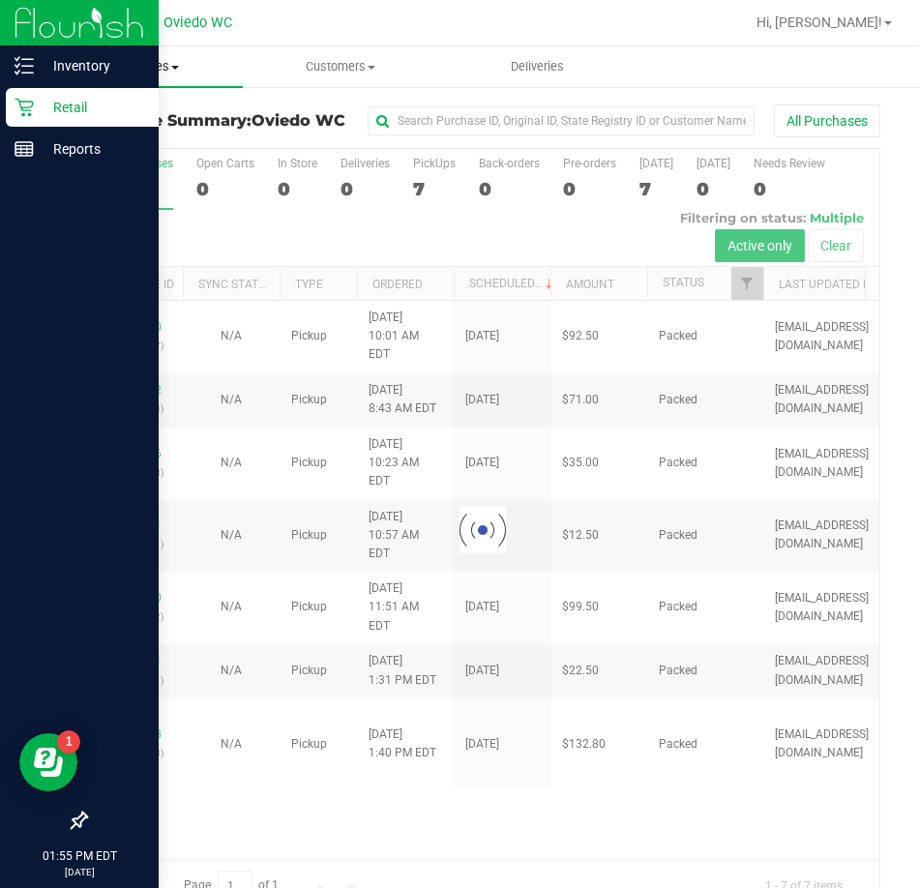
click at [133, 69] on span "Purchases" at bounding box center [144, 66] width 196 height 17
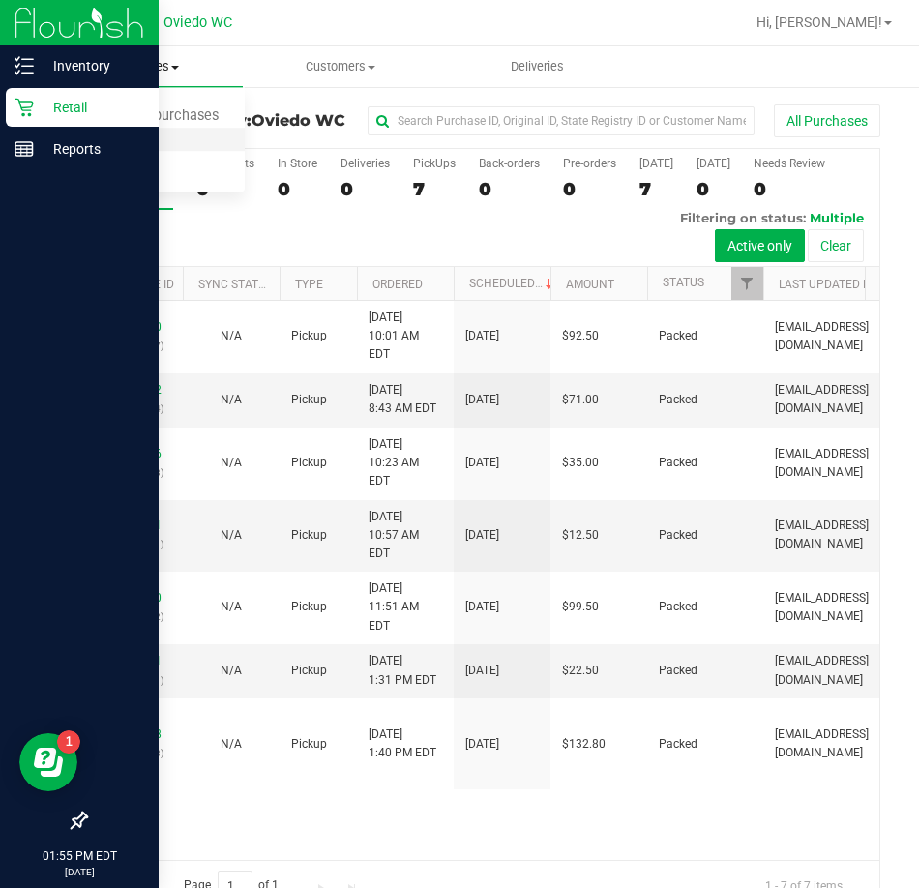
click at [111, 137] on span "Fulfillment" at bounding box center [106, 140] width 120 height 16
